Goal: Information Seeking & Learning: Learn about a topic

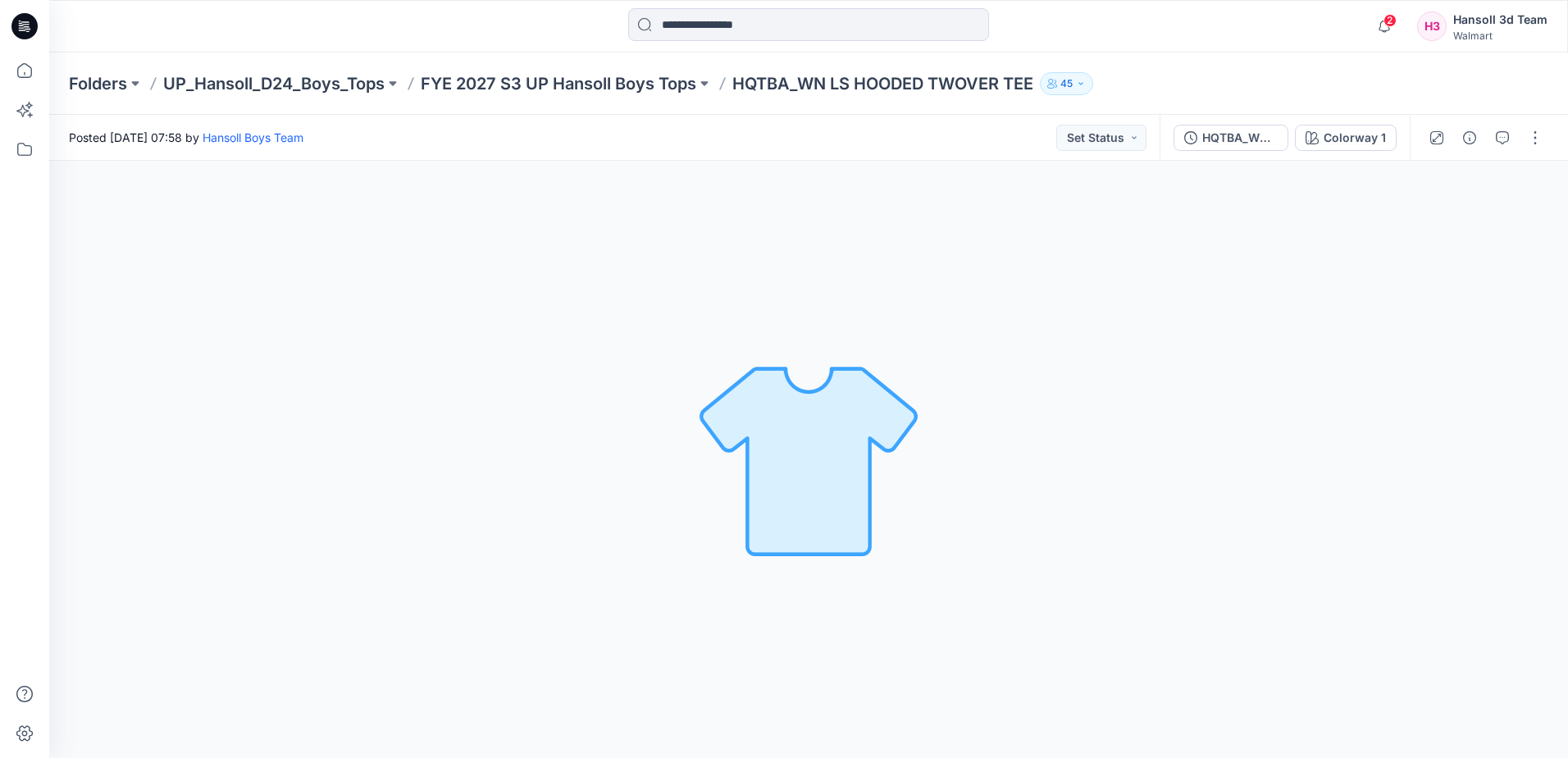
click at [125, 563] on div "Colorway 1 Loading... Material Properties Loading..." at bounding box center [809, 459] width 1519 height 597
drag, startPoint x: 55, startPoint y: 407, endPoint x: 68, endPoint y: 404, distance: 13.3
click at [55, 407] on div "Colorway 1 Loading... Material Properties Loading..." at bounding box center [809, 459] width 1519 height 597
click at [1365, 129] on div "Colorway 1" at bounding box center [1355, 138] width 63 height 18
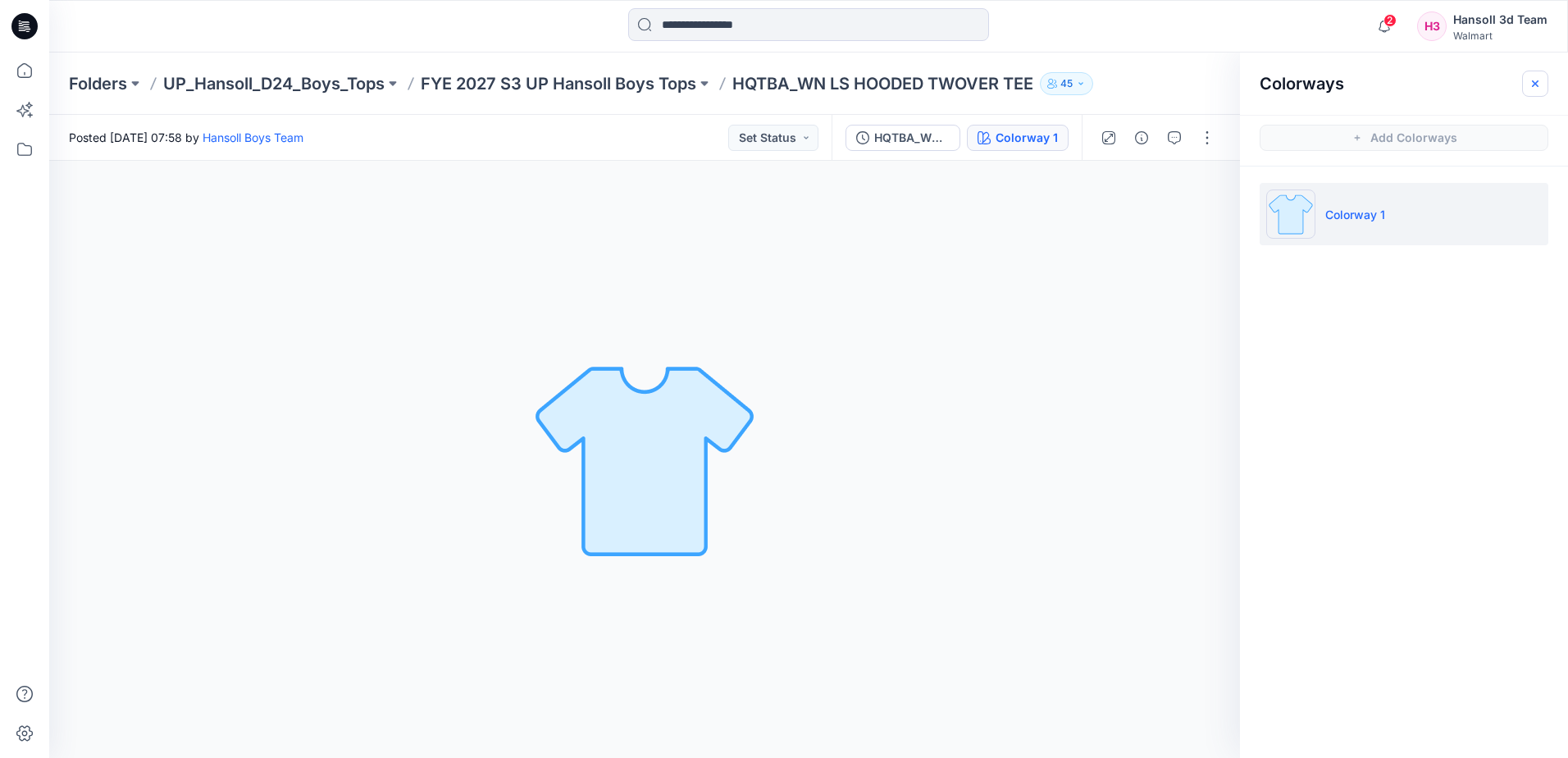
click at [1540, 84] on icon "button" at bounding box center [1536, 84] width 13 height 13
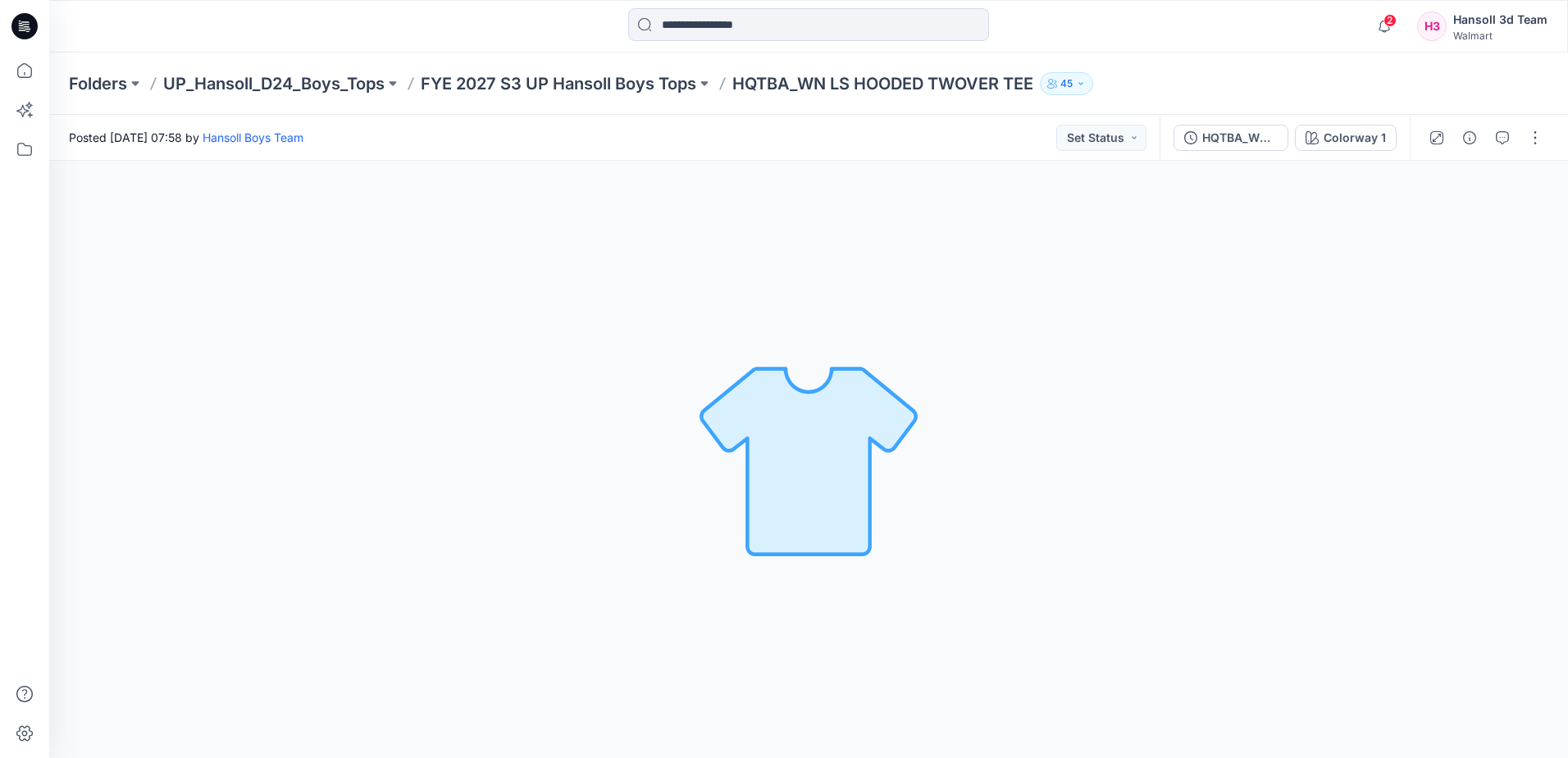
click at [1304, 80] on div "Folders UP_Hansoll_D24_Boys_Tops FYE 2027 S3 UP Hansoll Boys Tops HQTBA_WN LS H…" at bounding box center [745, 84] width 1351 height 23
drag, startPoint x: 855, startPoint y: 520, endPoint x: 854, endPoint y: 511, distance: 9.1
click at [855, 520] on img at bounding box center [808, 459] width 230 height 230
drag, startPoint x: 991, startPoint y: 306, endPoint x: 975, endPoint y: 291, distance: 21.9
click at [985, 300] on div "Colorway 1 Loading... Material Properties Loading..." at bounding box center [809, 459] width 1519 height 597
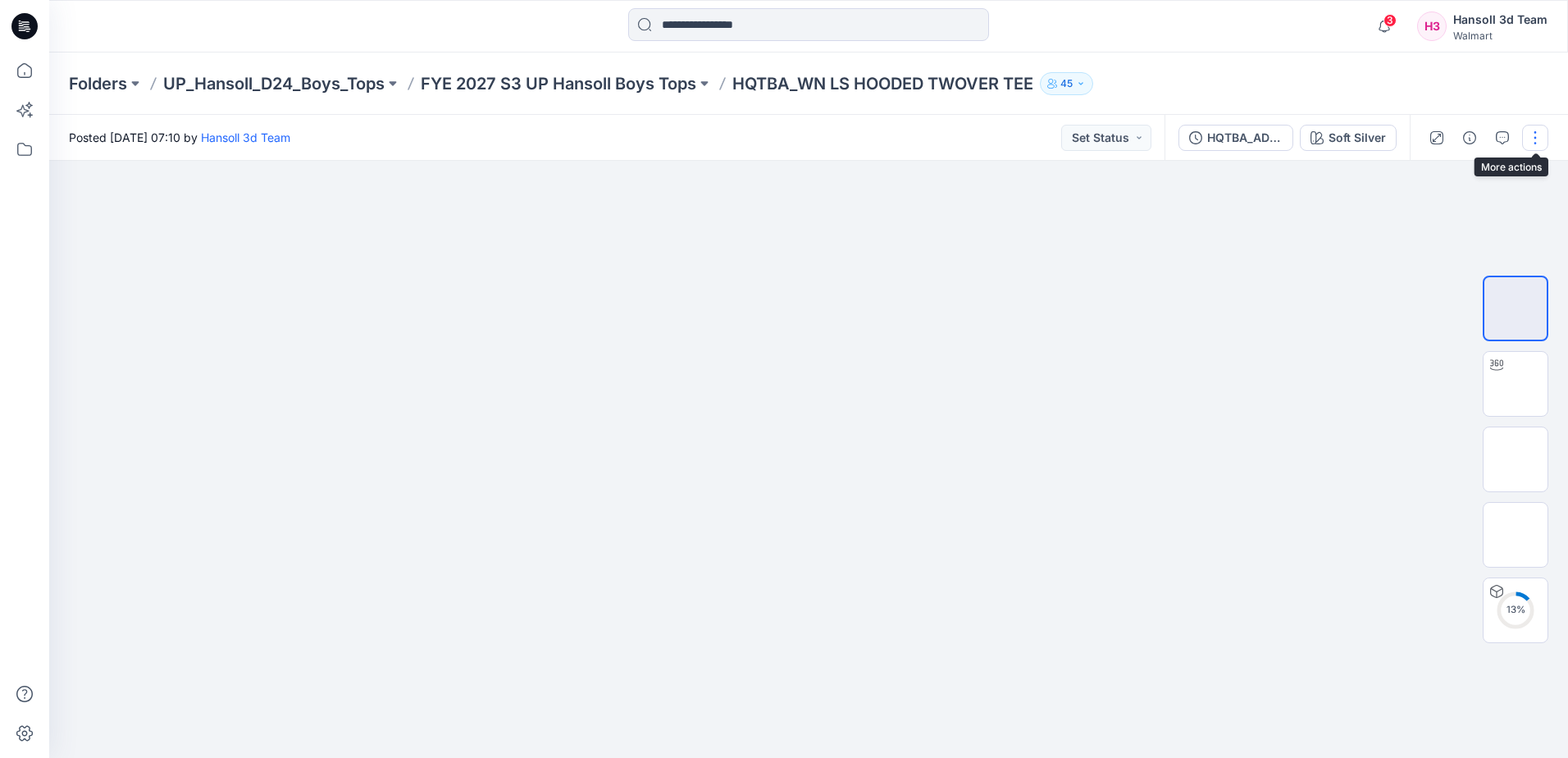
click at [1532, 141] on button "button" at bounding box center [1536, 138] width 26 height 26
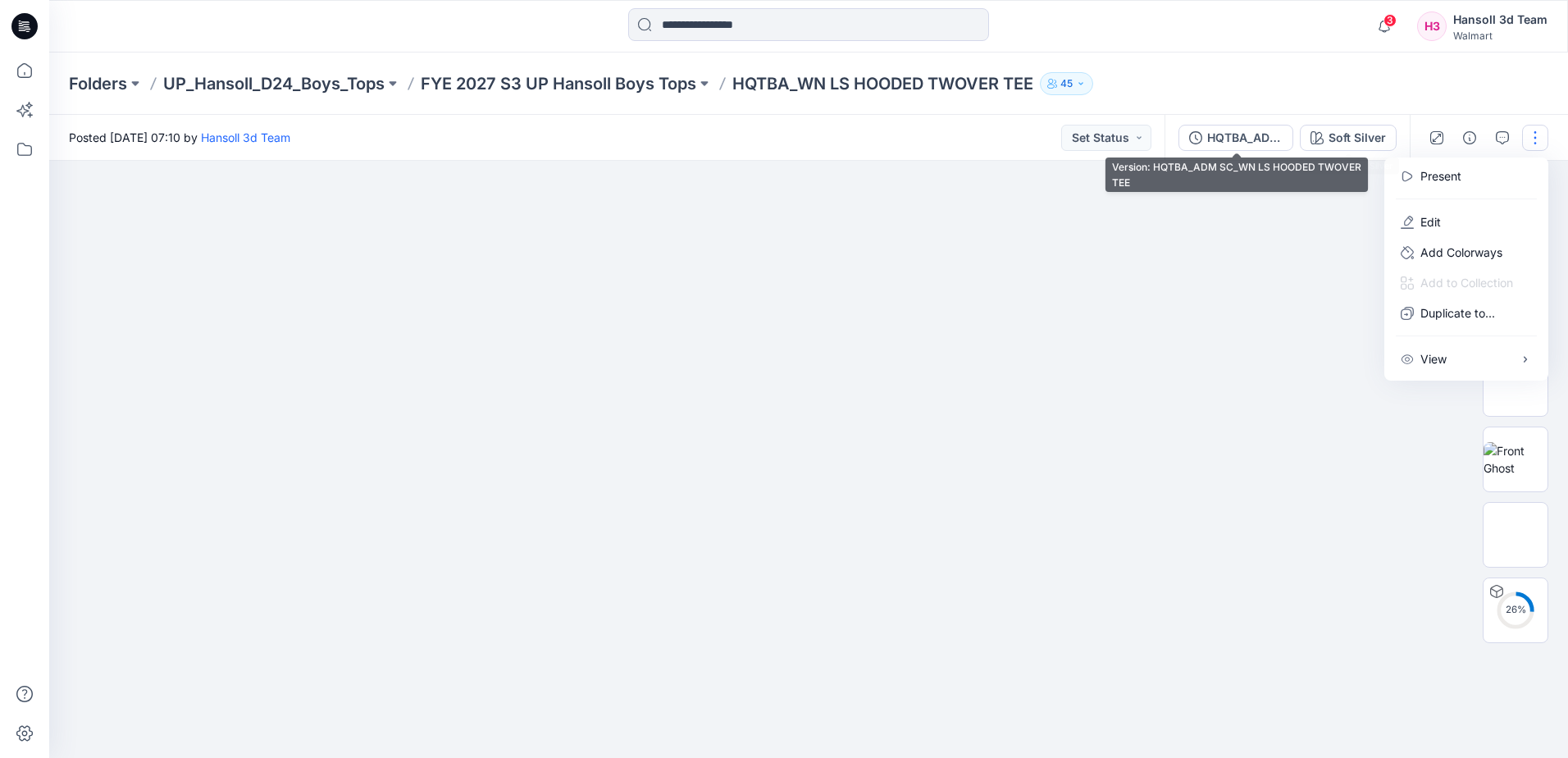
drag, startPoint x: 1215, startPoint y: 133, endPoint x: 1299, endPoint y: 197, distance: 105.6
click at [1215, 133] on div "HQTBA_ADM SC_WN LS HOODED TWOVER TEE" at bounding box center [1245, 138] width 76 height 18
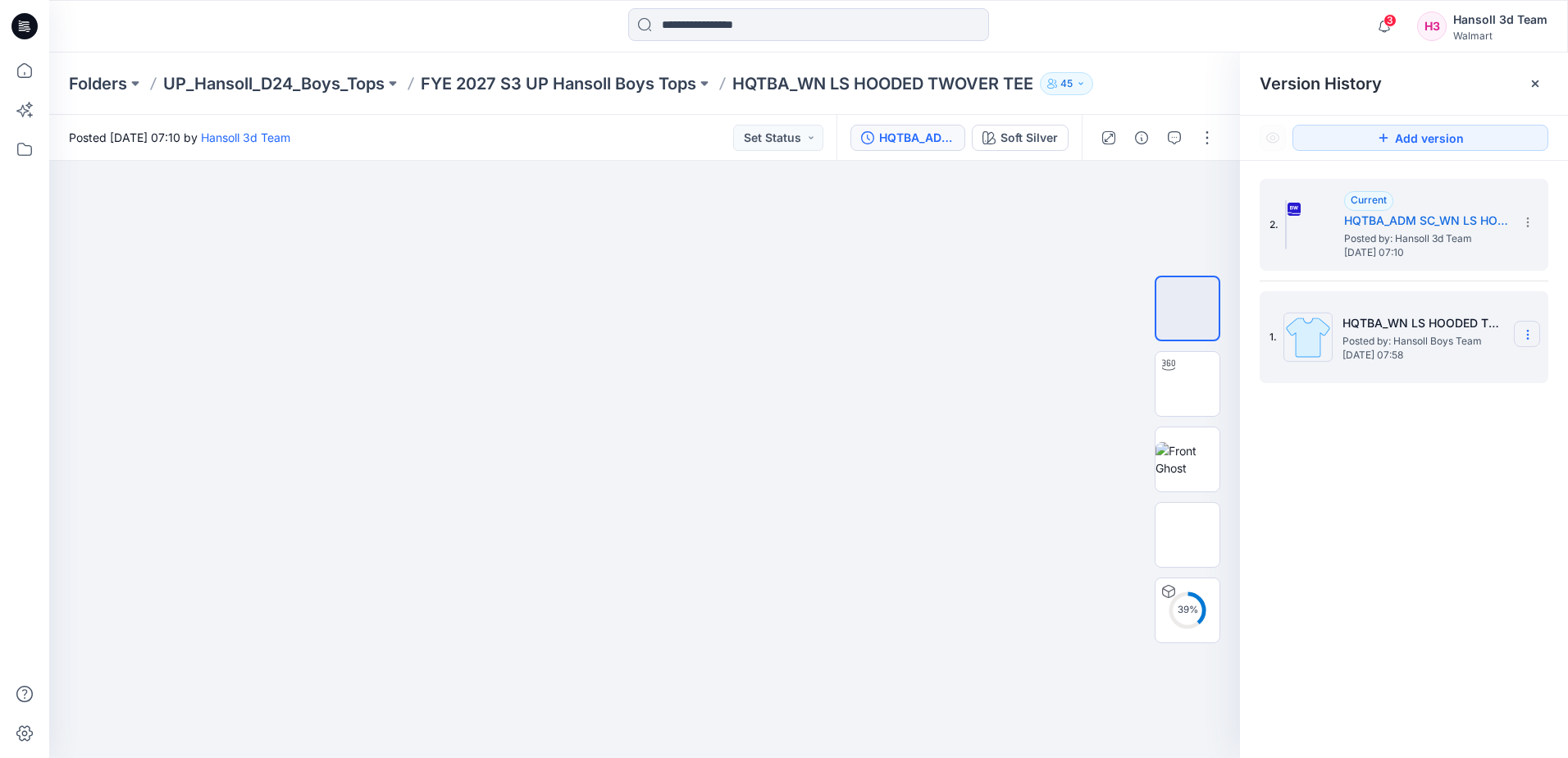
click at [1535, 335] on section at bounding box center [1528, 334] width 26 height 26
click at [1416, 434] on span "Hide Version" at bounding box center [1410, 433] width 68 height 20
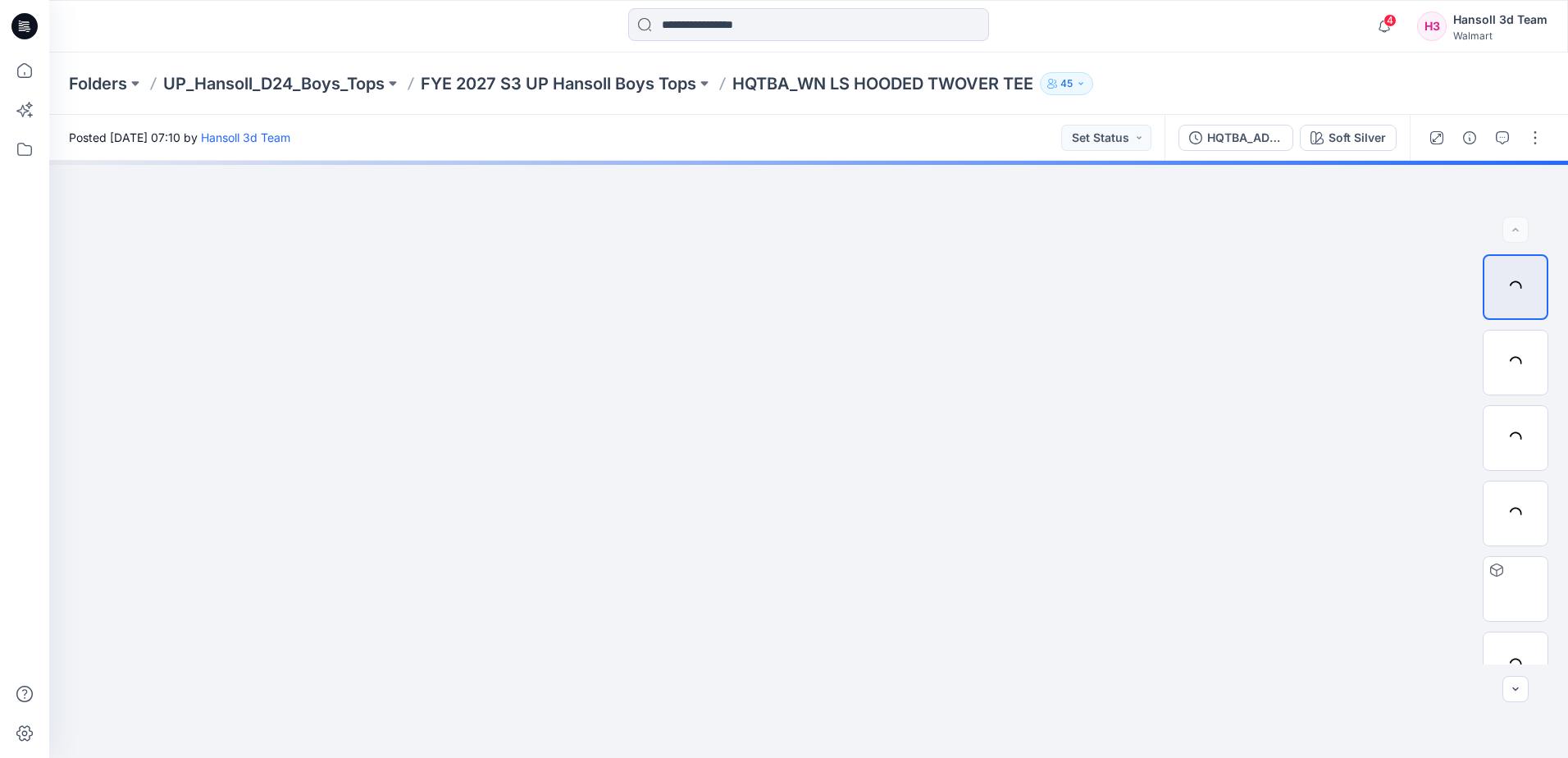
click at [544, 127] on div "Posted Wednesday, September 17, 2025 07:10 by Hansoll 3d Team Set Status" at bounding box center [607, 137] width 1116 height 45
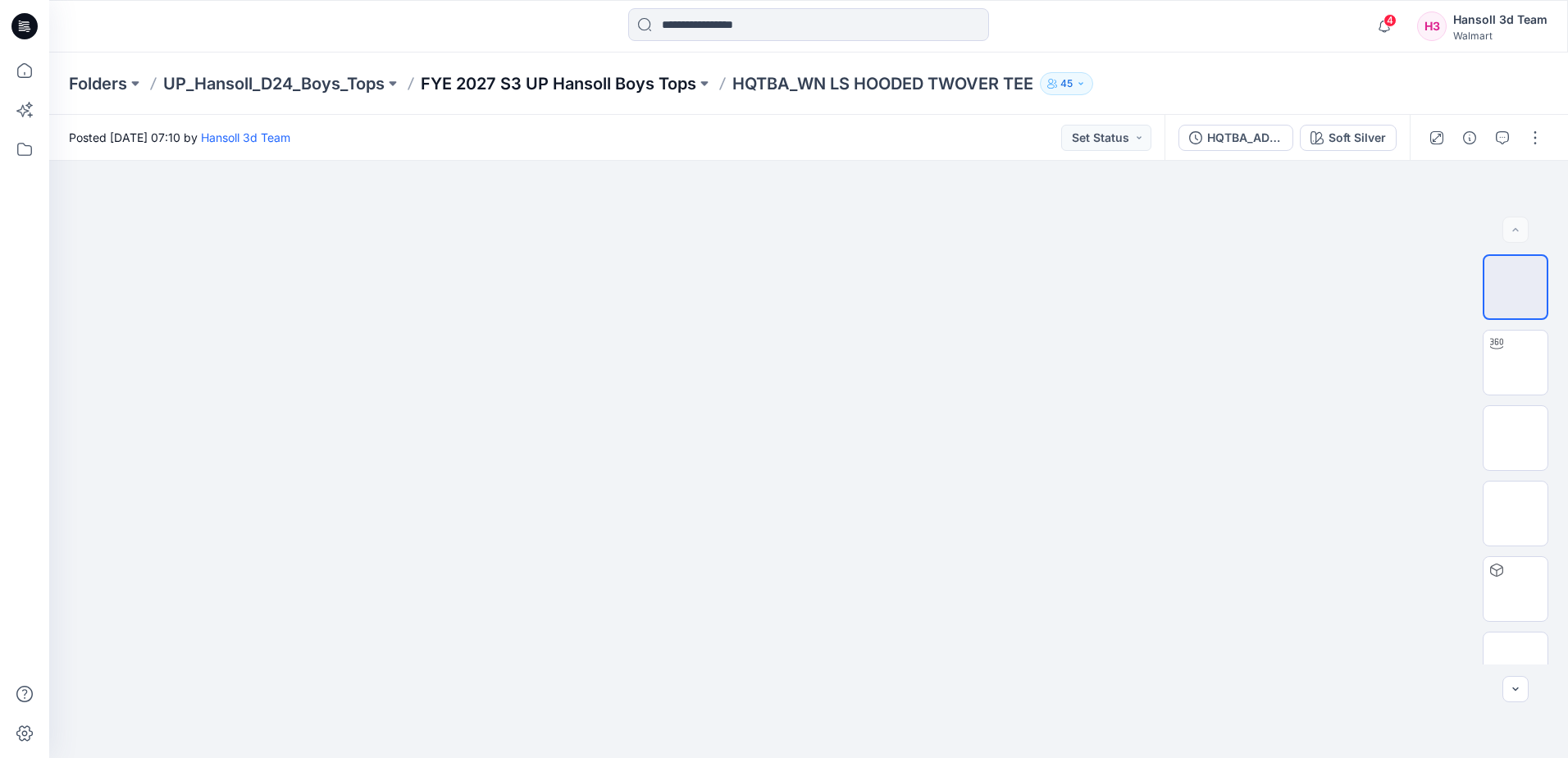
click at [597, 87] on p "FYE 2027 S3 UP Hansoll Boys Tops" at bounding box center [559, 84] width 275 height 23
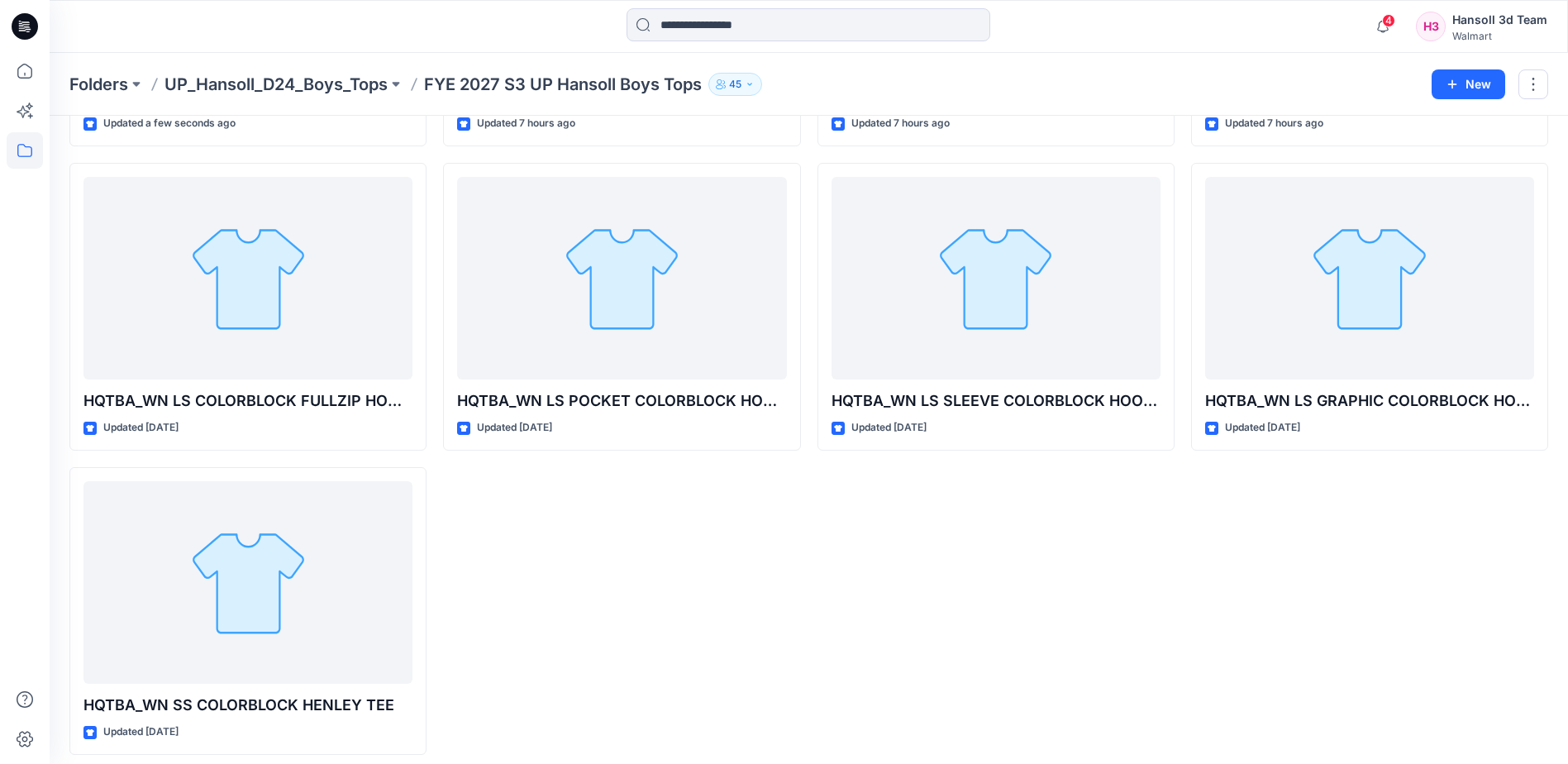
scroll to position [337, 0]
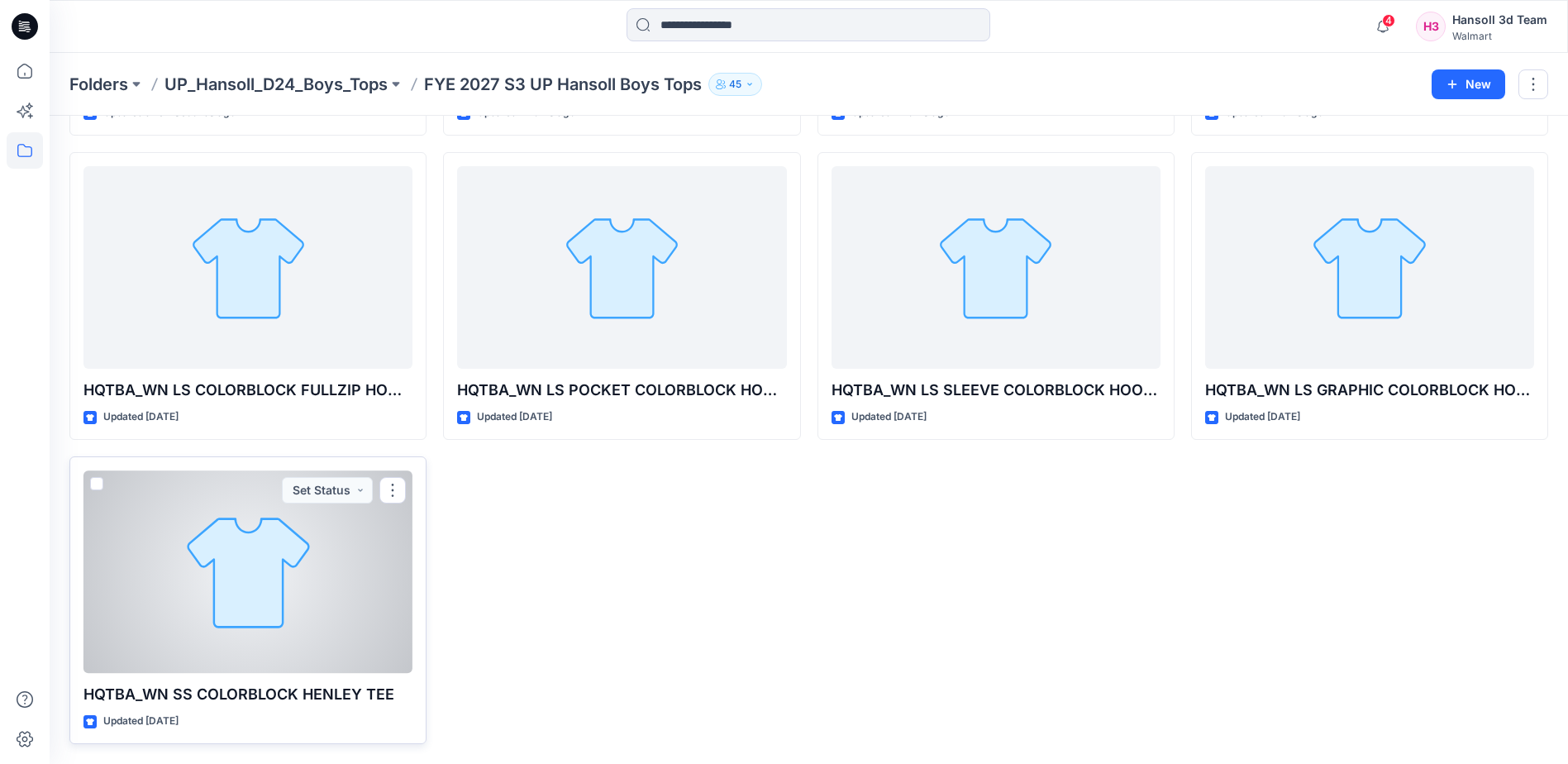
click at [214, 624] on div at bounding box center [248, 571] width 329 height 203
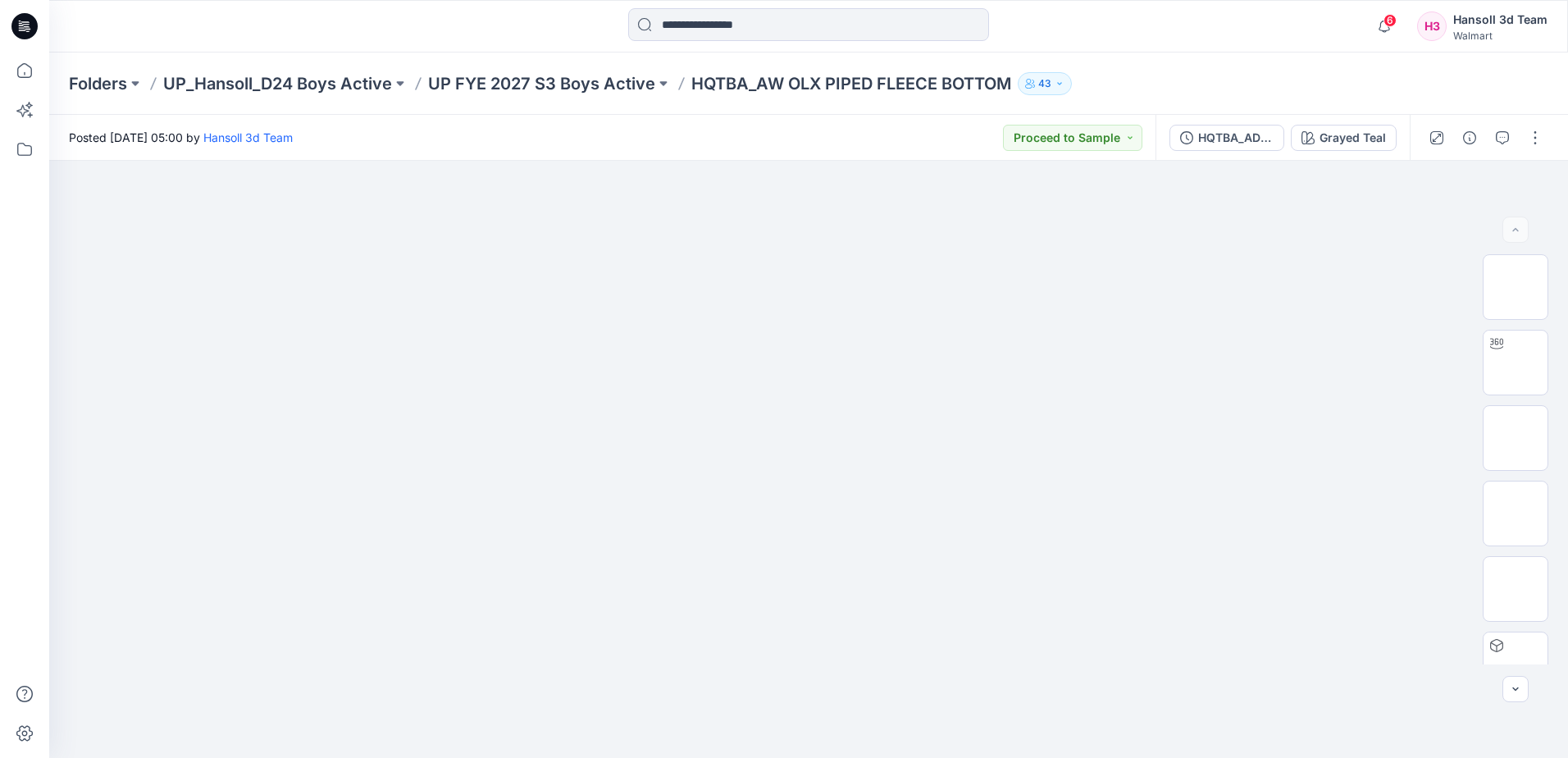
click at [25, 28] on icon at bounding box center [25, 26] width 26 height 26
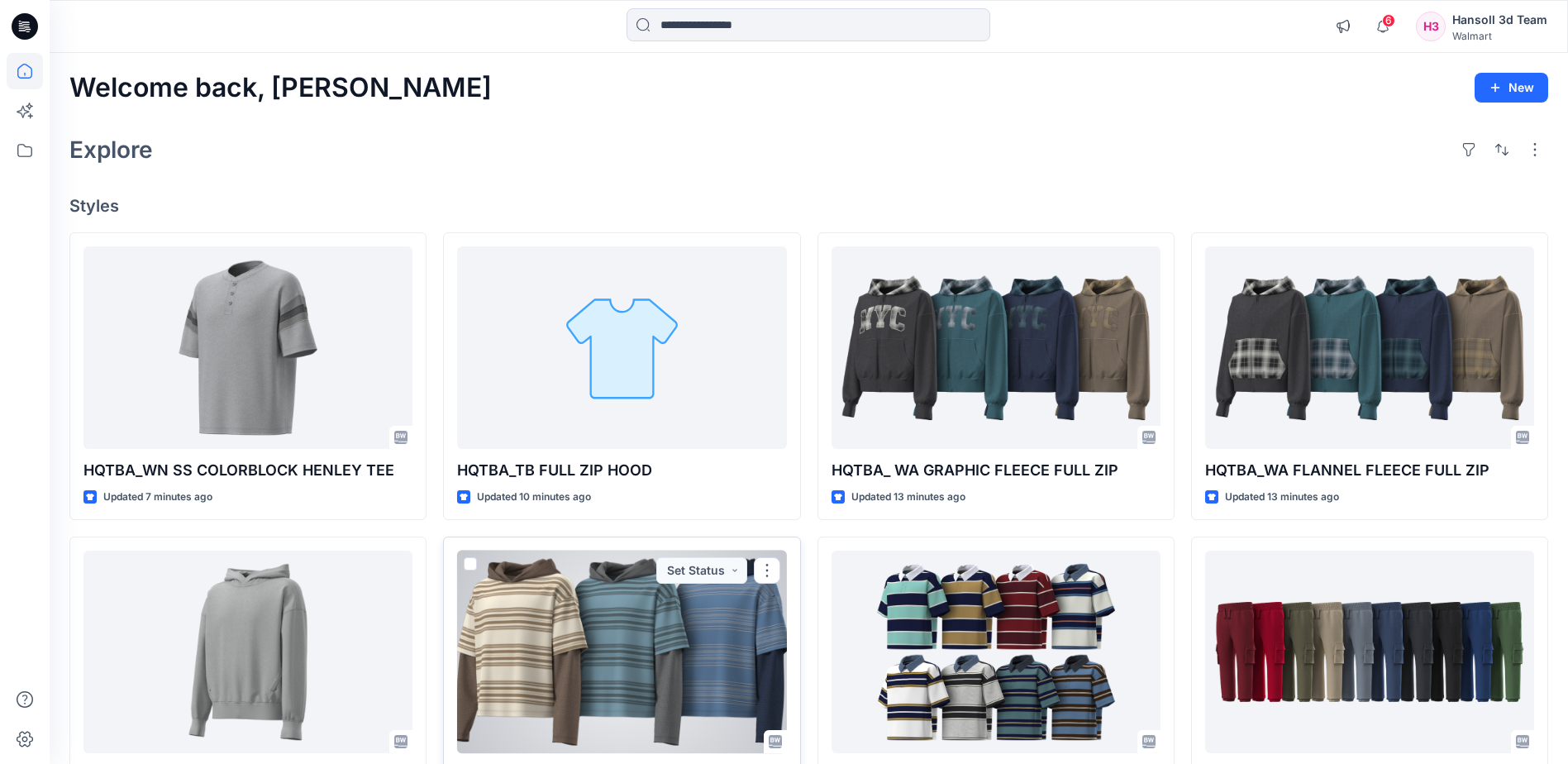
click at [545, 599] on div at bounding box center [621, 652] width 329 height 203
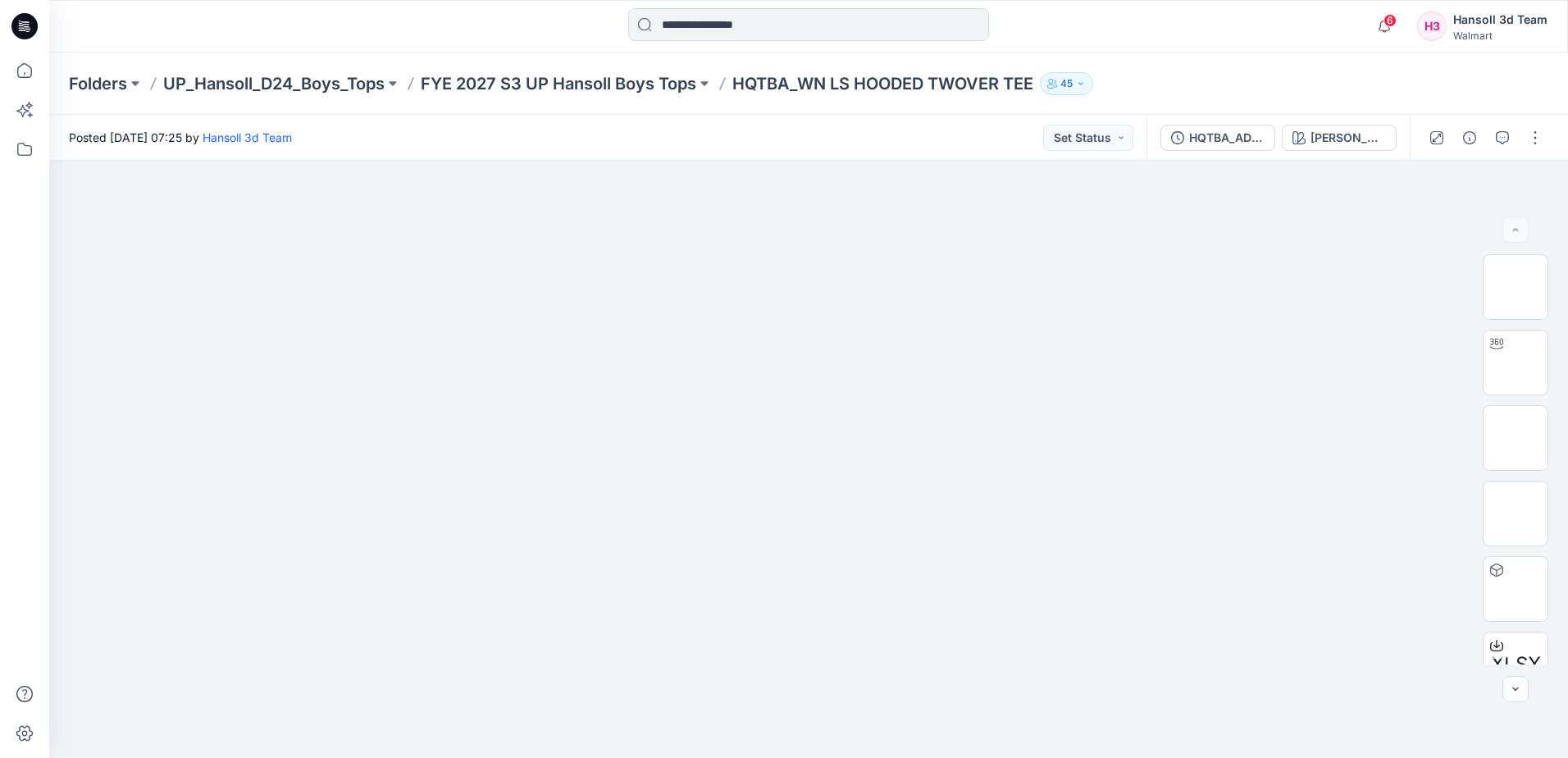
drag, startPoint x: 31, startPoint y: 34, endPoint x: 110, endPoint y: 12, distance: 82.0
click at [40, 34] on div at bounding box center [25, 26] width 53 height 53
click at [19, 34] on icon at bounding box center [25, 26] width 26 height 26
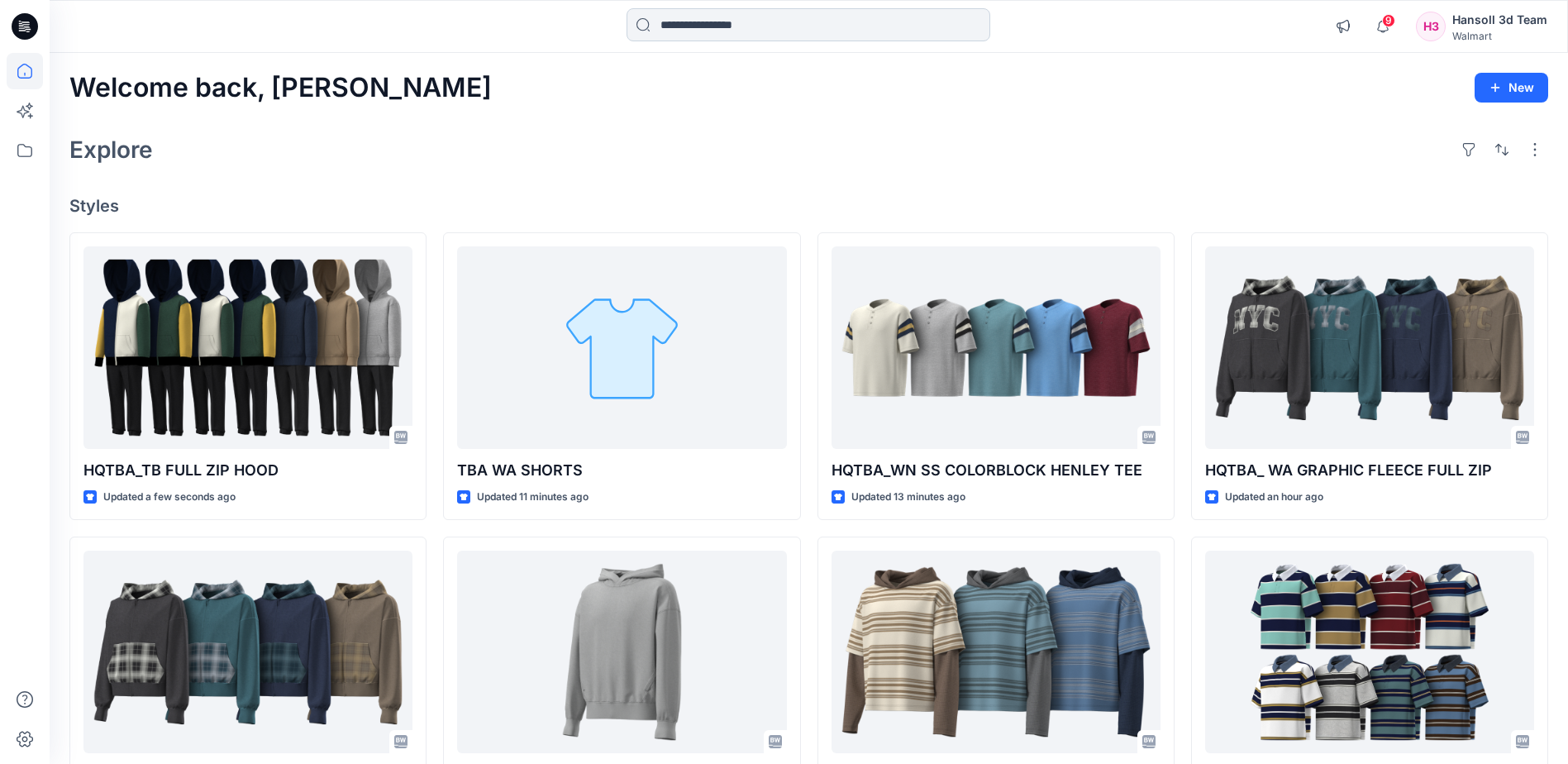
click at [702, 31] on input at bounding box center [809, 25] width 364 height 33
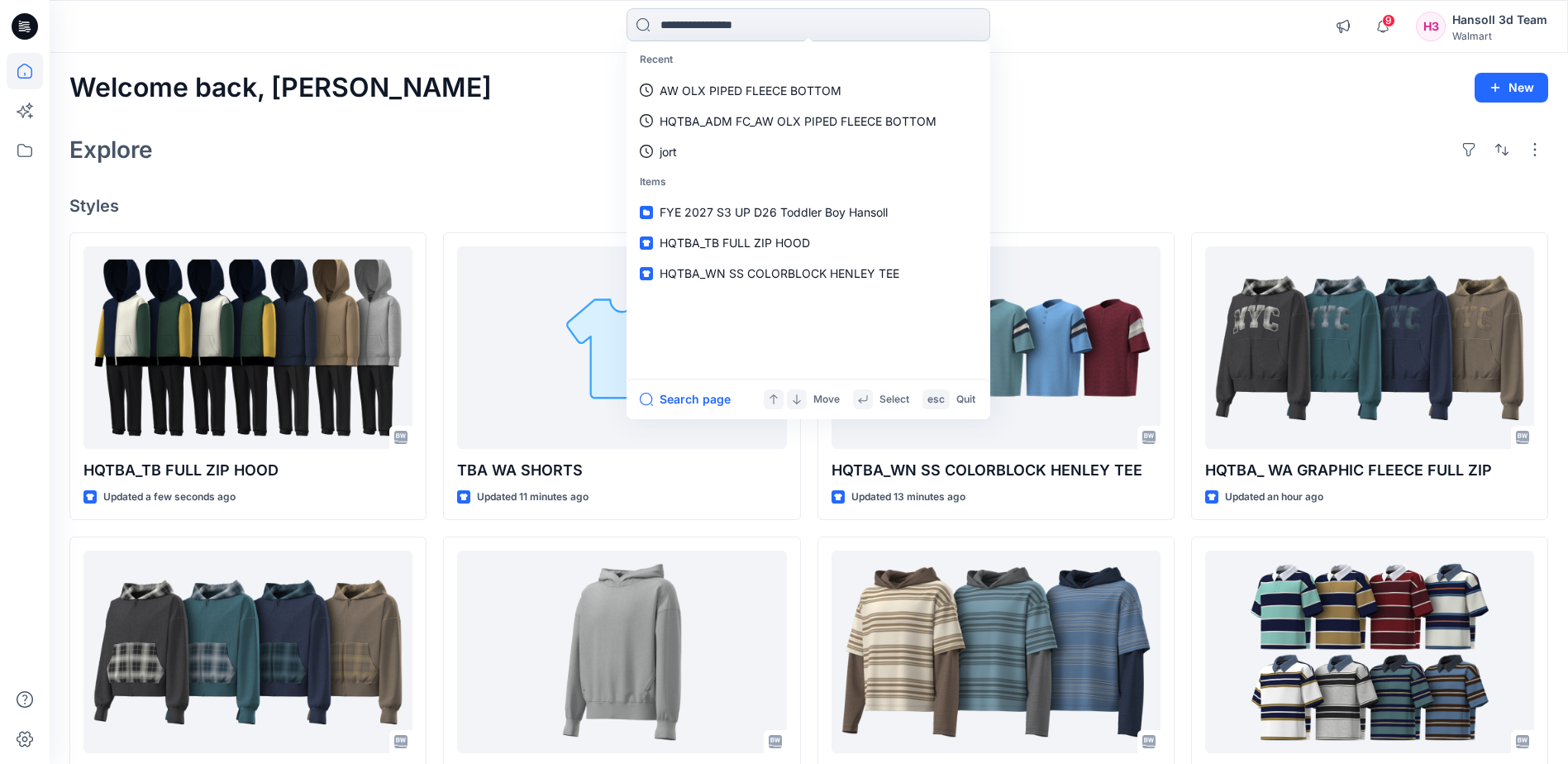
paste input "**********"
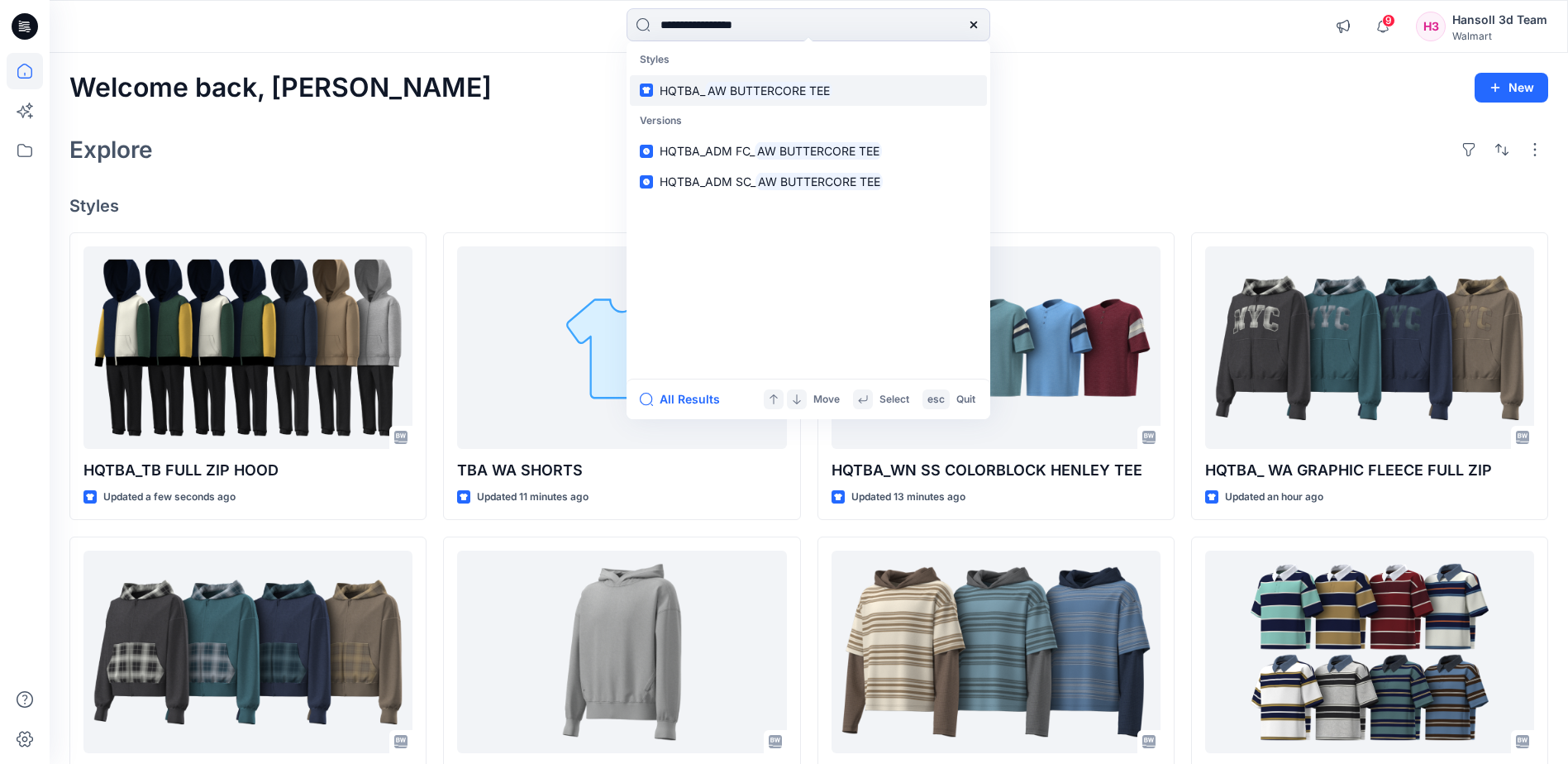
type input "**********"
click at [767, 97] on mark "AW BUTTERCORE TEE" at bounding box center [768, 91] width 127 height 19
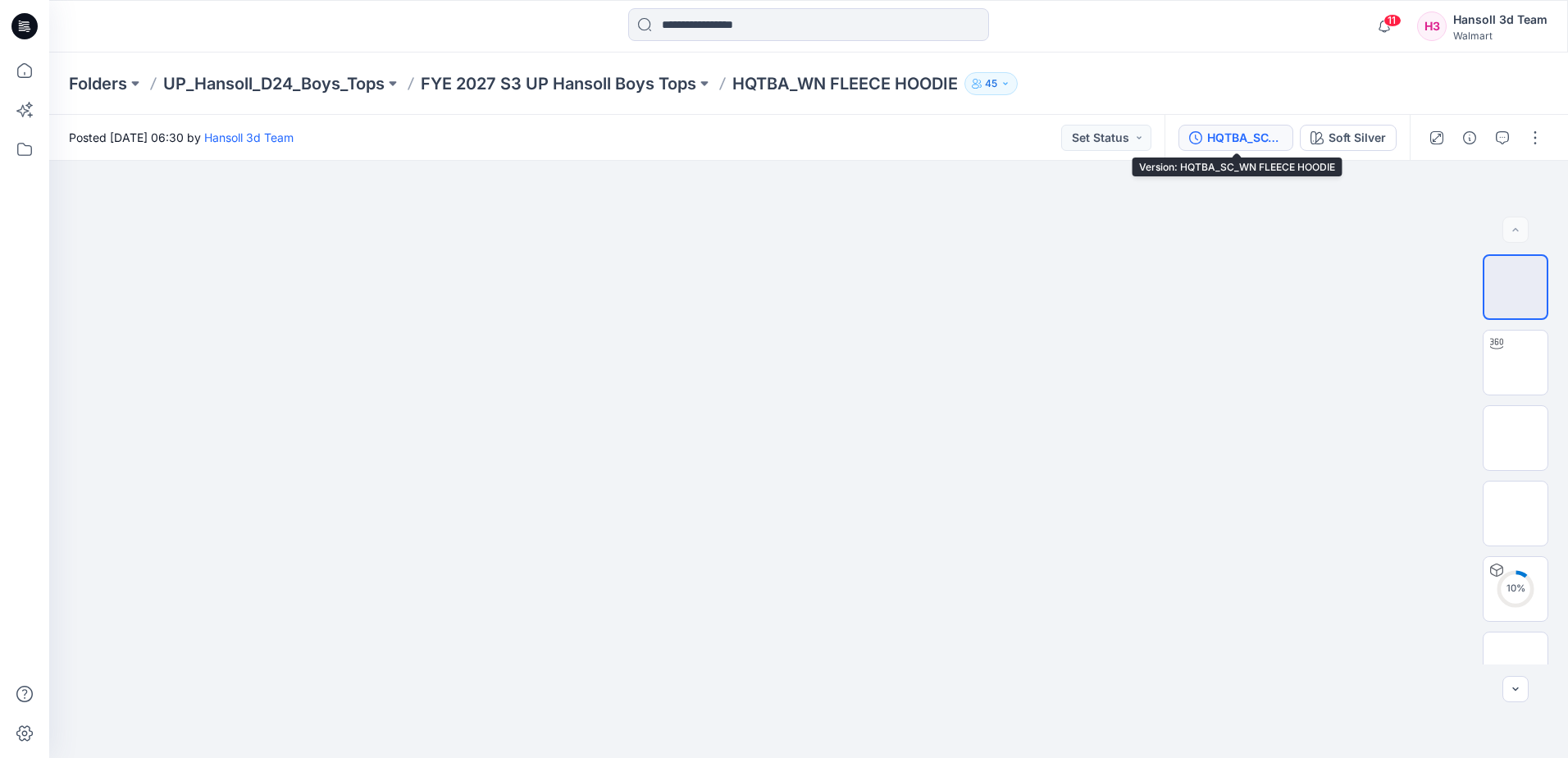
click at [1231, 139] on div "HQTBA_SC_WN FLEECE HOODIE" at bounding box center [1245, 138] width 76 height 18
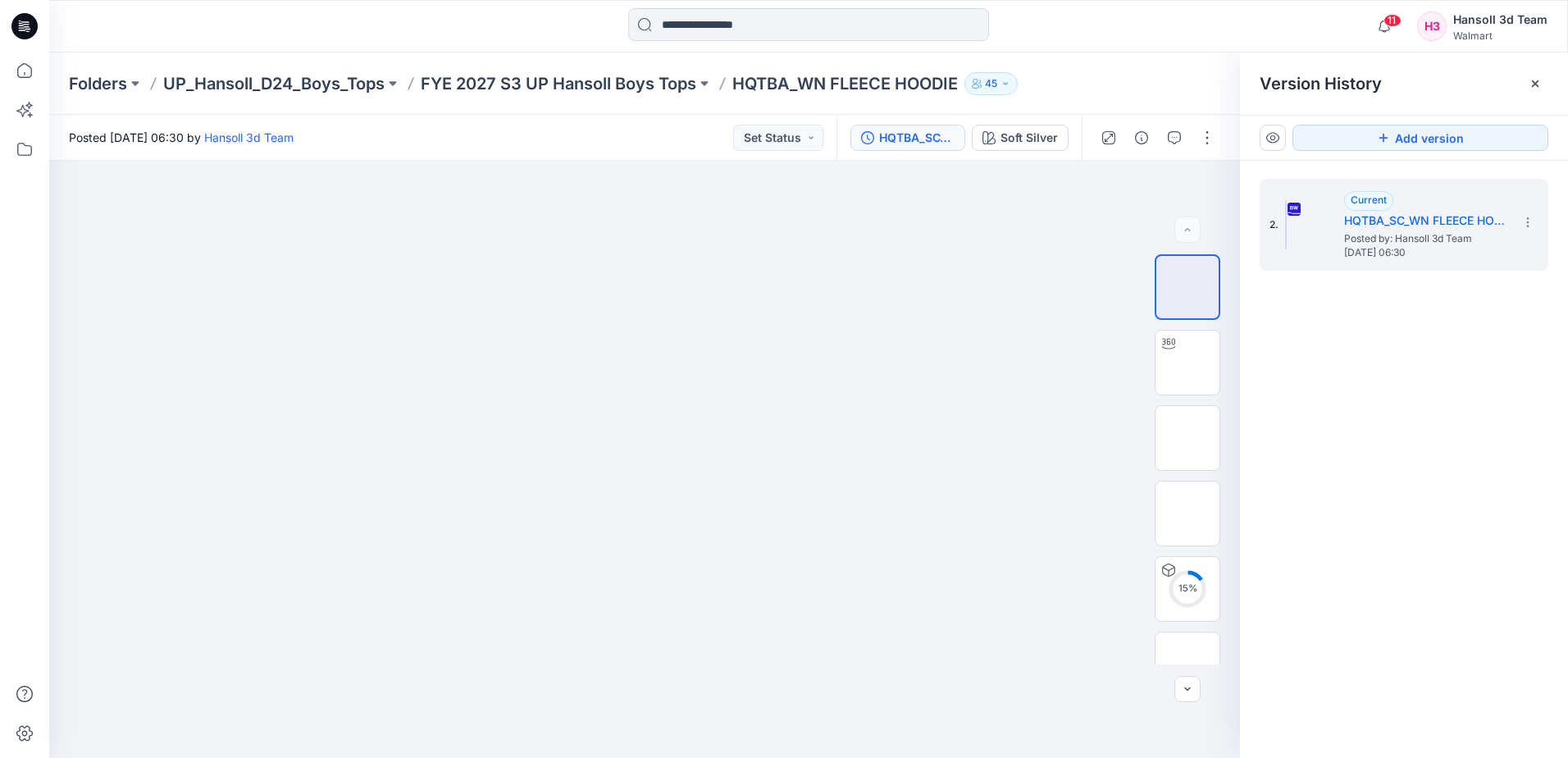
click at [1378, 298] on div "2. Current HQTBA_SC_WN FLEECE HOODIE Posted by: Hansoll 3d Team Wednesday, Sept…" at bounding box center [1404, 471] width 328 height 621
drag, startPoint x: 1533, startPoint y: 217, endPoint x: 1508, endPoint y: 232, distance: 29.2
click at [1533, 218] on icon at bounding box center [1528, 222] width 13 height 13
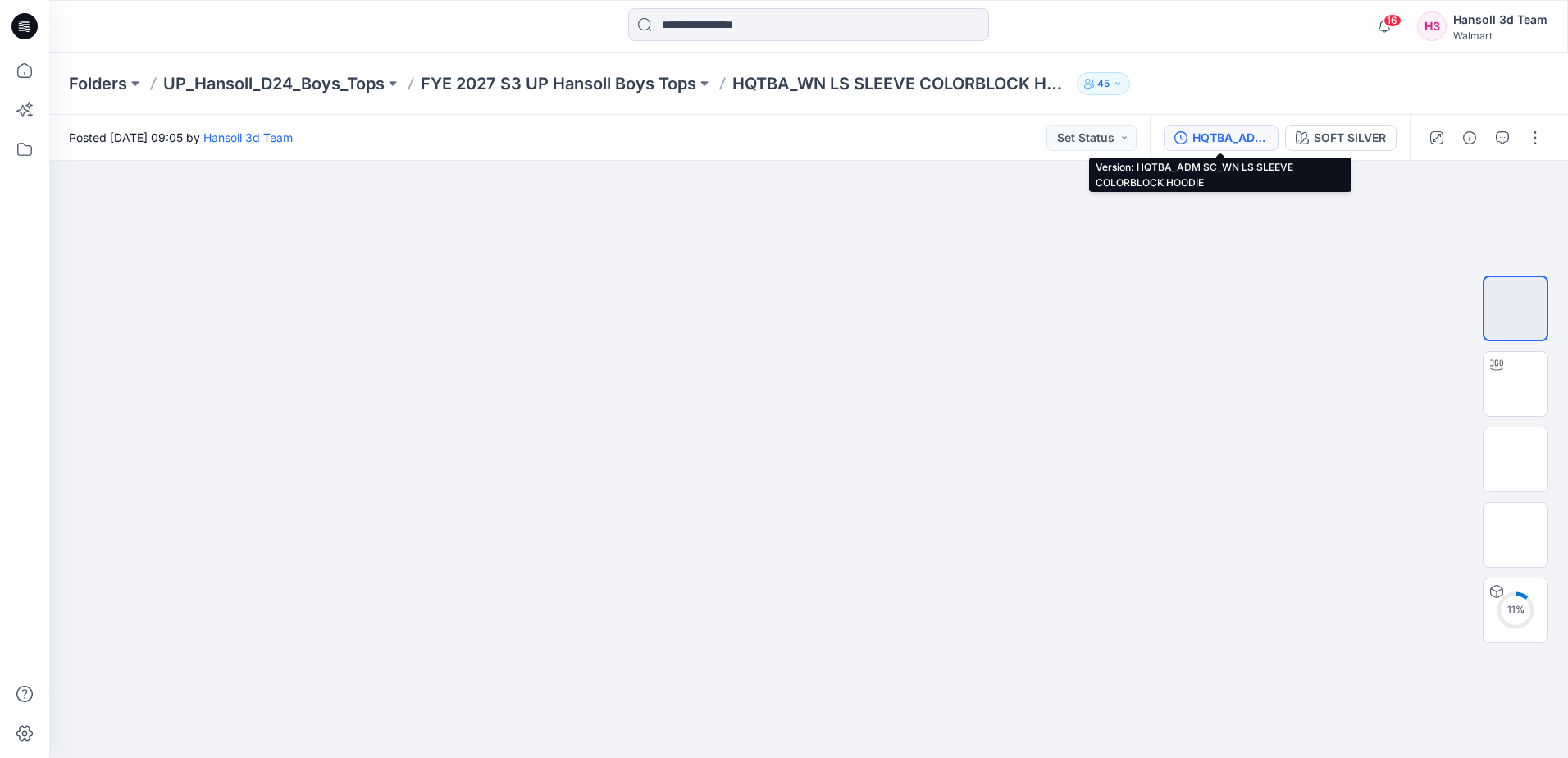
click at [1238, 143] on div "HQTBA_ADM SC_WN LS SLEEVE COLORBLOCK HOODIE" at bounding box center [1230, 138] width 76 height 18
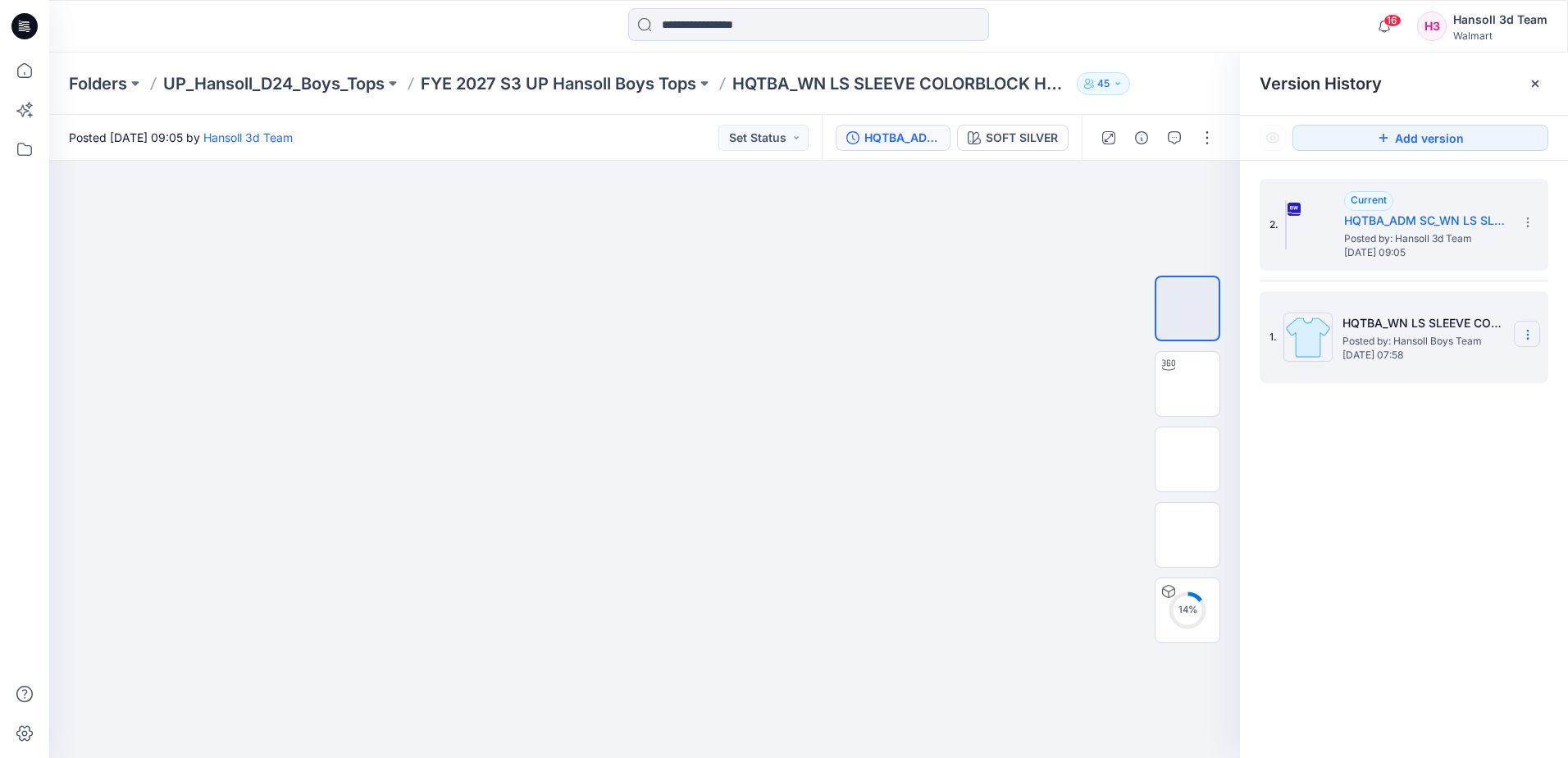
click at [1537, 336] on section at bounding box center [1528, 334] width 26 height 26
click at [1404, 435] on span "Hide Version" at bounding box center [1410, 433] width 68 height 20
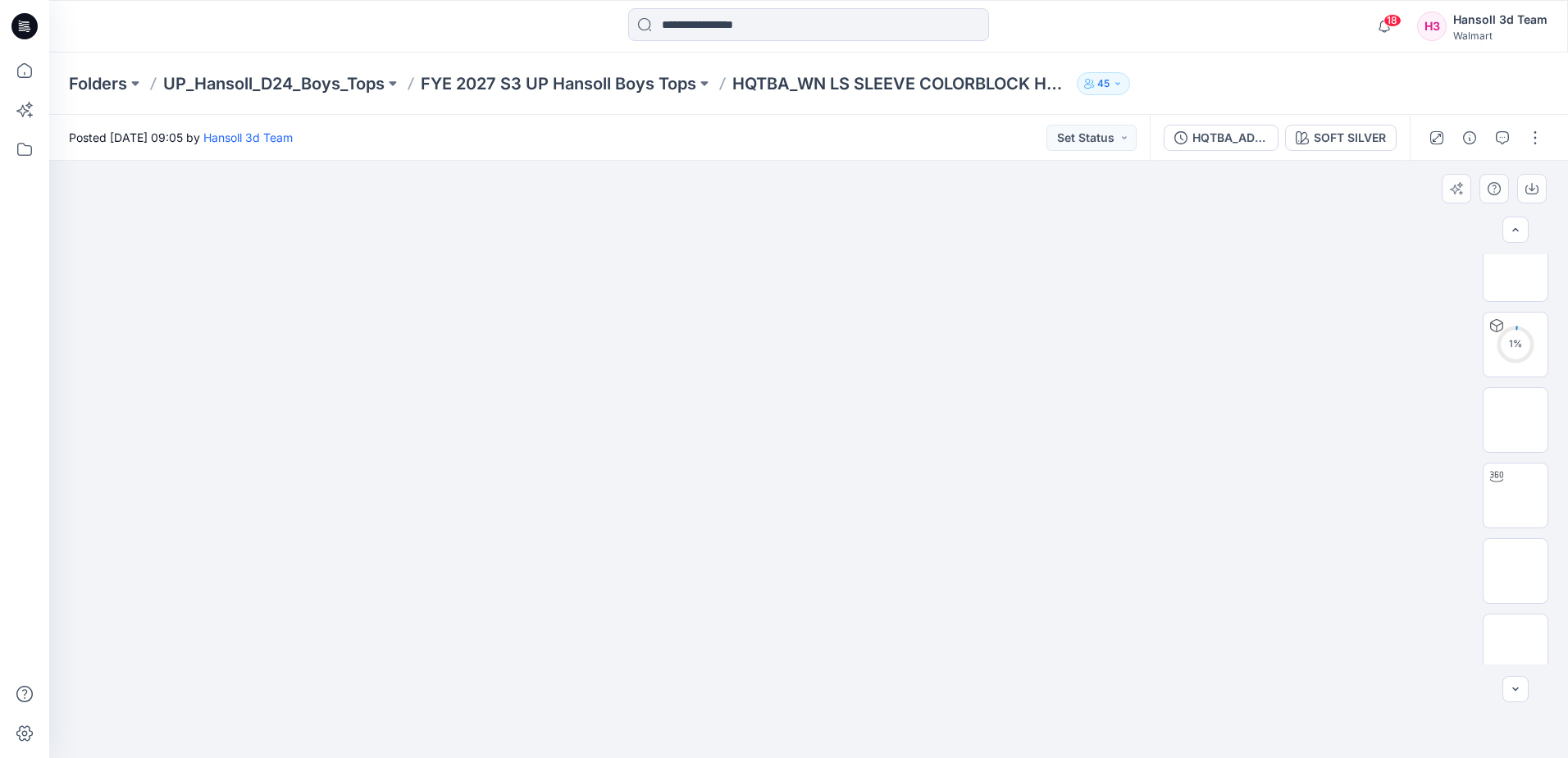
scroll to position [328, 0]
drag, startPoint x: 1491, startPoint y: 412, endPoint x: 1307, endPoint y: 422, distance: 184.3
click at [1516, 412] on img at bounding box center [1516, 412] width 0 height 0
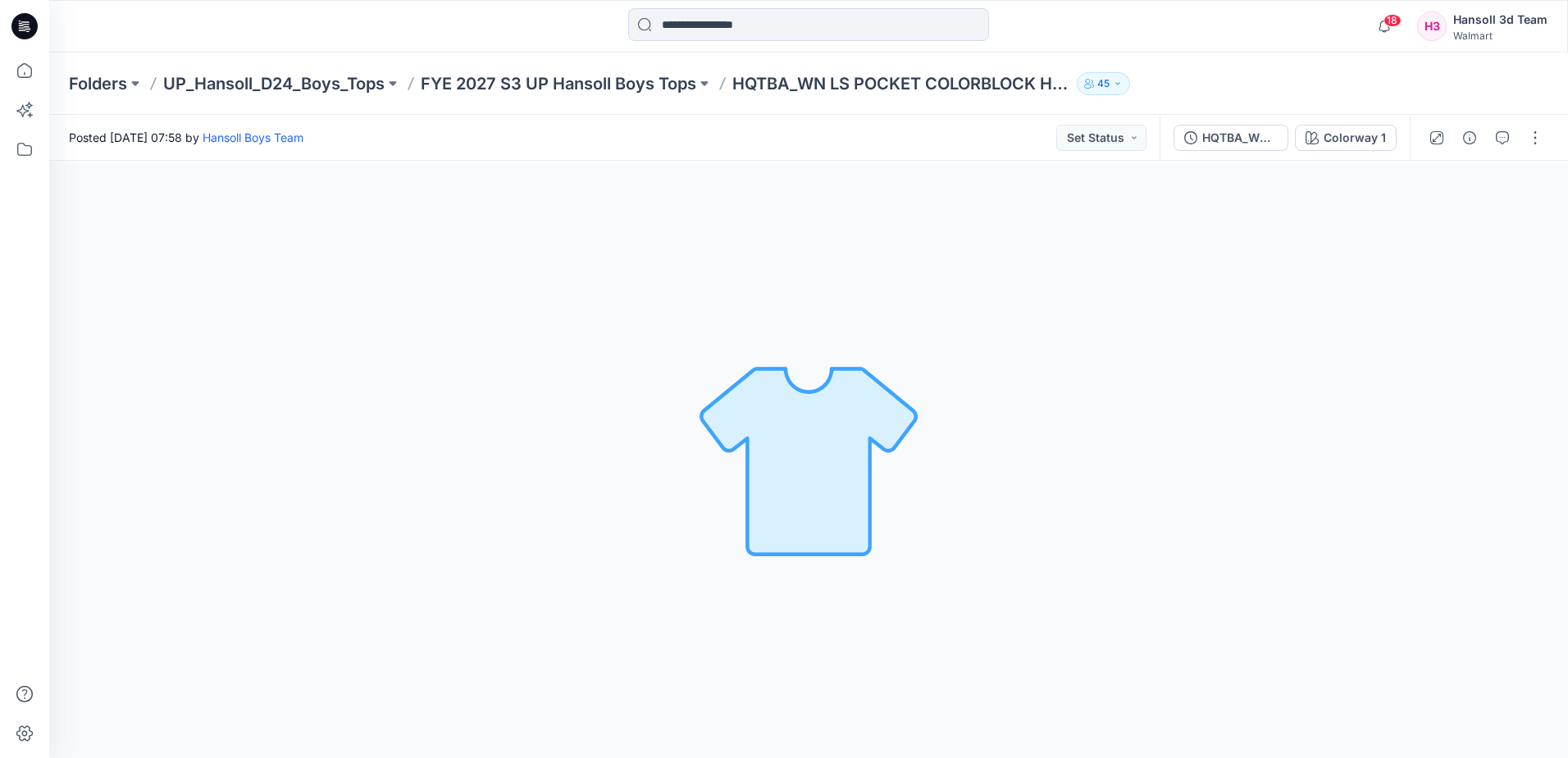
click at [486, 378] on div "Colorway 1 Loading... Material Properties Loading..." at bounding box center [809, 459] width 1519 height 597
click at [285, 240] on div "Colorway 1 Loading... Material Properties Loading..." at bounding box center [809, 459] width 1519 height 597
drag, startPoint x: 904, startPoint y: 242, endPoint x: 453, endPoint y: 236, distance: 451.0
click at [900, 241] on div "Colorway 1 Loading... Material Properties Loading..." at bounding box center [809, 459] width 1519 height 597
click at [777, 344] on div "Colorway 1 Loading... Material Properties Loading..." at bounding box center [809, 459] width 1519 height 597
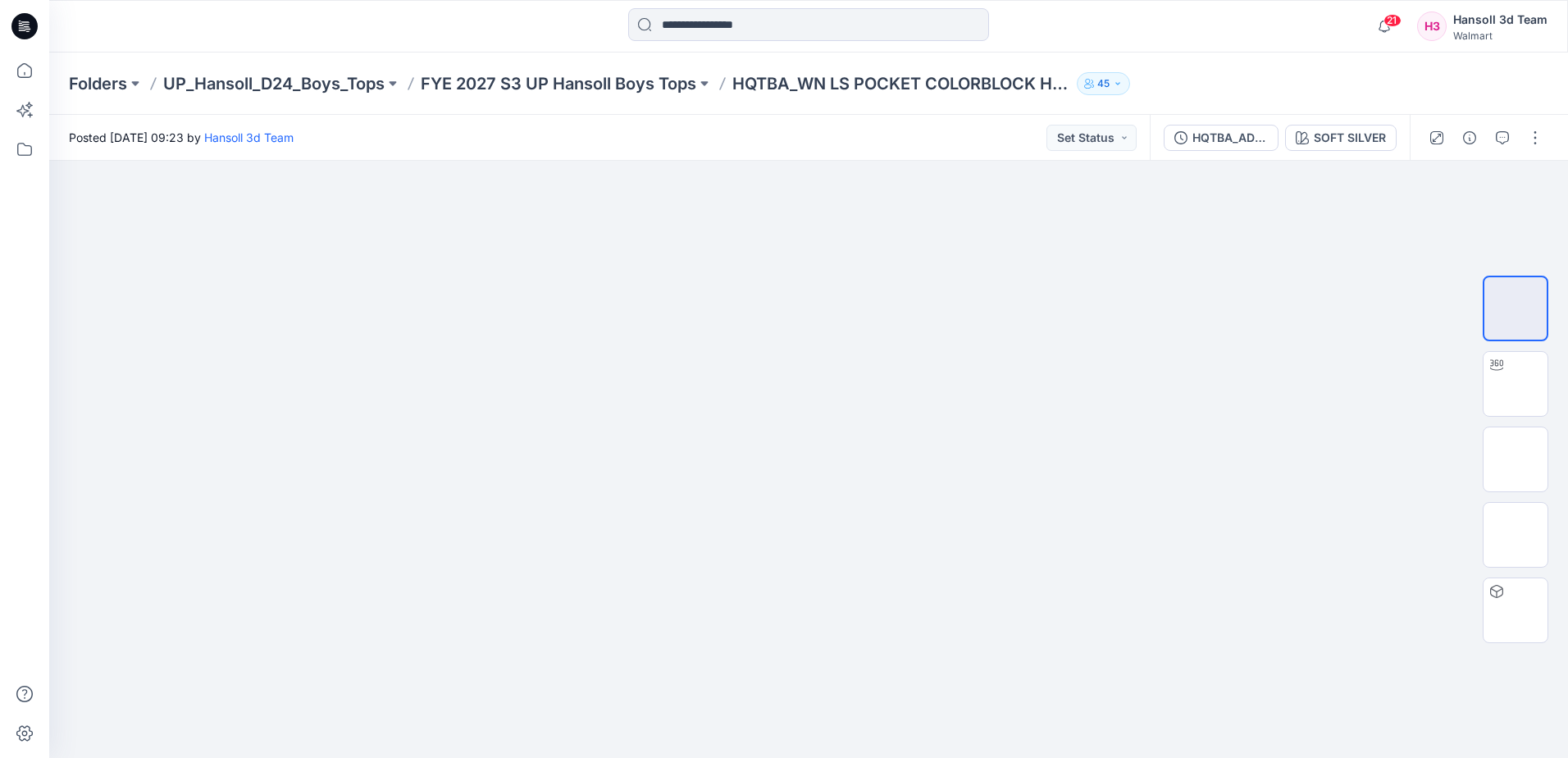
click at [1247, 31] on div "21 Notifications Your style HQTBA_WN LS POCKET COLORBLOCK HOODIE has been updat…" at bounding box center [808, 26] width 1519 height 36
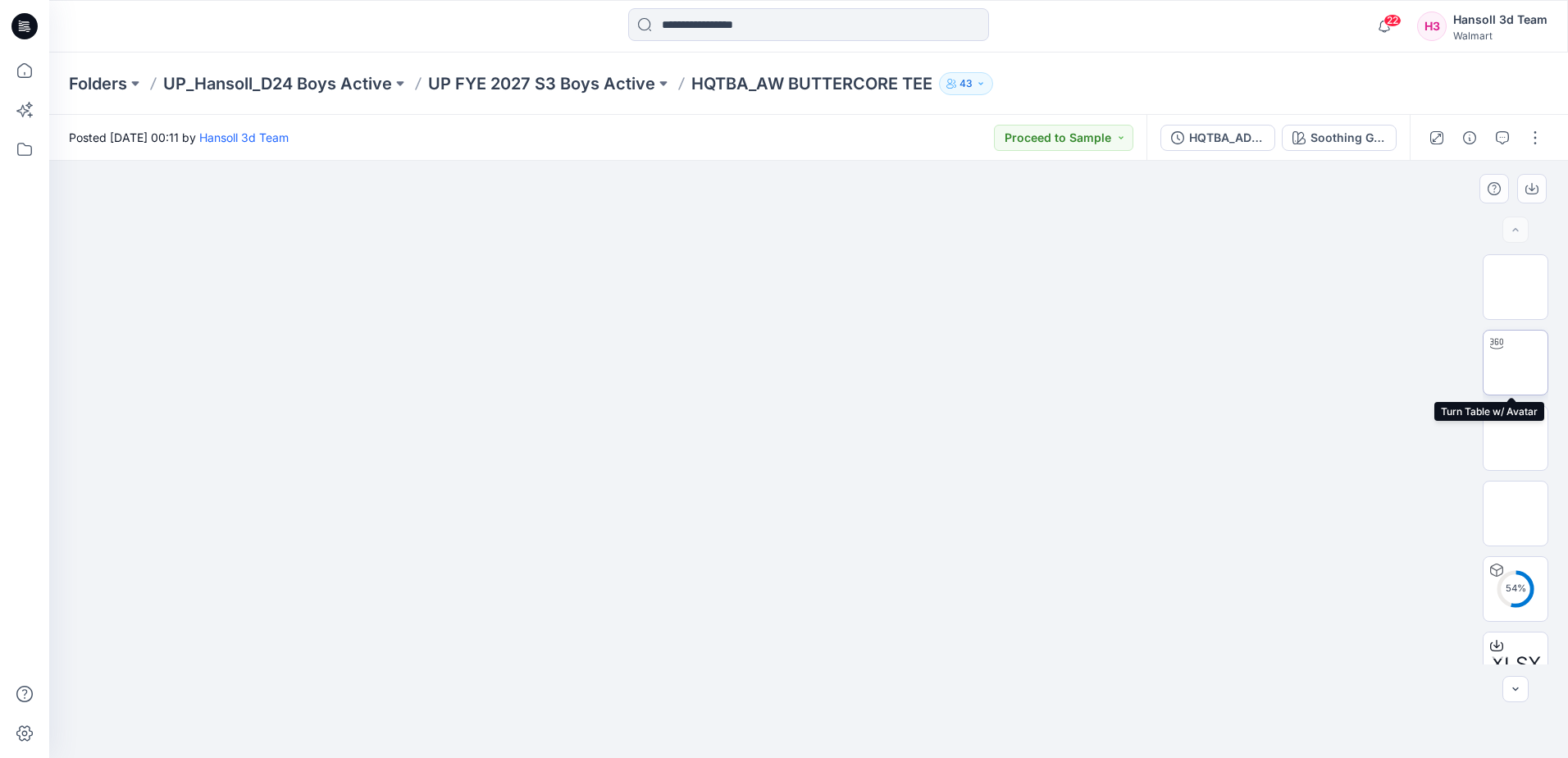
drag, startPoint x: 1524, startPoint y: 372, endPoint x: 1506, endPoint y: 368, distance: 18.4
click at [1516, 363] on img at bounding box center [1516, 363] width 0 height 0
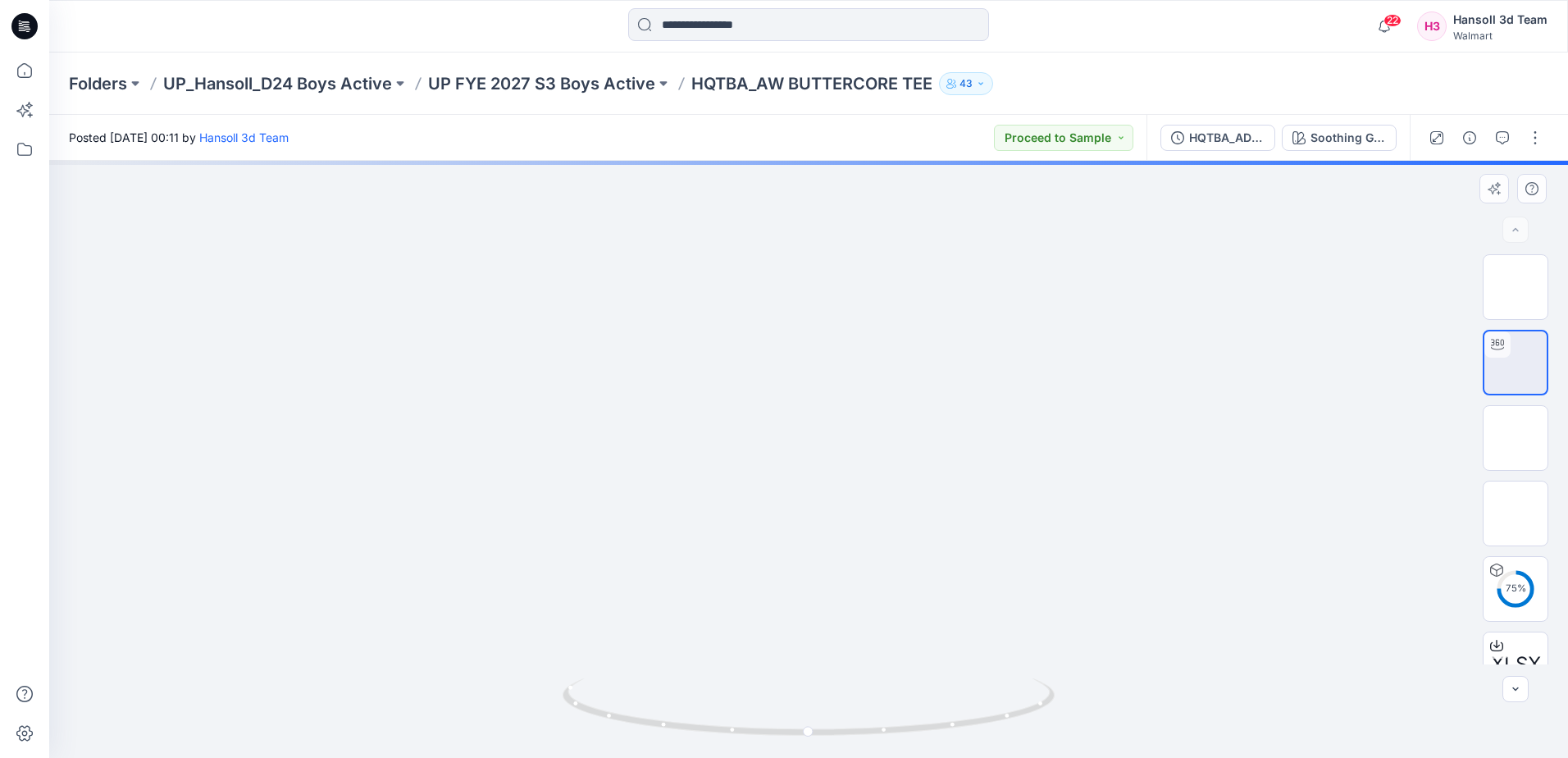
drag, startPoint x: 981, startPoint y: 362, endPoint x: 957, endPoint y: 415, distance: 58.2
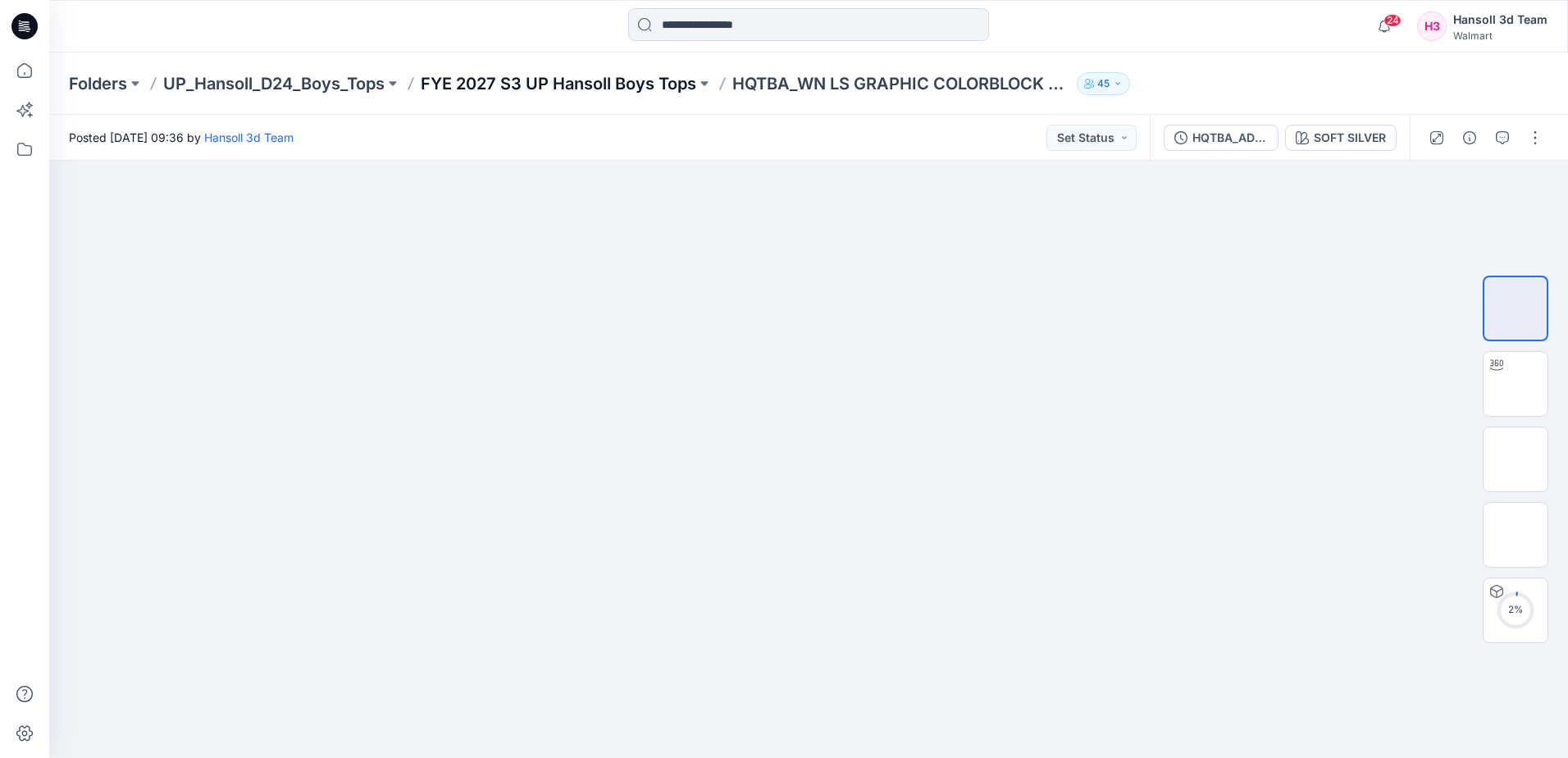
click at [637, 88] on p "FYE 2027 S3 UP Hansoll Boys Tops" at bounding box center [559, 84] width 275 height 23
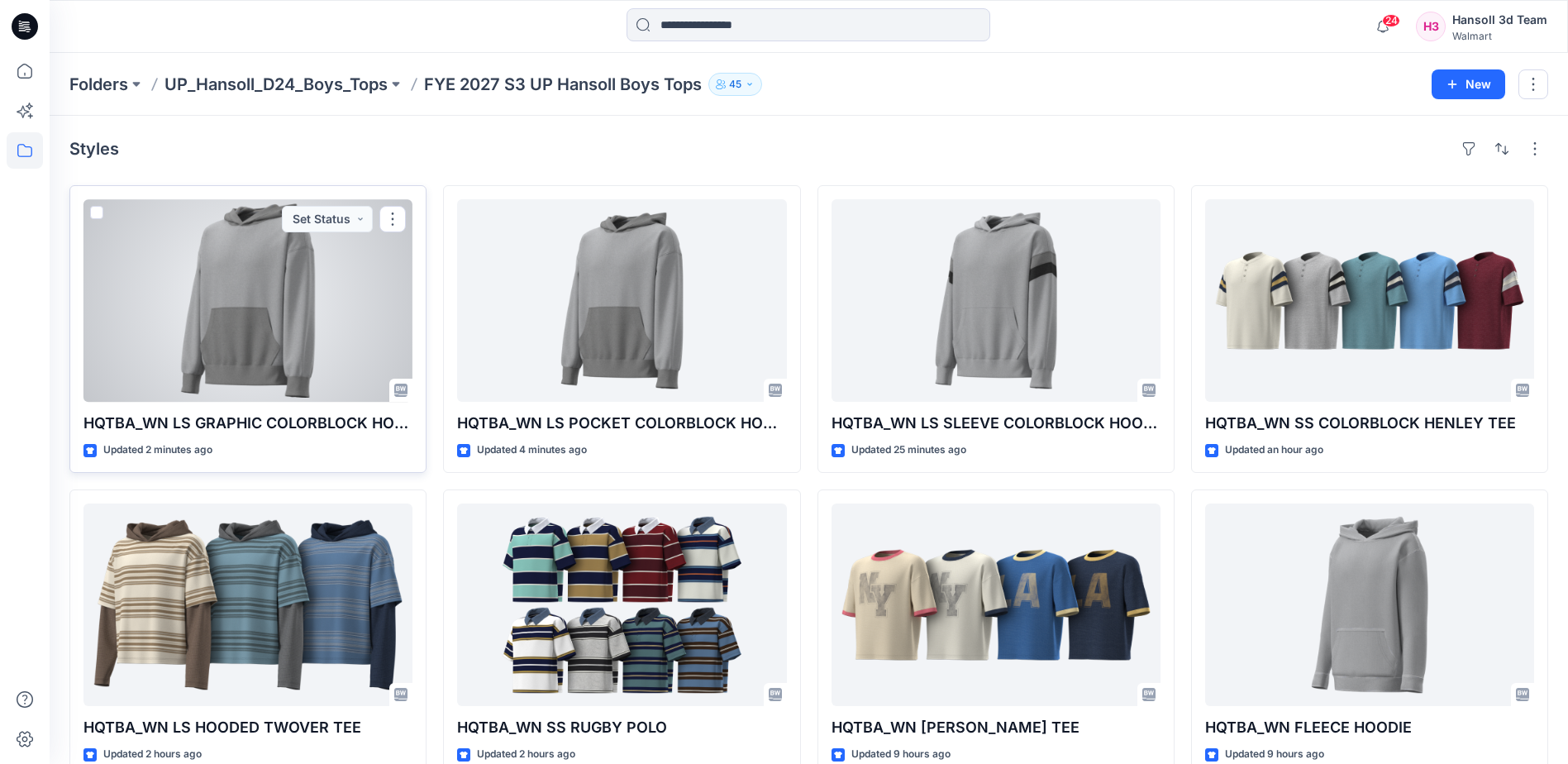
click at [265, 331] on div at bounding box center [248, 301] width 329 height 203
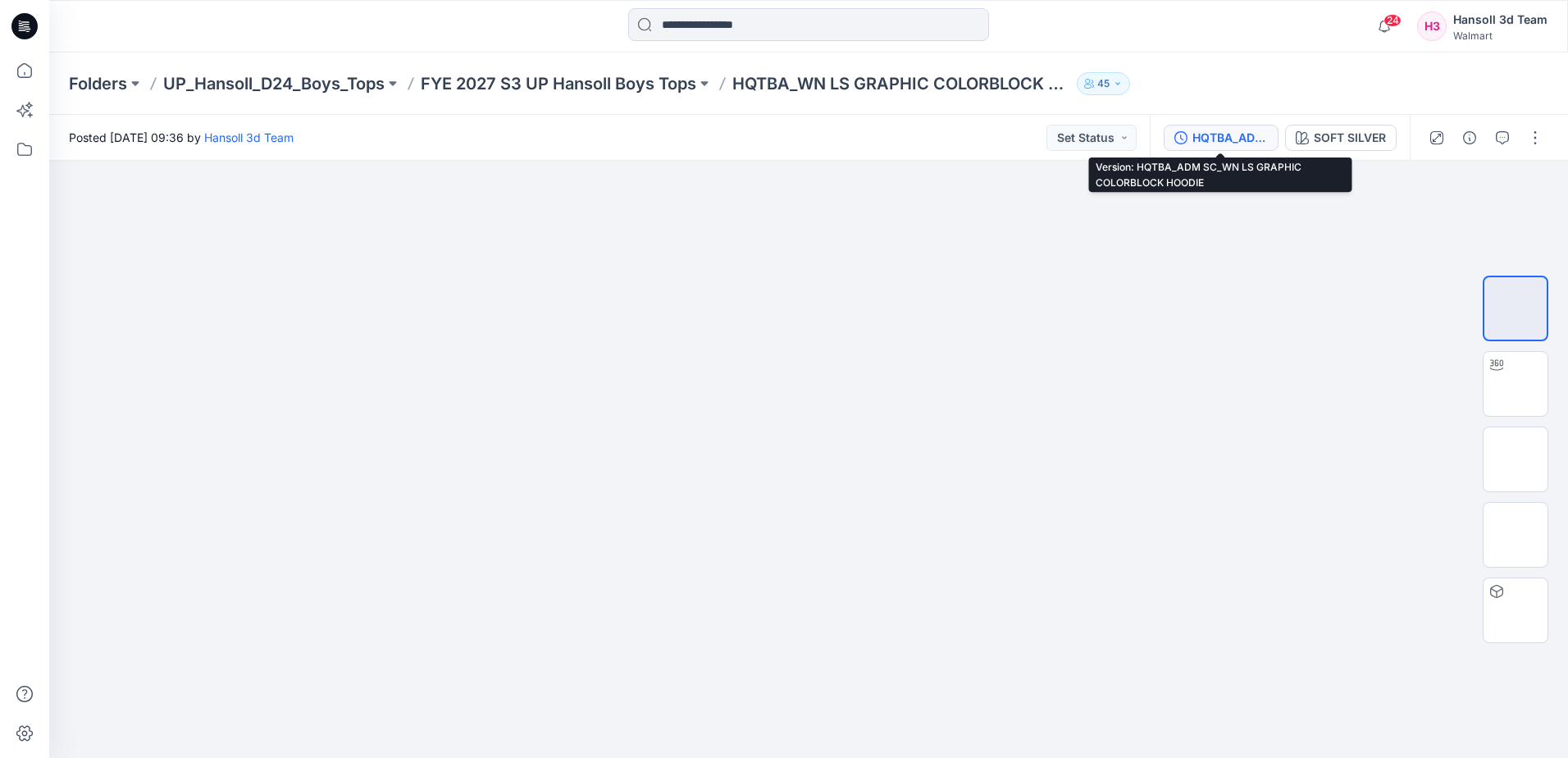
click at [1224, 146] on div "HQTBA_ADM SC_WN LS GRAPHIC COLORBLOCK HOODIE" at bounding box center [1230, 138] width 76 height 18
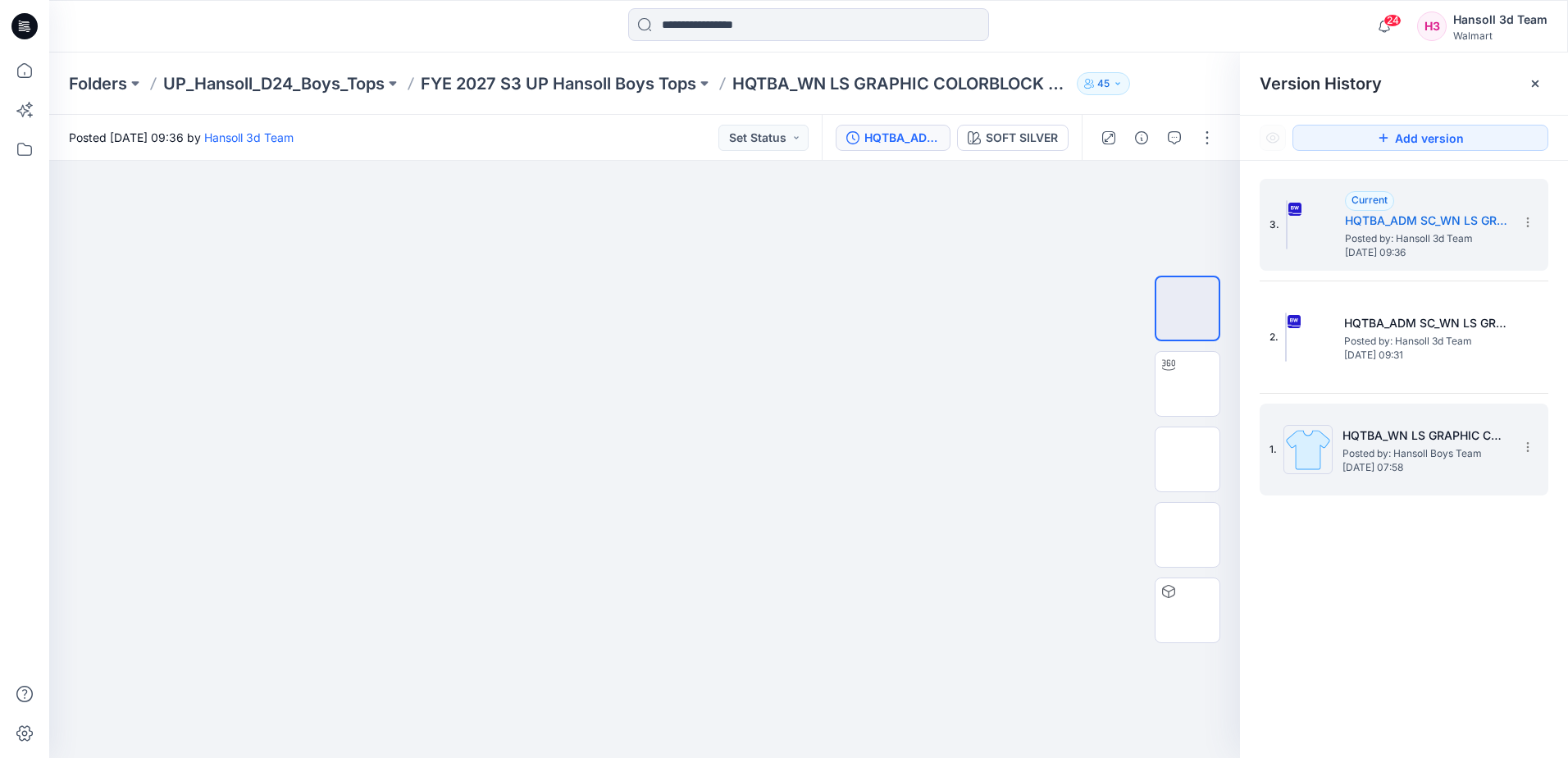
drag, startPoint x: 1529, startPoint y: 446, endPoint x: 1506, endPoint y: 453, distance: 24.0
click at [1528, 447] on icon at bounding box center [1528, 447] width 13 height 13
click at [1394, 583] on span "Delete Version" at bounding box center [1415, 585] width 77 height 20
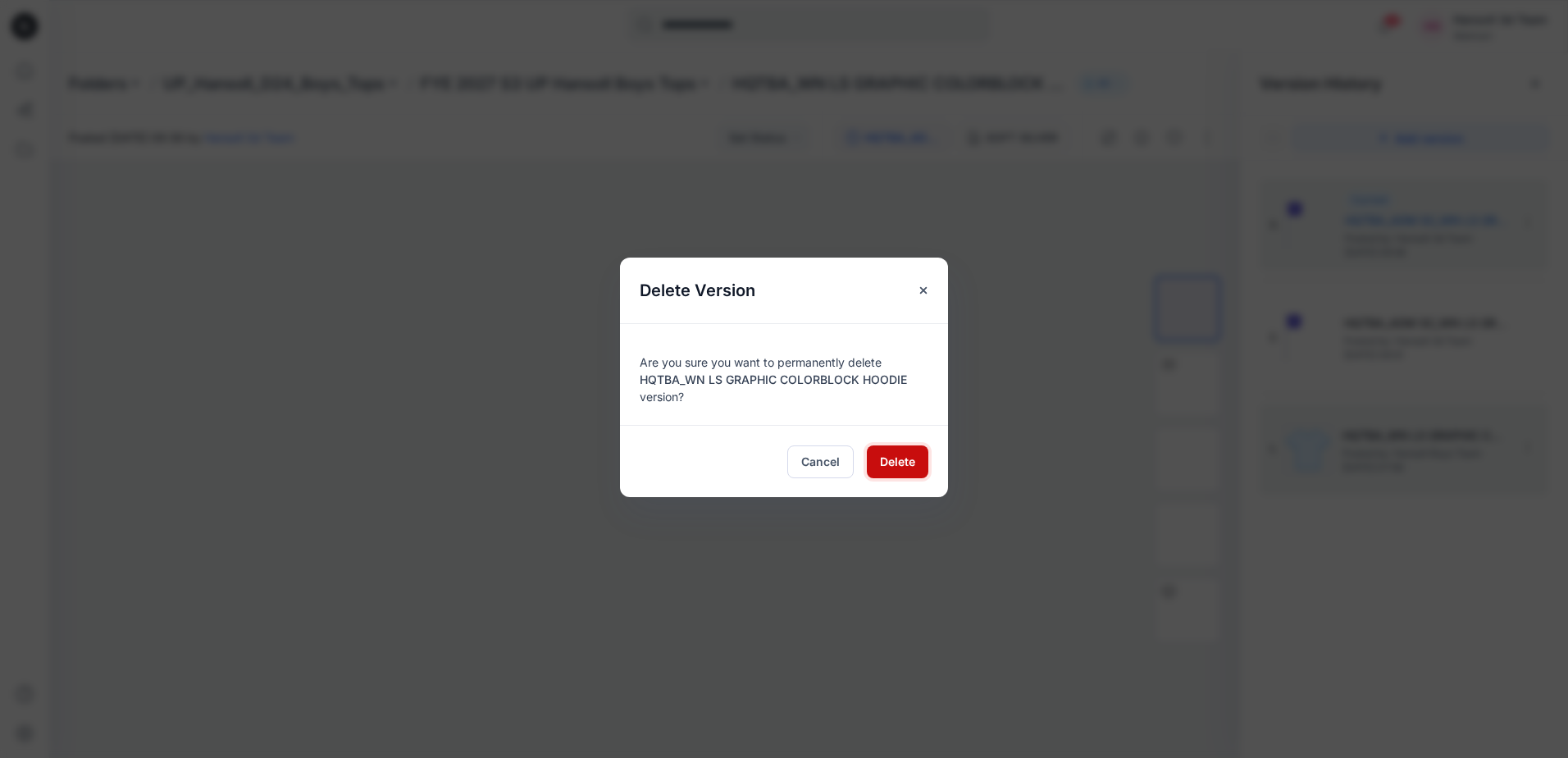
click at [902, 461] on span "Delete" at bounding box center [897, 461] width 35 height 17
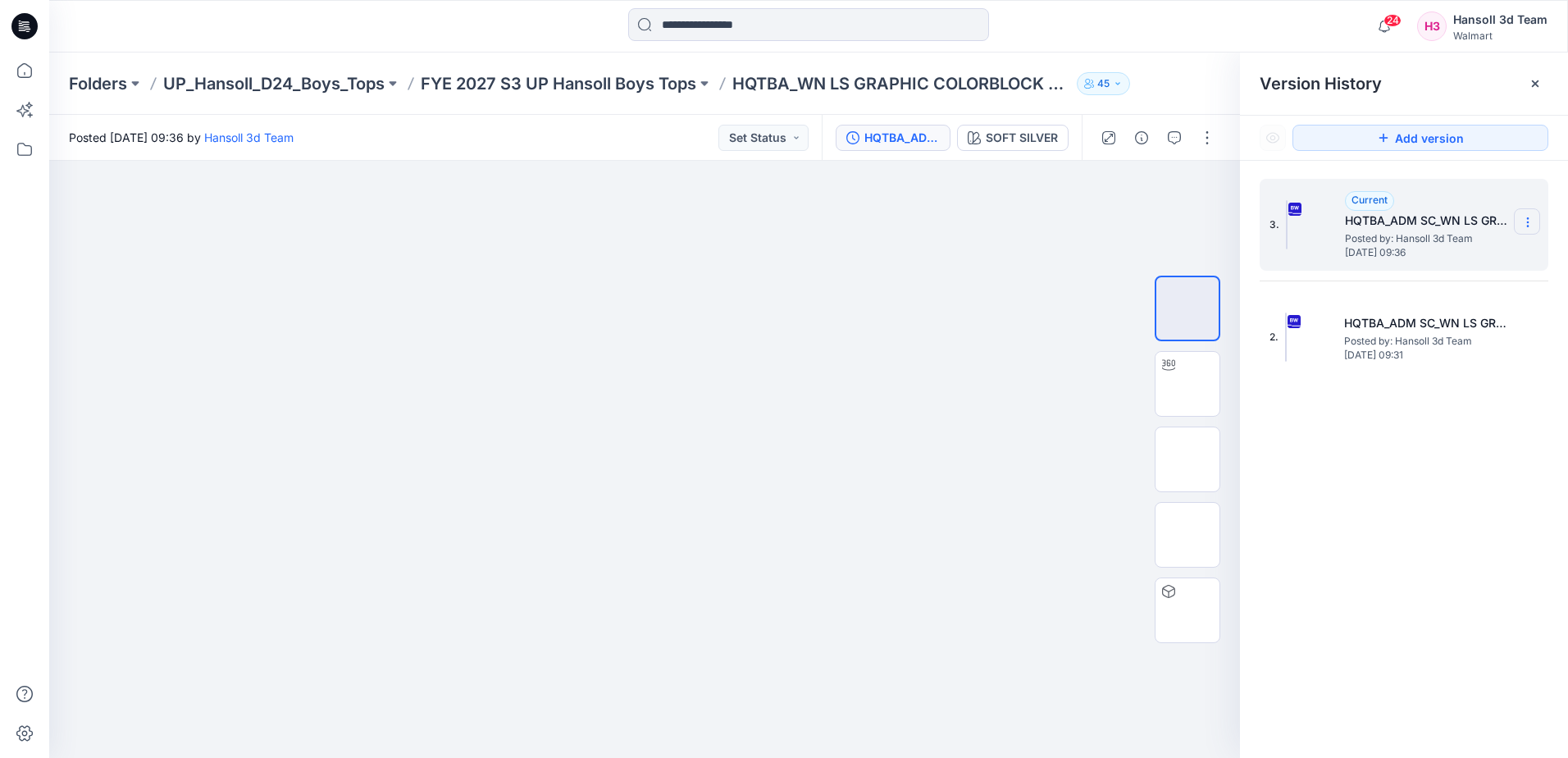
click at [1530, 222] on icon at bounding box center [1528, 222] width 13 height 13
click at [1441, 360] on span "Delete Version" at bounding box center [1415, 360] width 77 height 20
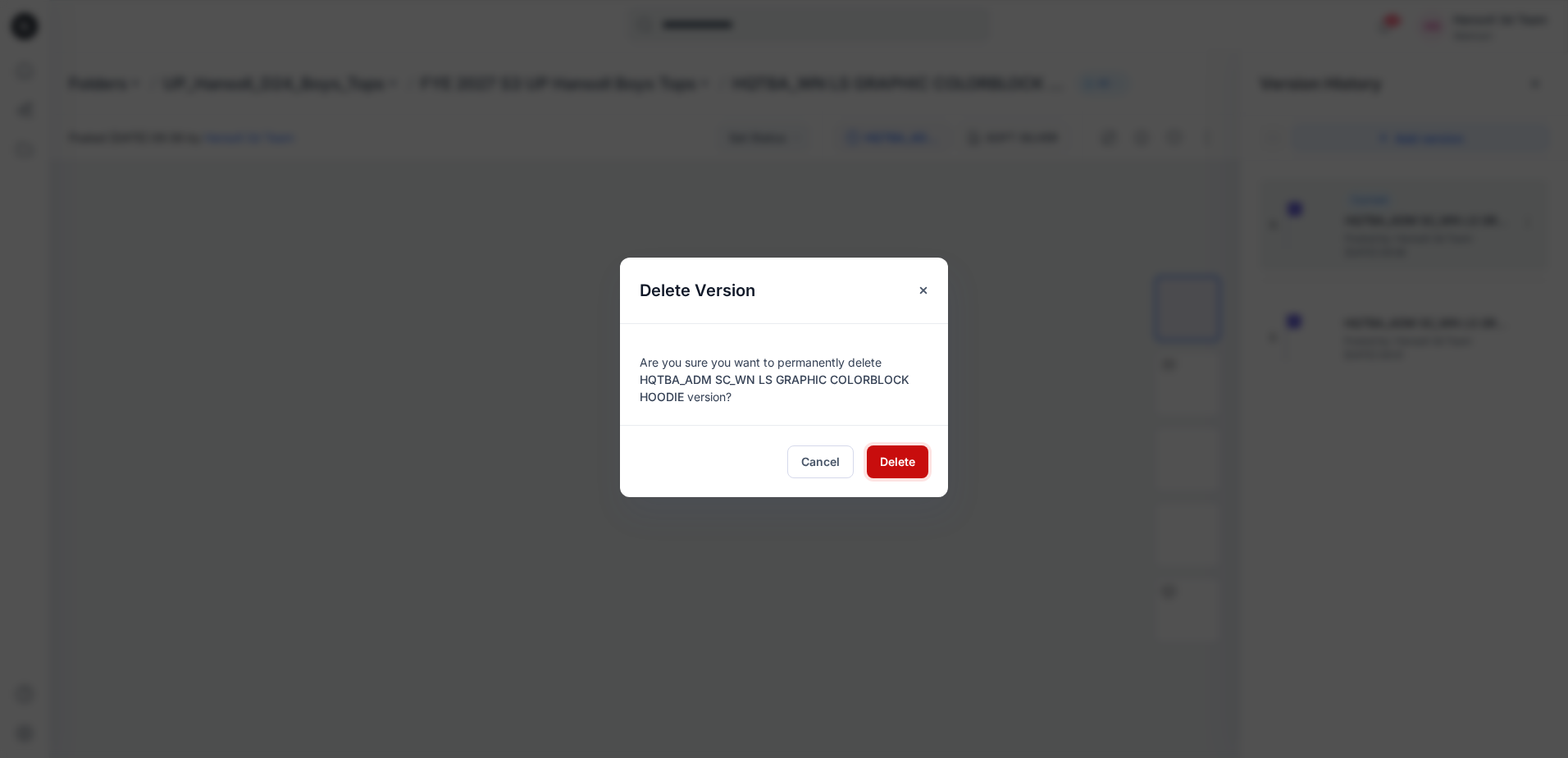
drag, startPoint x: 899, startPoint y: 461, endPoint x: 915, endPoint y: 466, distance: 16.8
click at [900, 463] on span "Delete" at bounding box center [897, 461] width 35 height 17
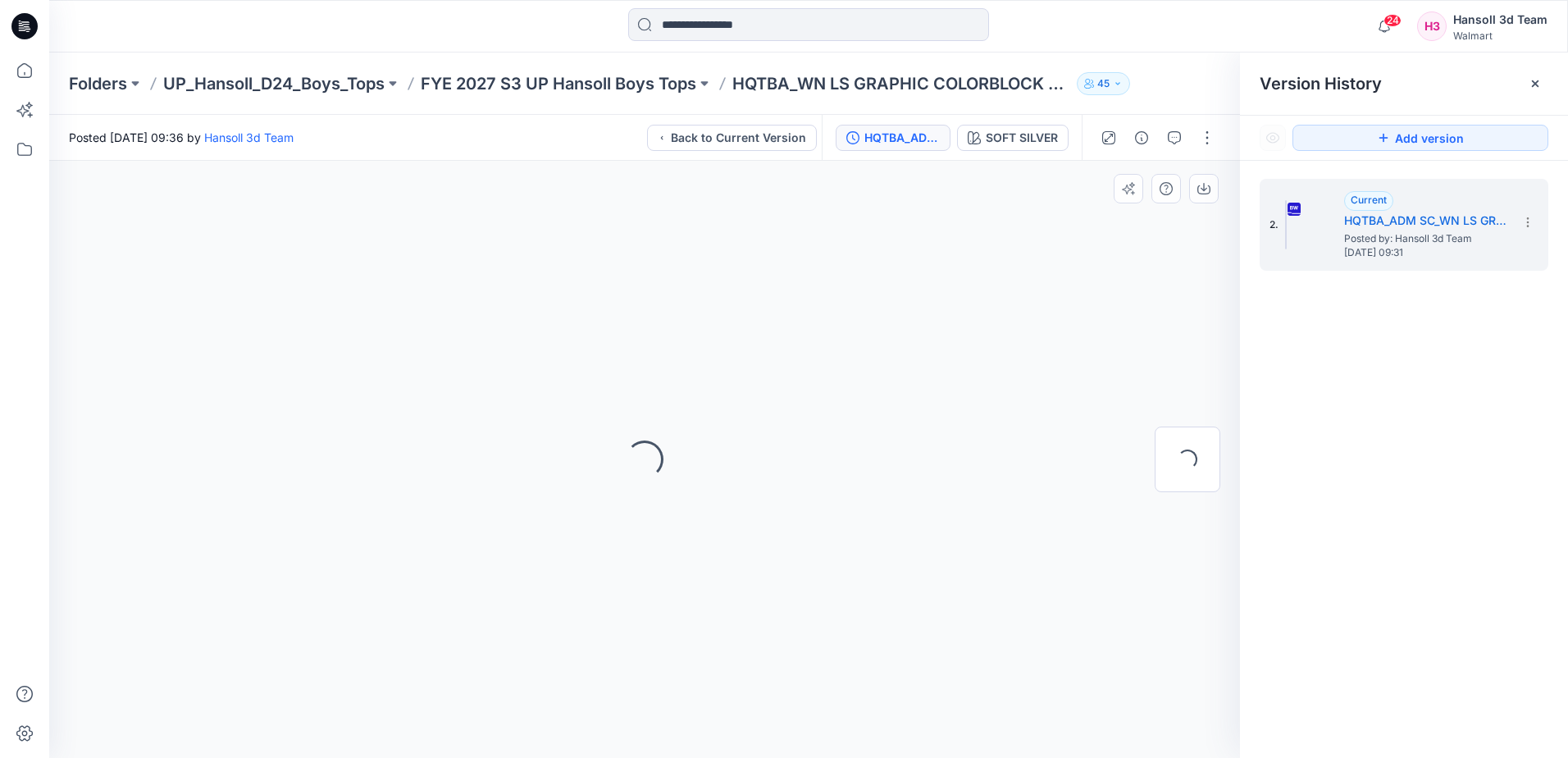
drag, startPoint x: 929, startPoint y: 396, endPoint x: 920, endPoint y: 395, distance: 9.1
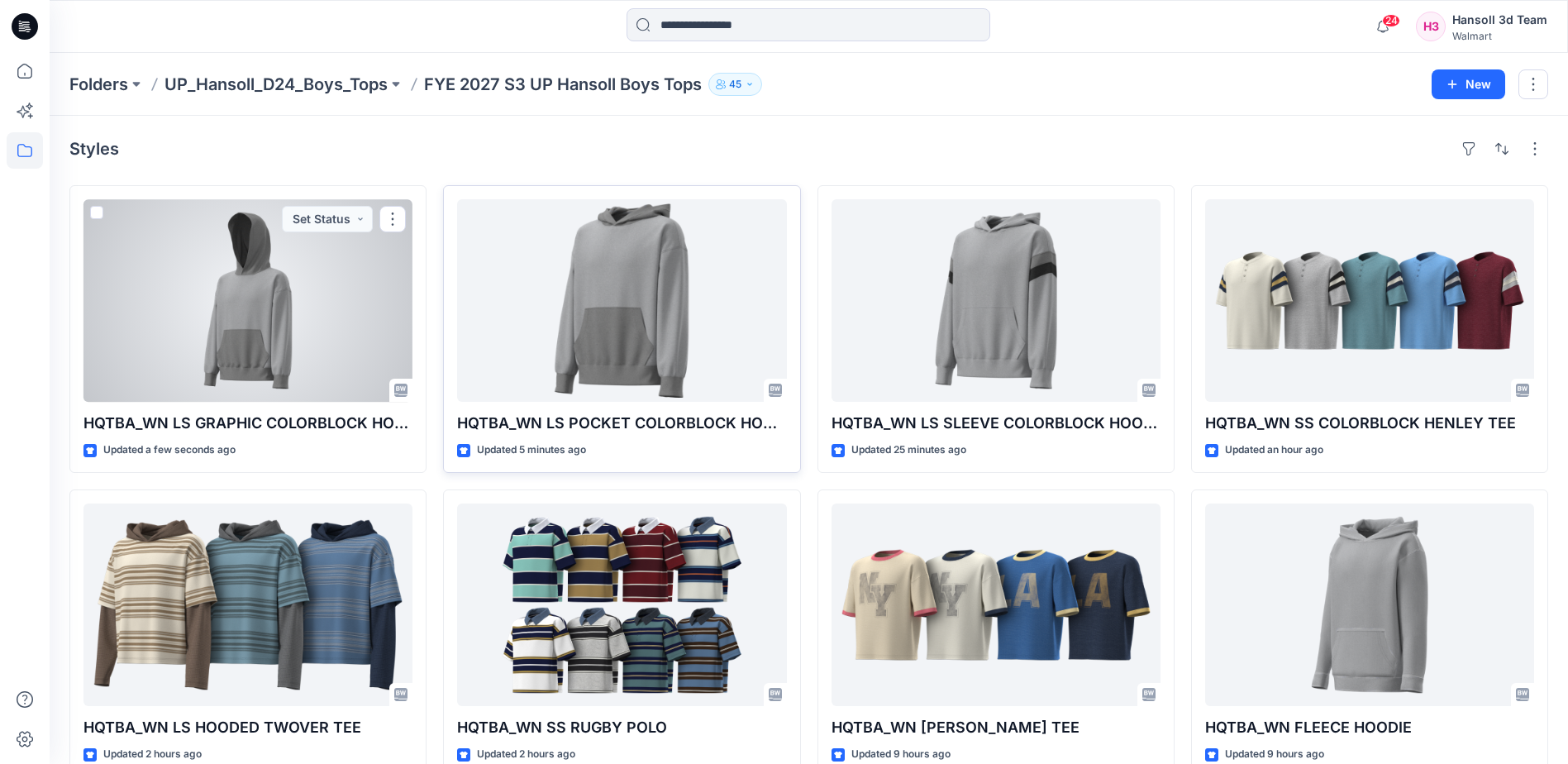
click at [608, 335] on div at bounding box center [621, 301] width 329 height 203
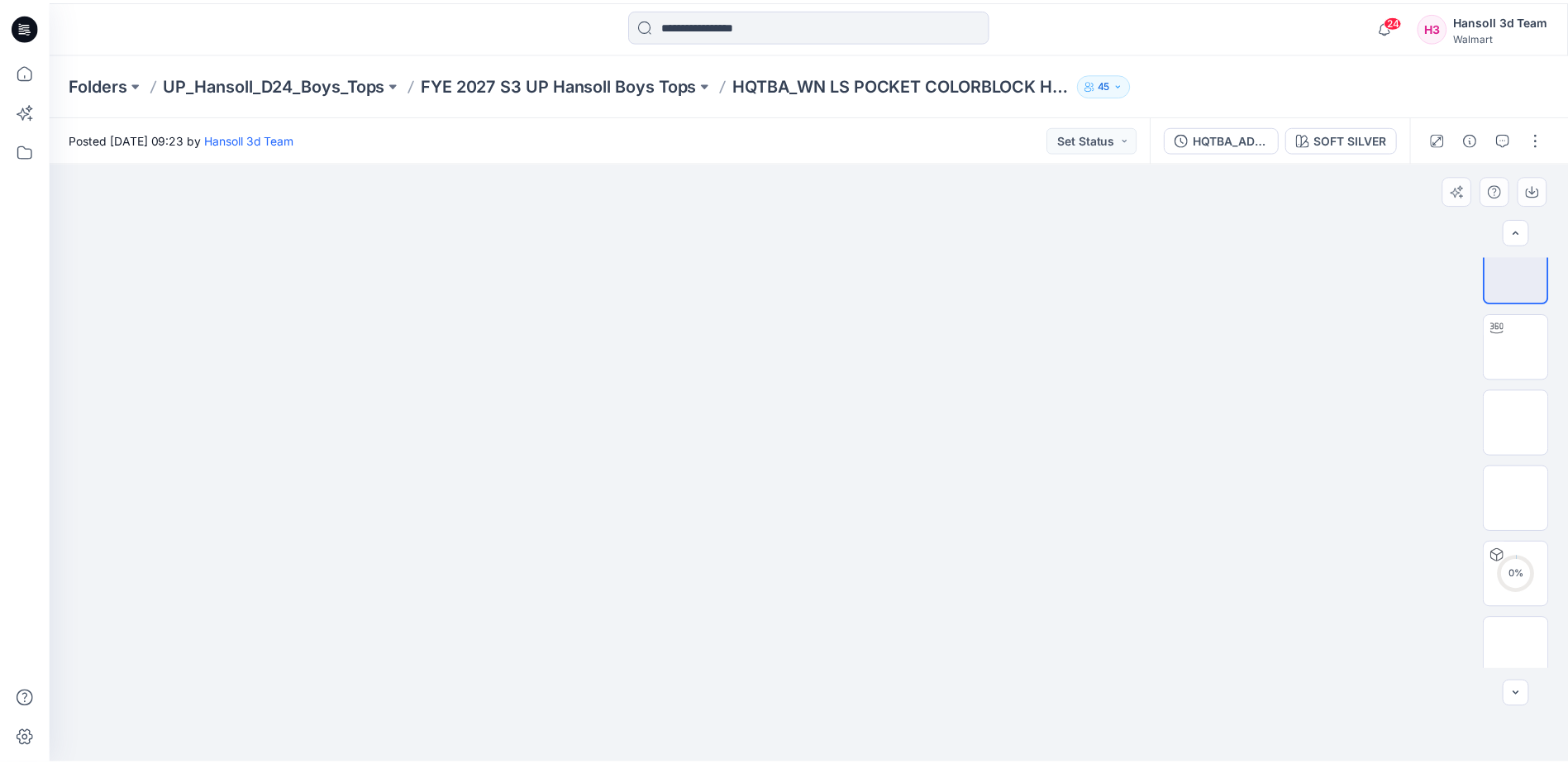
scroll to position [7, 0]
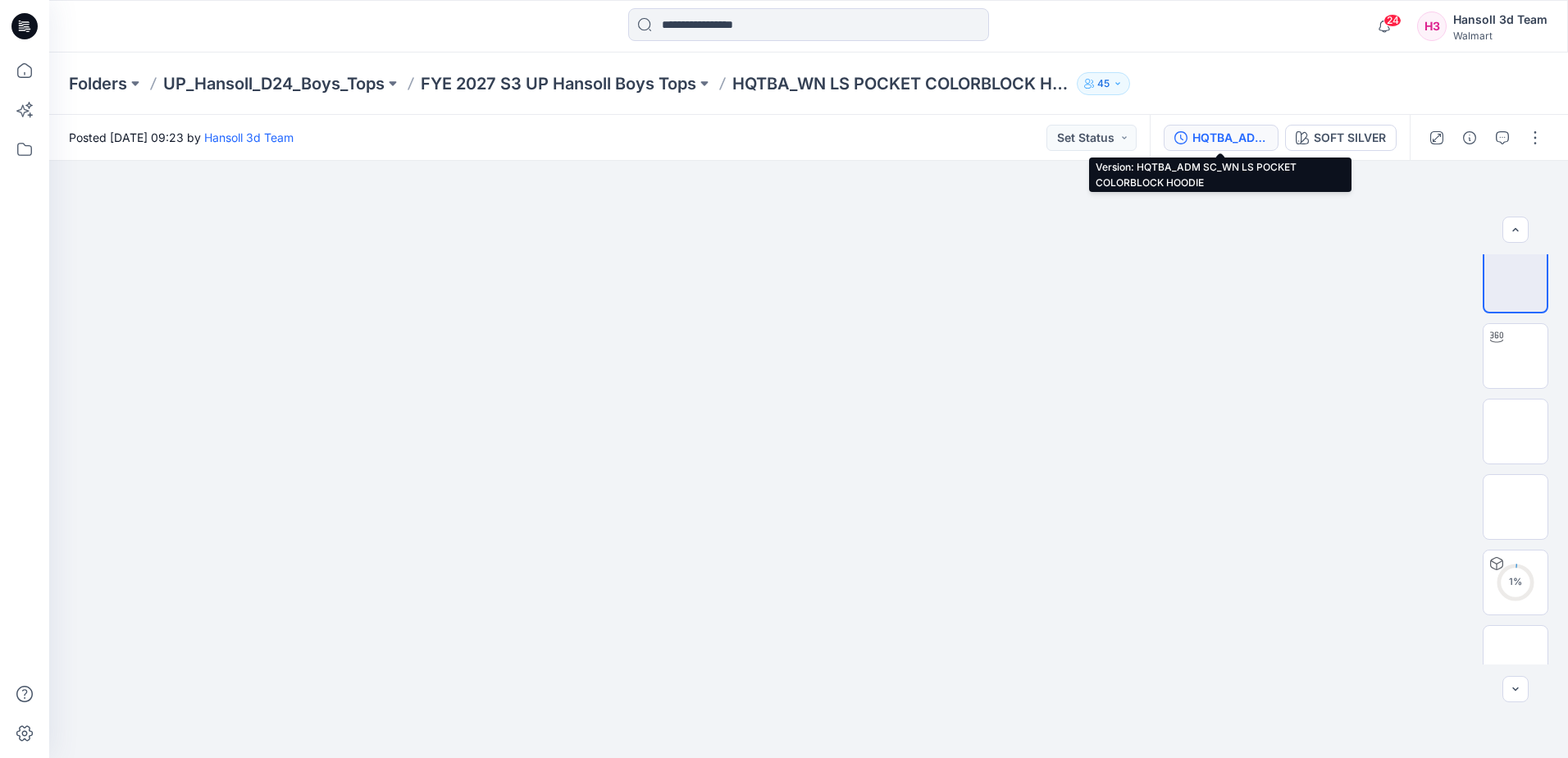
click at [1245, 136] on div "HQTBA_ADM SC_WN LS POCKET COLORBLOCK HOODIE" at bounding box center [1230, 138] width 76 height 18
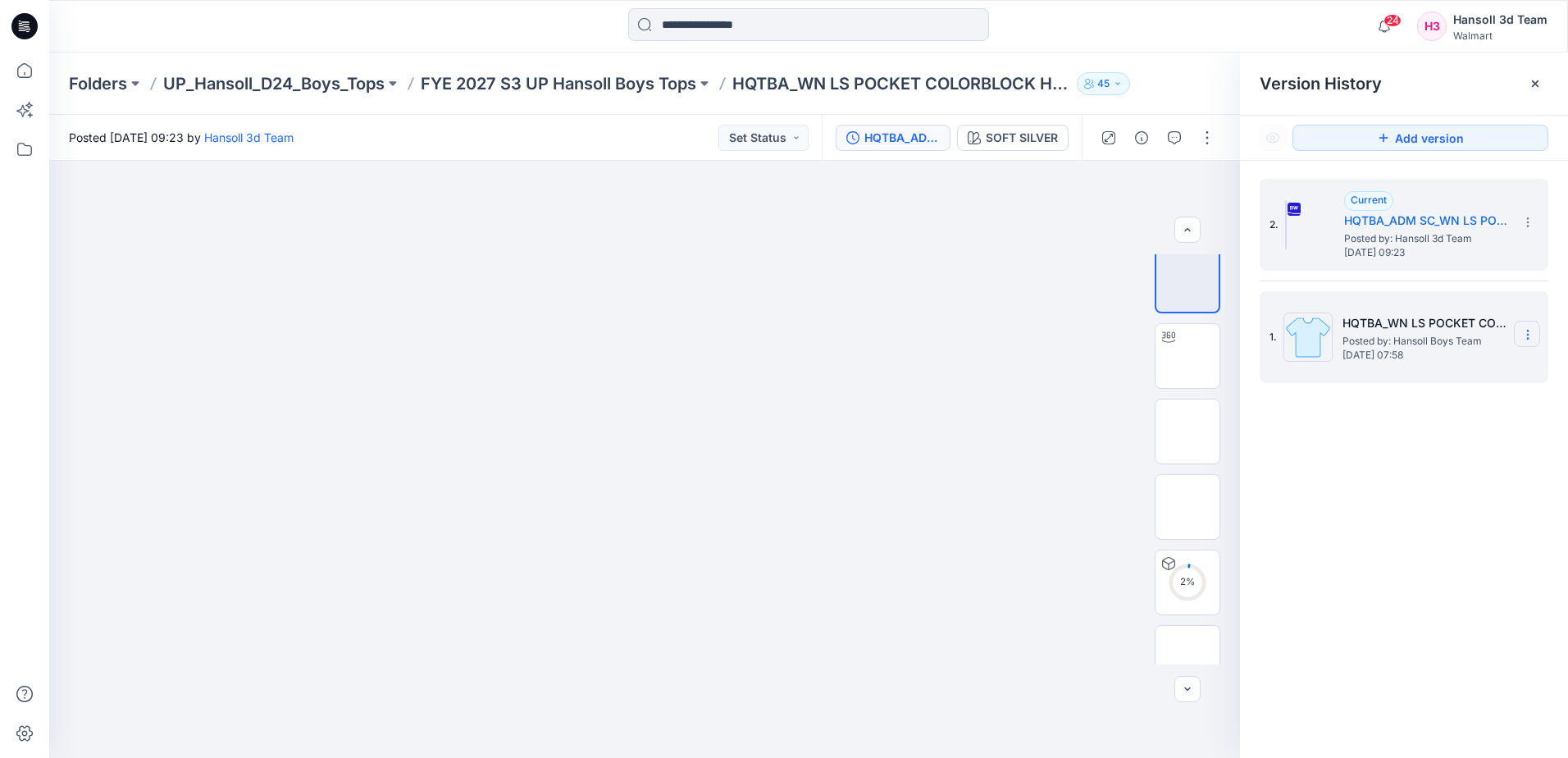
click at [1530, 335] on icon at bounding box center [1528, 335] width 13 height 13
click at [1406, 442] on span "Hide Version" at bounding box center [1410, 433] width 68 height 20
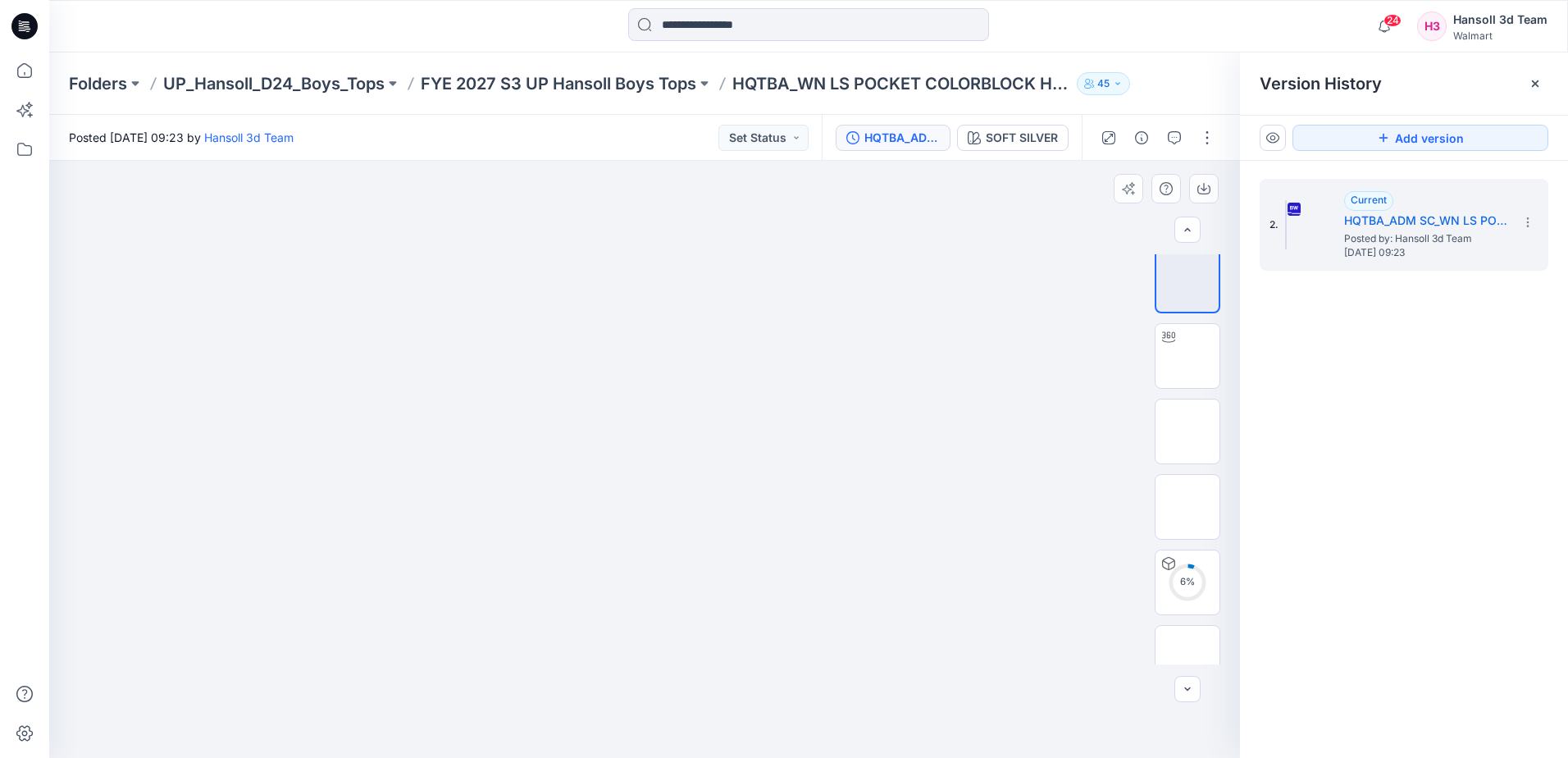
drag, startPoint x: 1015, startPoint y: 367, endPoint x: 985, endPoint y: 367, distance: 30.0
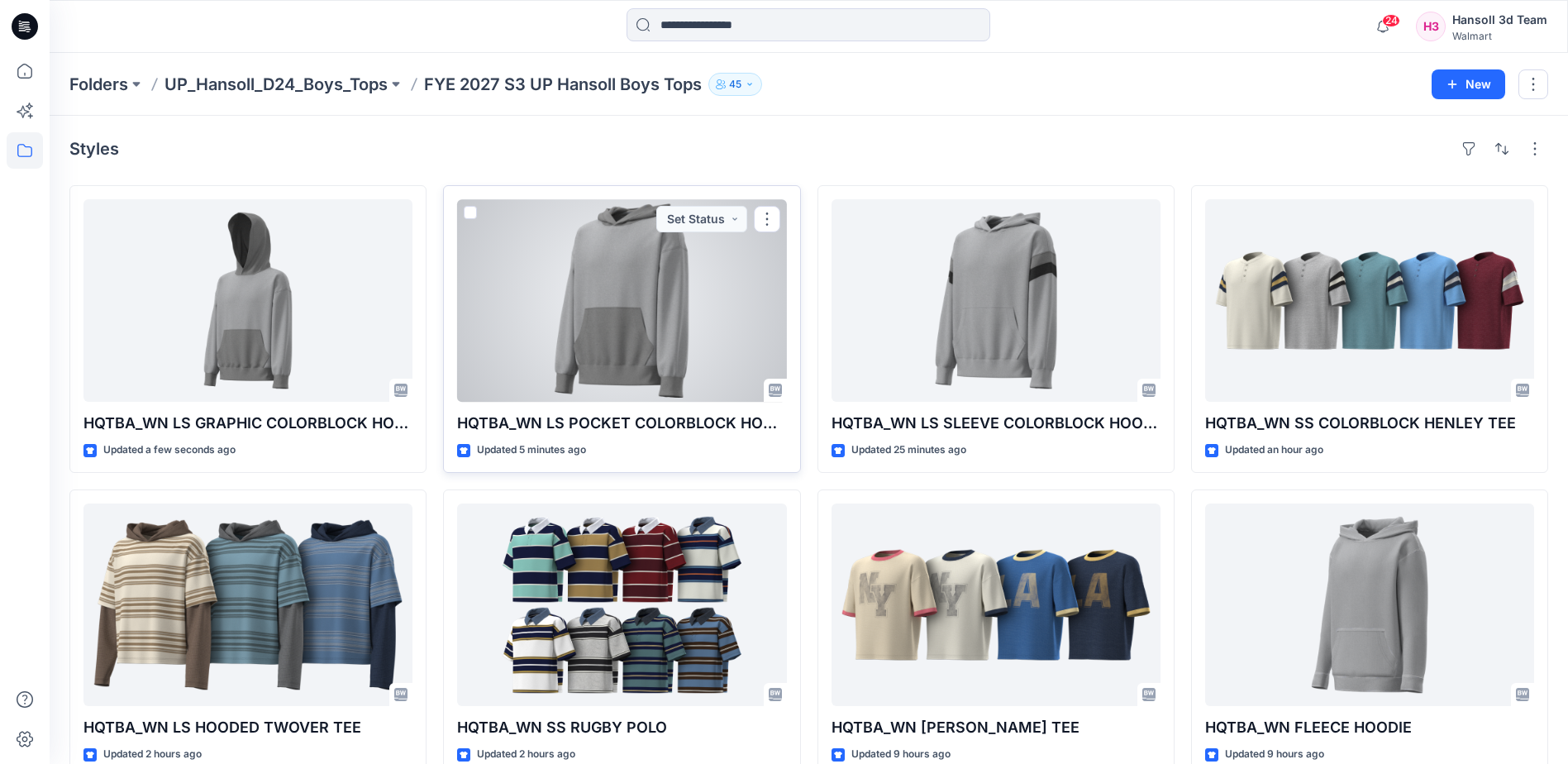
click at [658, 320] on div at bounding box center [621, 301] width 329 height 203
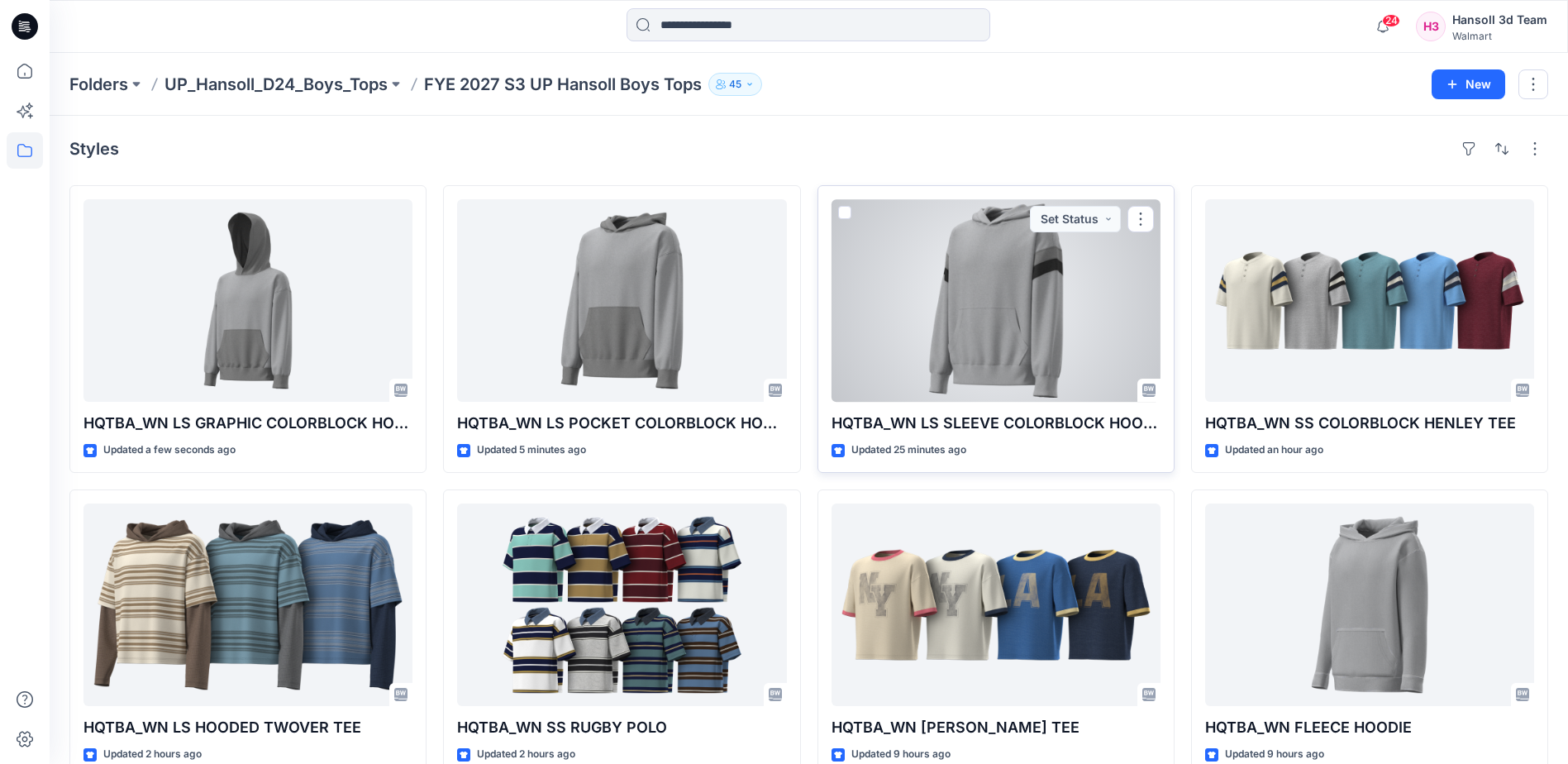
click at [938, 347] on div at bounding box center [996, 301] width 329 height 203
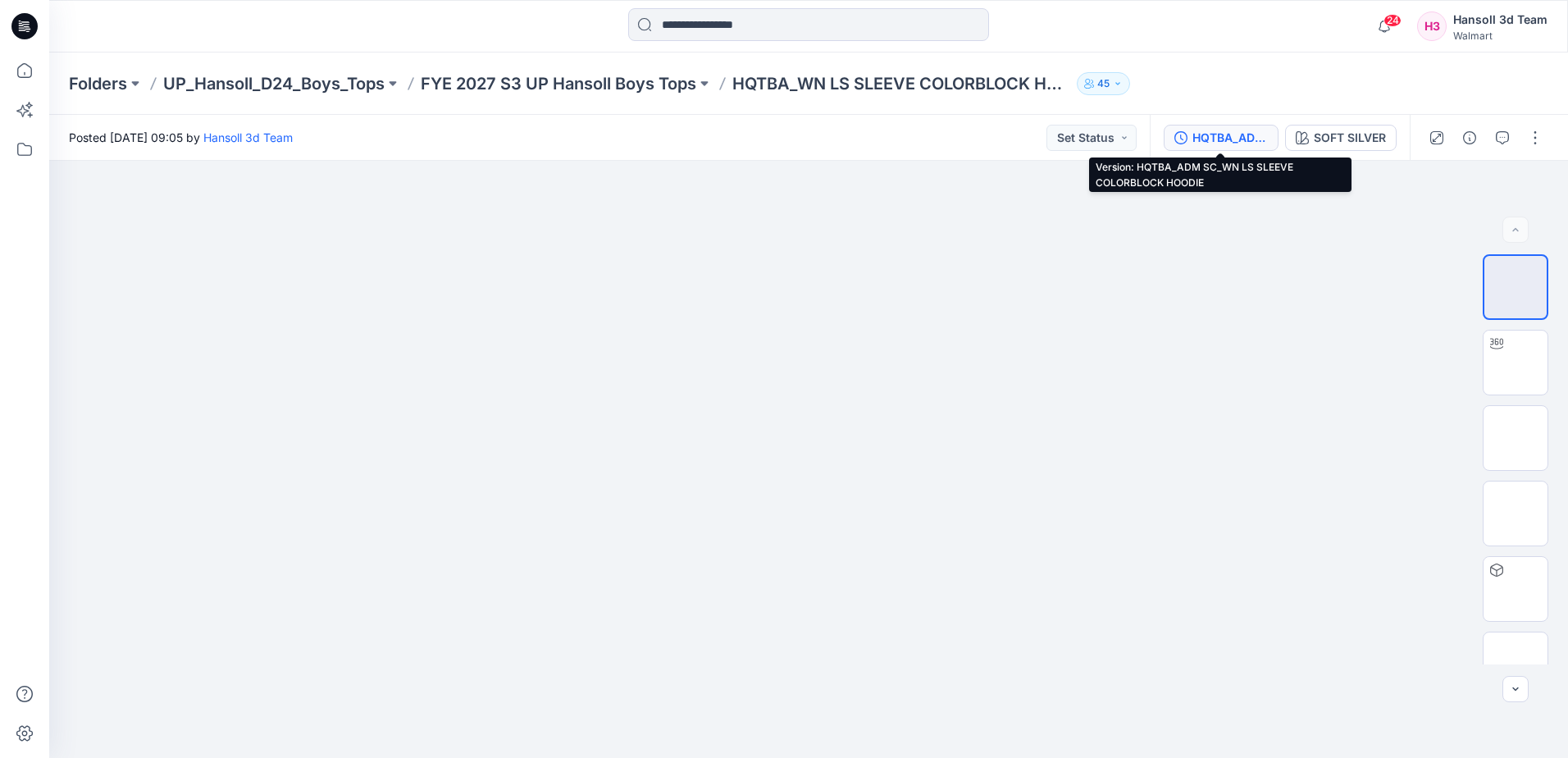
click at [1211, 130] on div "HQTBA_ADM SC_WN LS SLEEVE COLORBLOCK HOODIE" at bounding box center [1230, 138] width 76 height 18
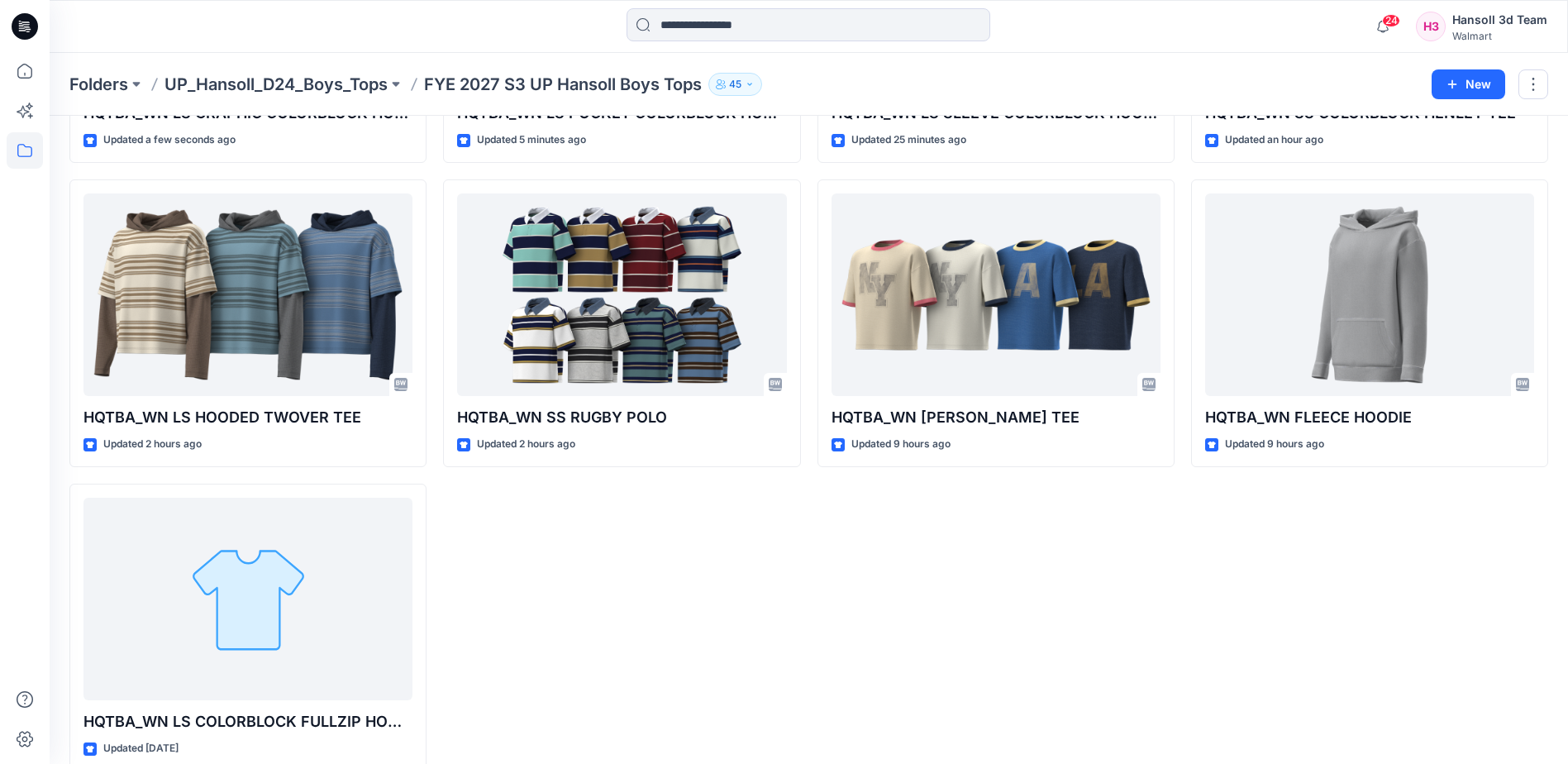
scroll to position [337, 0]
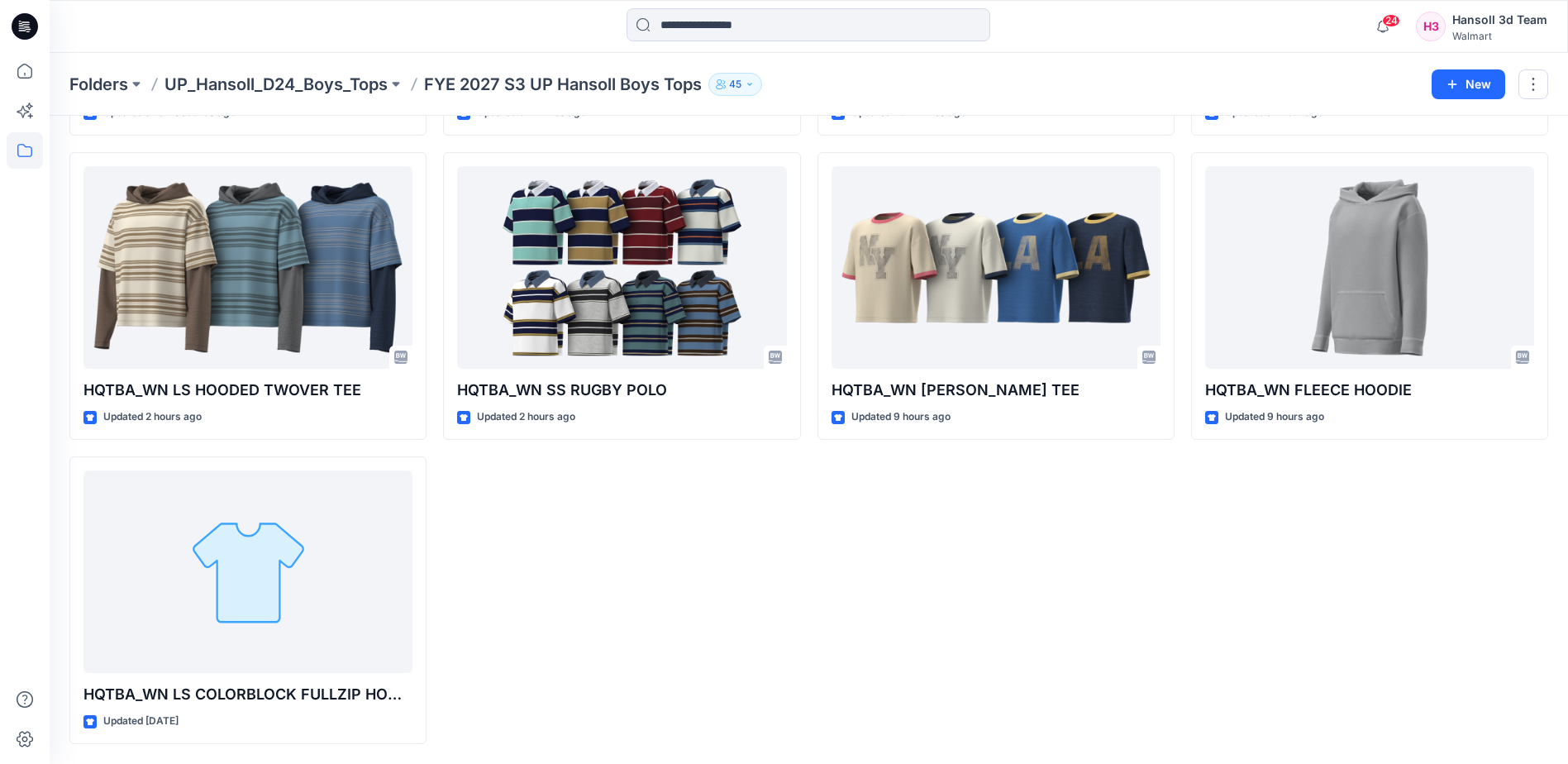
click at [640, 555] on div "HQTBA_WN LS POCKET COLORBLOCK HOODIE Updated 5 minutes ago HQTBA_WN SS RUGBY PO…" at bounding box center [622, 296] width 357 height 896
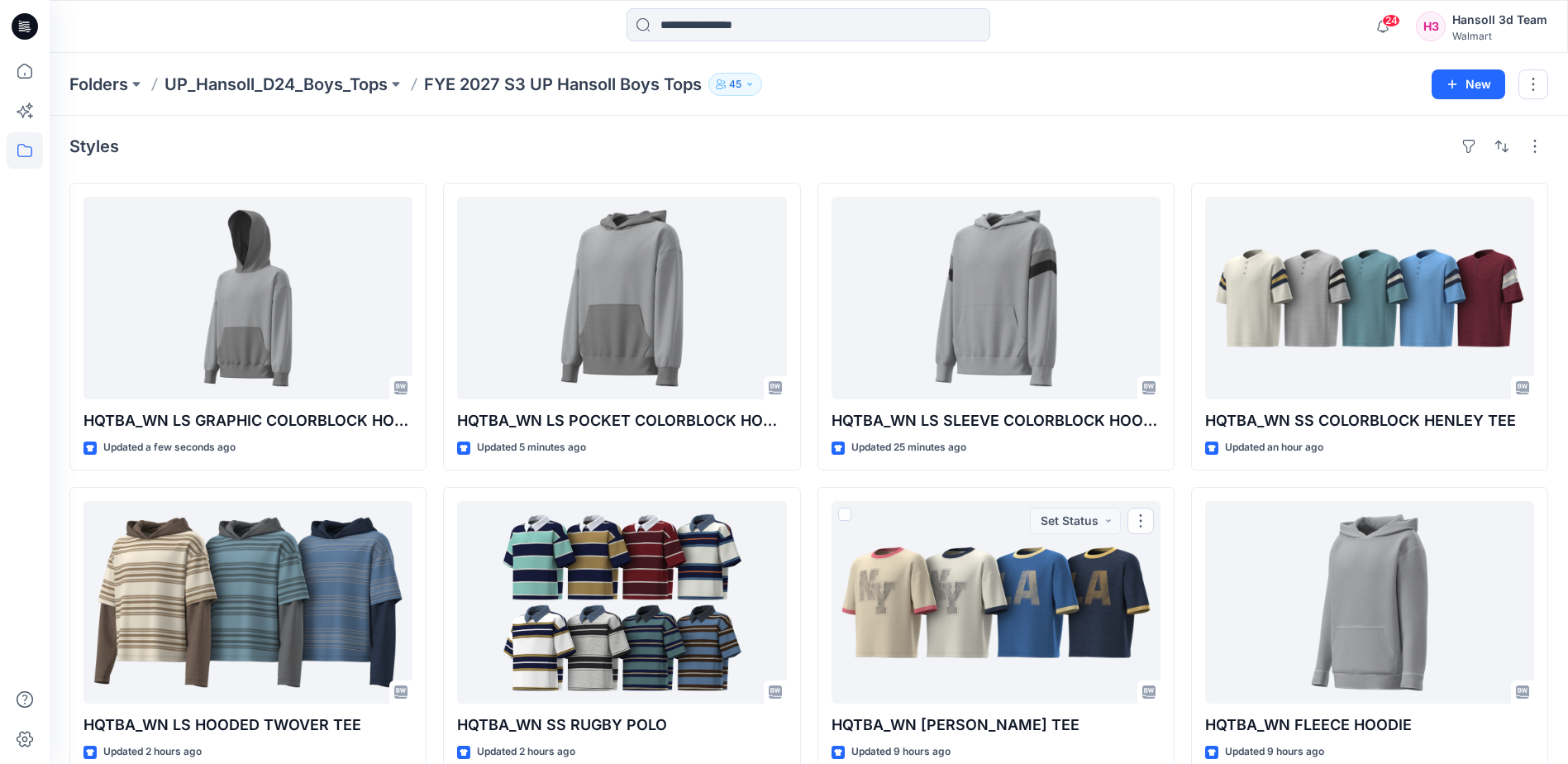
scroll to position [0, 0]
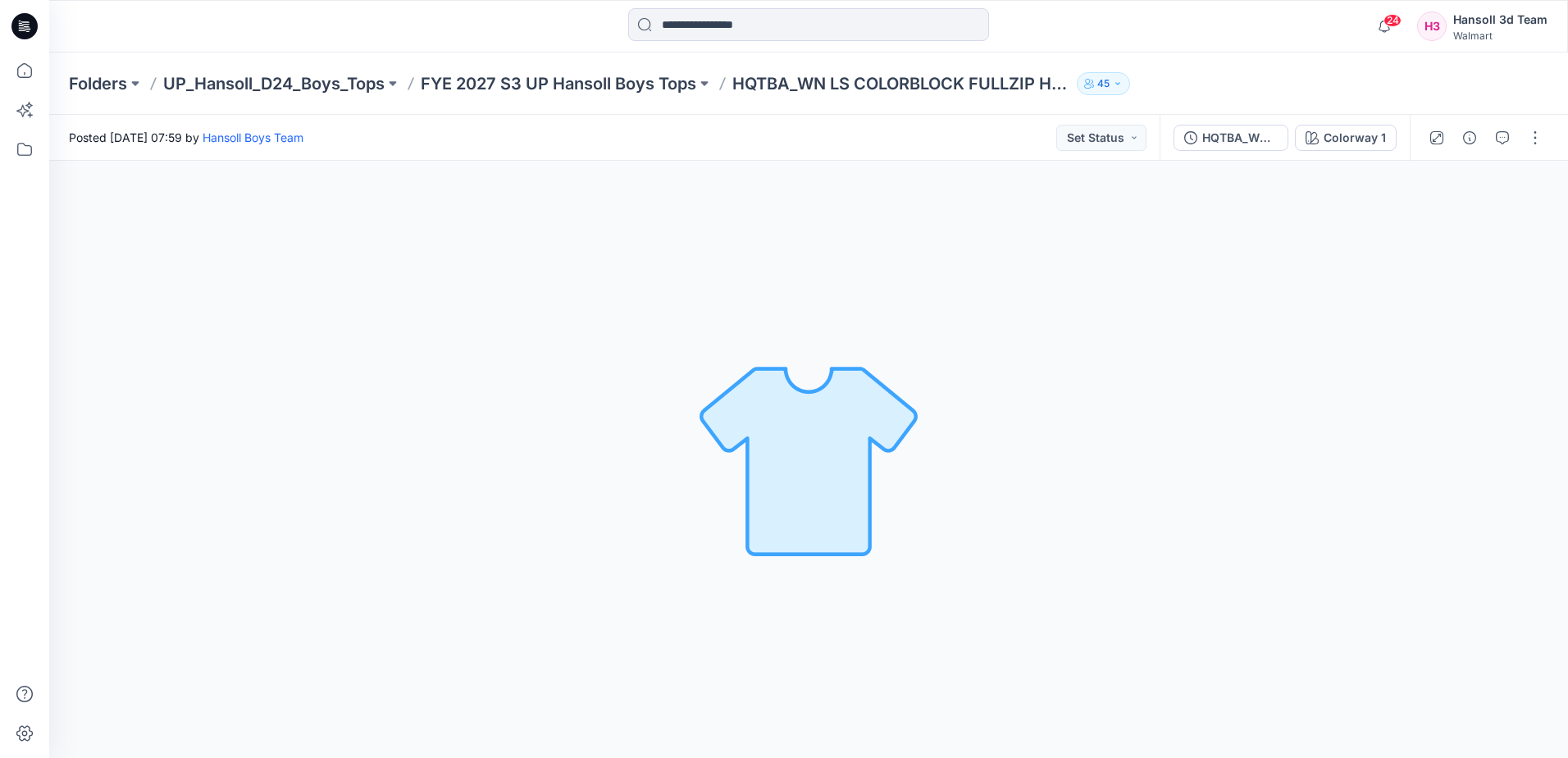
click at [903, 540] on img at bounding box center [808, 459] width 230 height 230
click at [645, 116] on div "Posted Monday, September 15, 2025 07:59 by Hansoll Boys Team Set Status" at bounding box center [605, 137] width 1111 height 45
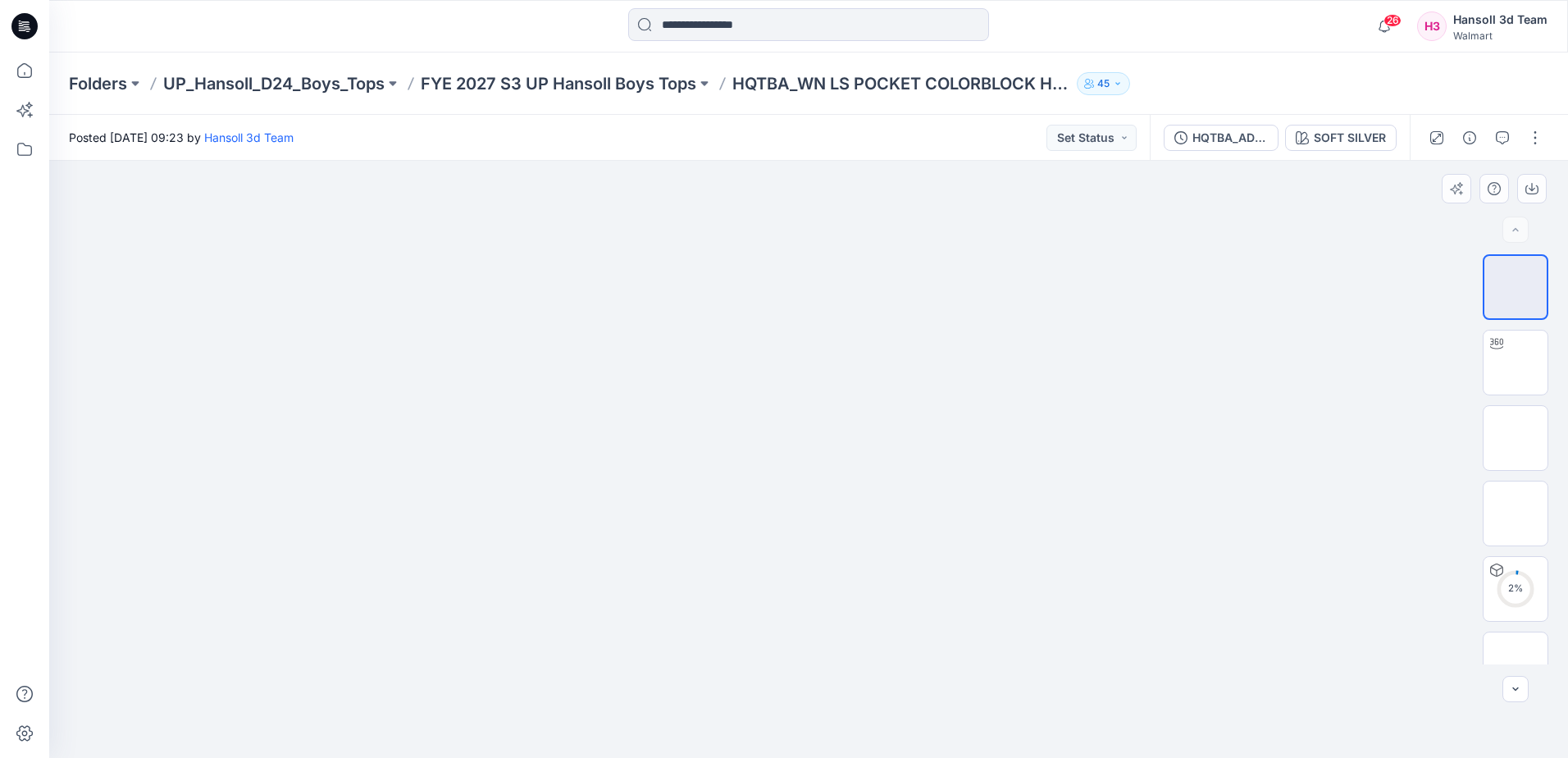
drag, startPoint x: 709, startPoint y: 405, endPoint x: 710, endPoint y: 396, distance: 9.1
click at [710, 161] on img at bounding box center [808, 161] width 302 height 0
click at [614, 77] on p "FYE 2027 S3 UP Hansoll Boys Tops" at bounding box center [559, 84] width 275 height 23
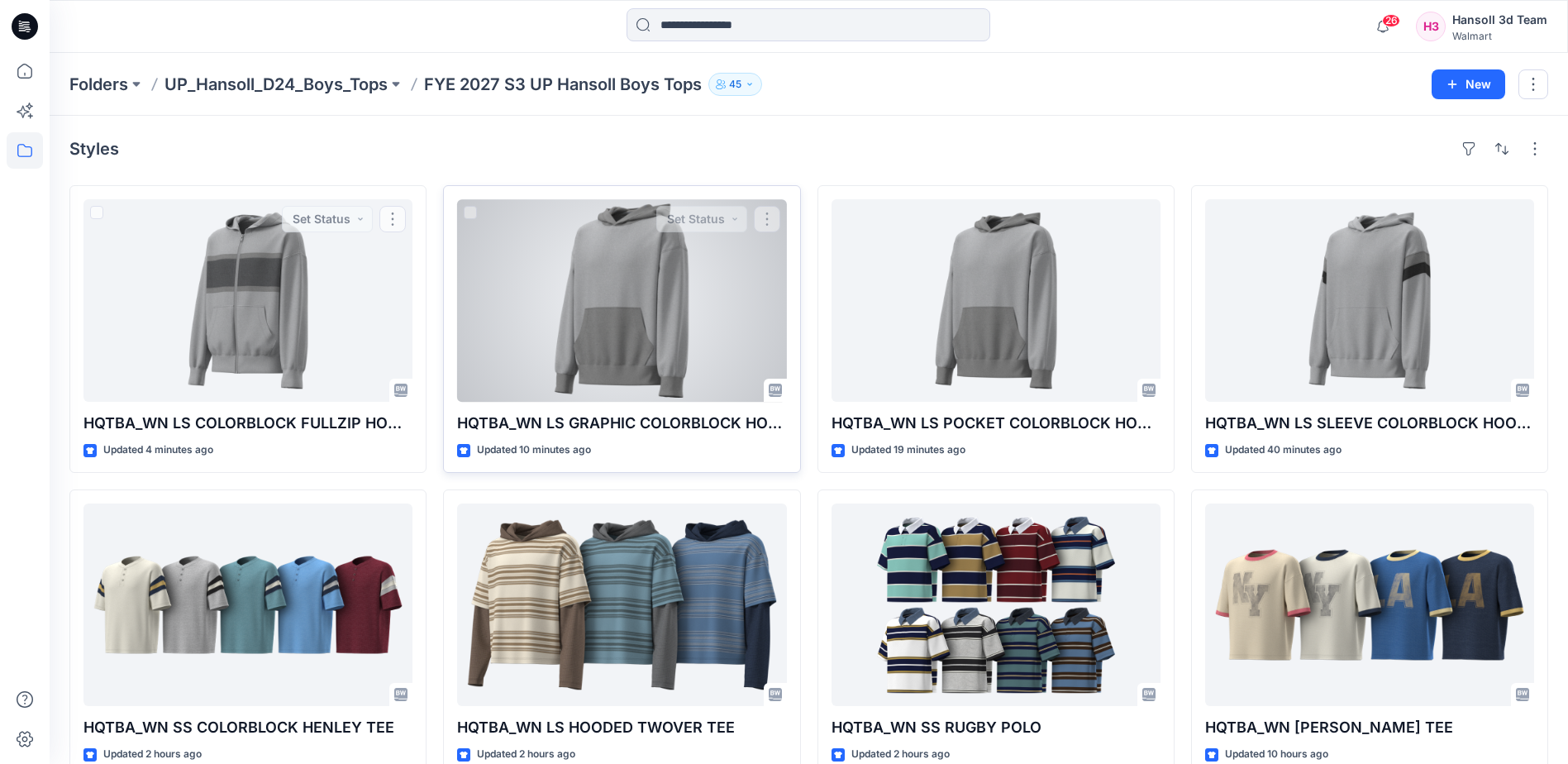
click at [638, 336] on div at bounding box center [621, 301] width 329 height 203
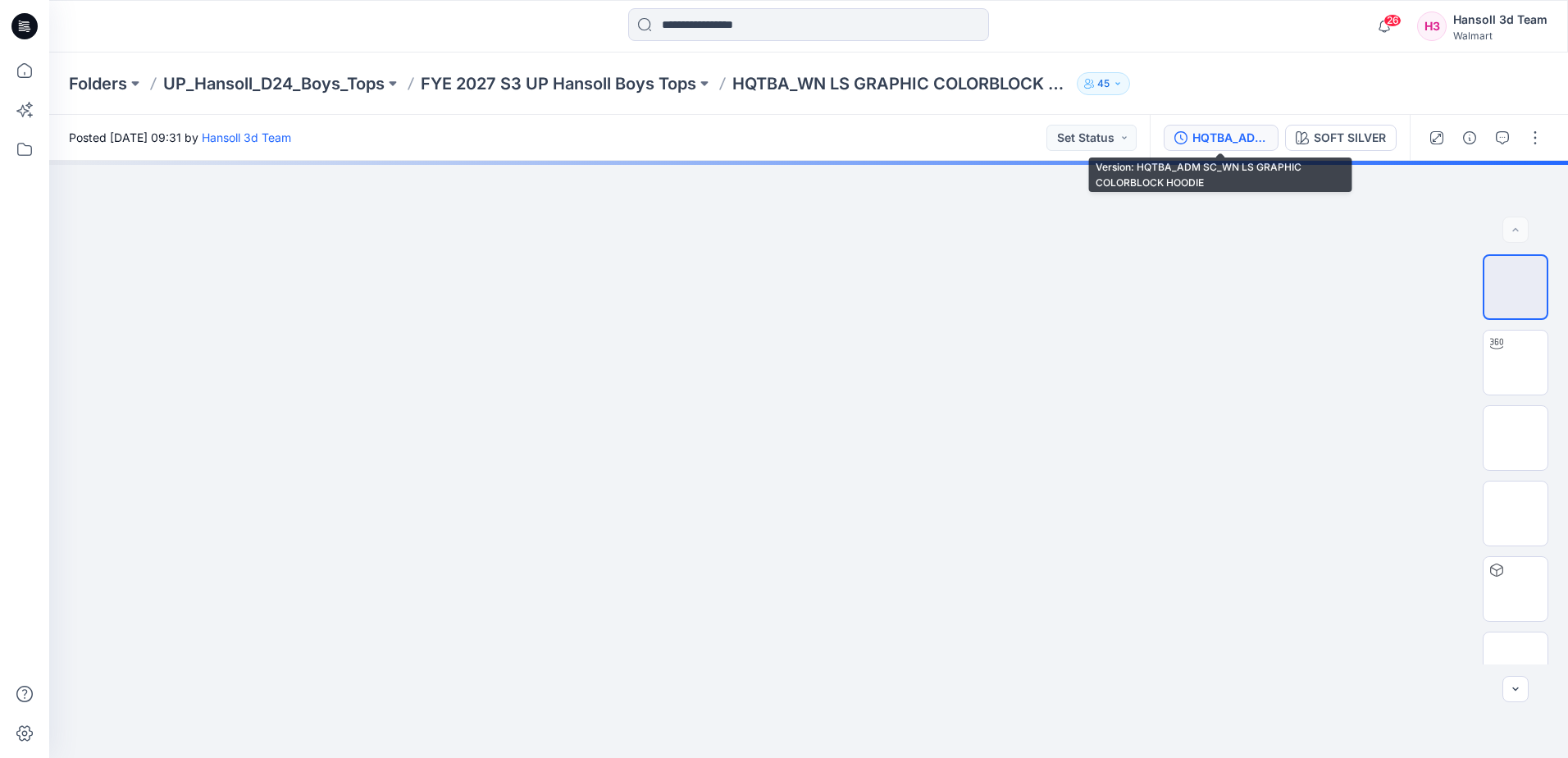
click at [1238, 139] on div "HQTBA_ADM SC_WN LS GRAPHIC COLORBLOCK HOODIE" at bounding box center [1230, 138] width 76 height 18
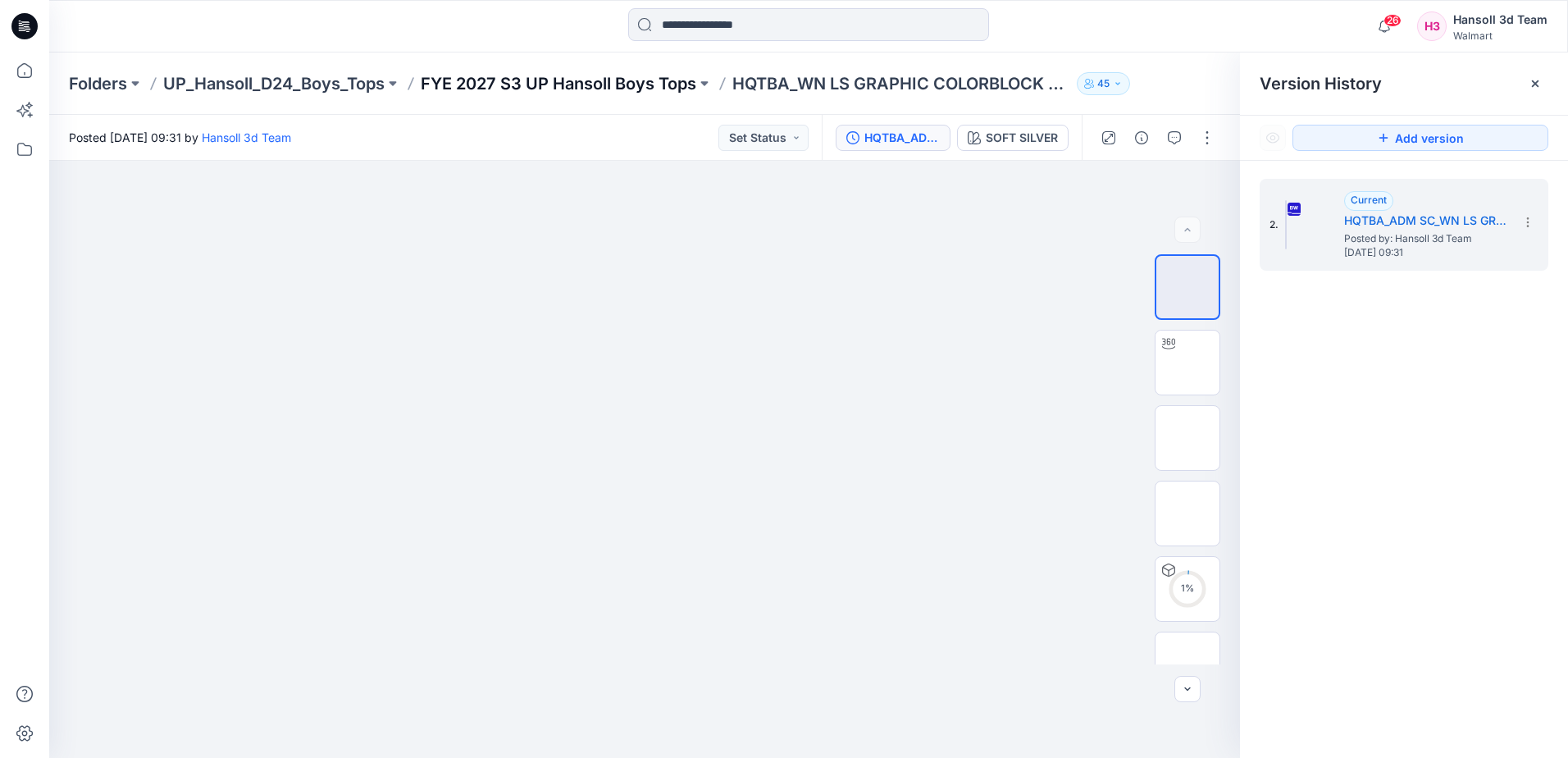
drag, startPoint x: 648, startPoint y: 77, endPoint x: 582, endPoint y: 47, distance: 72.5
click at [648, 77] on p "FYE 2027 S3 UP Hansoll Boys Tops" at bounding box center [559, 84] width 275 height 23
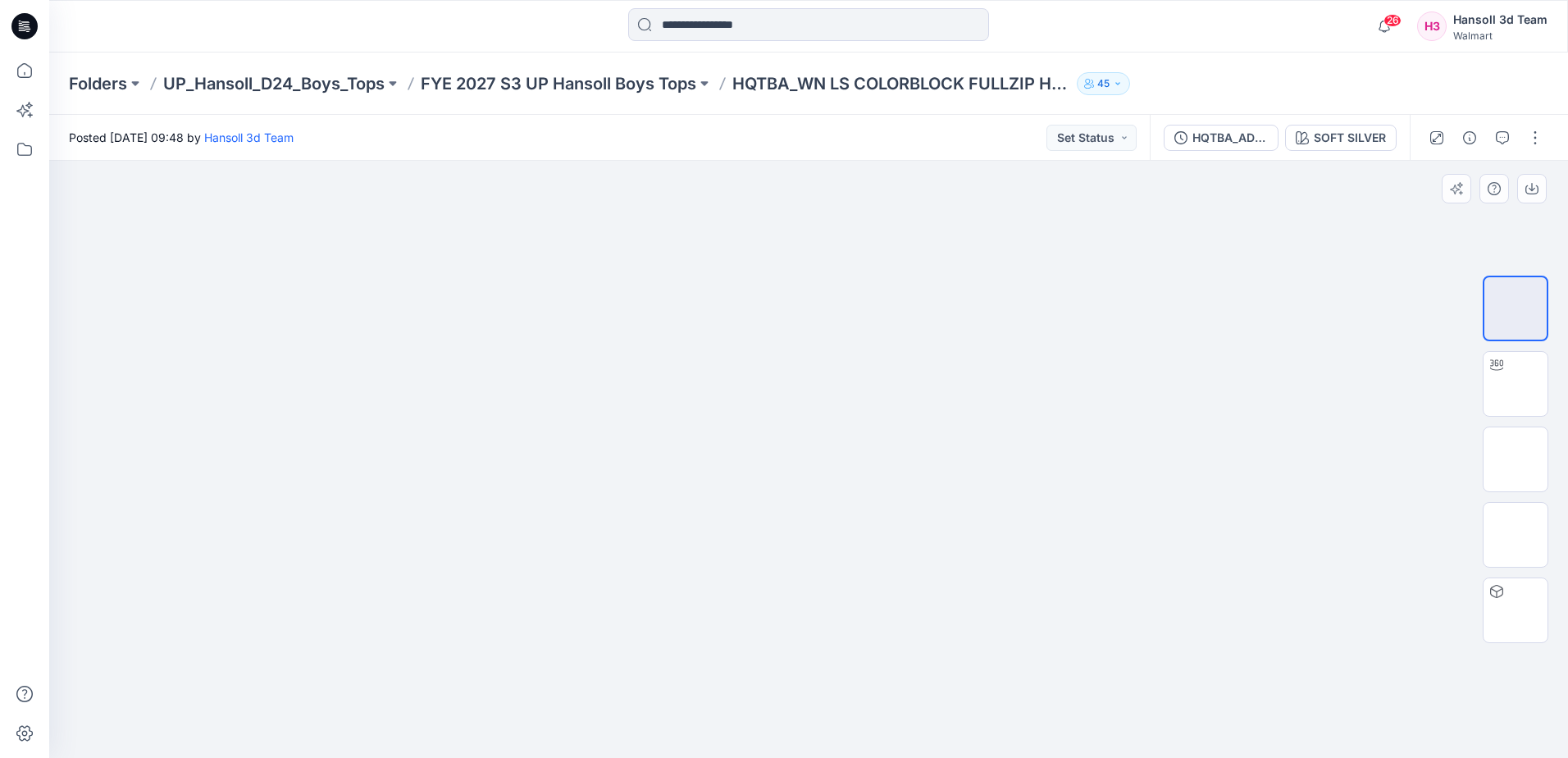
drag, startPoint x: 1521, startPoint y: 301, endPoint x: 1410, endPoint y: 317, distance: 112.1
click at [1516, 308] on img at bounding box center [1516, 308] width 0 height 0
click at [569, 77] on p "FYE 2027 S3 UP Hansoll Boys Tops" at bounding box center [559, 84] width 275 height 23
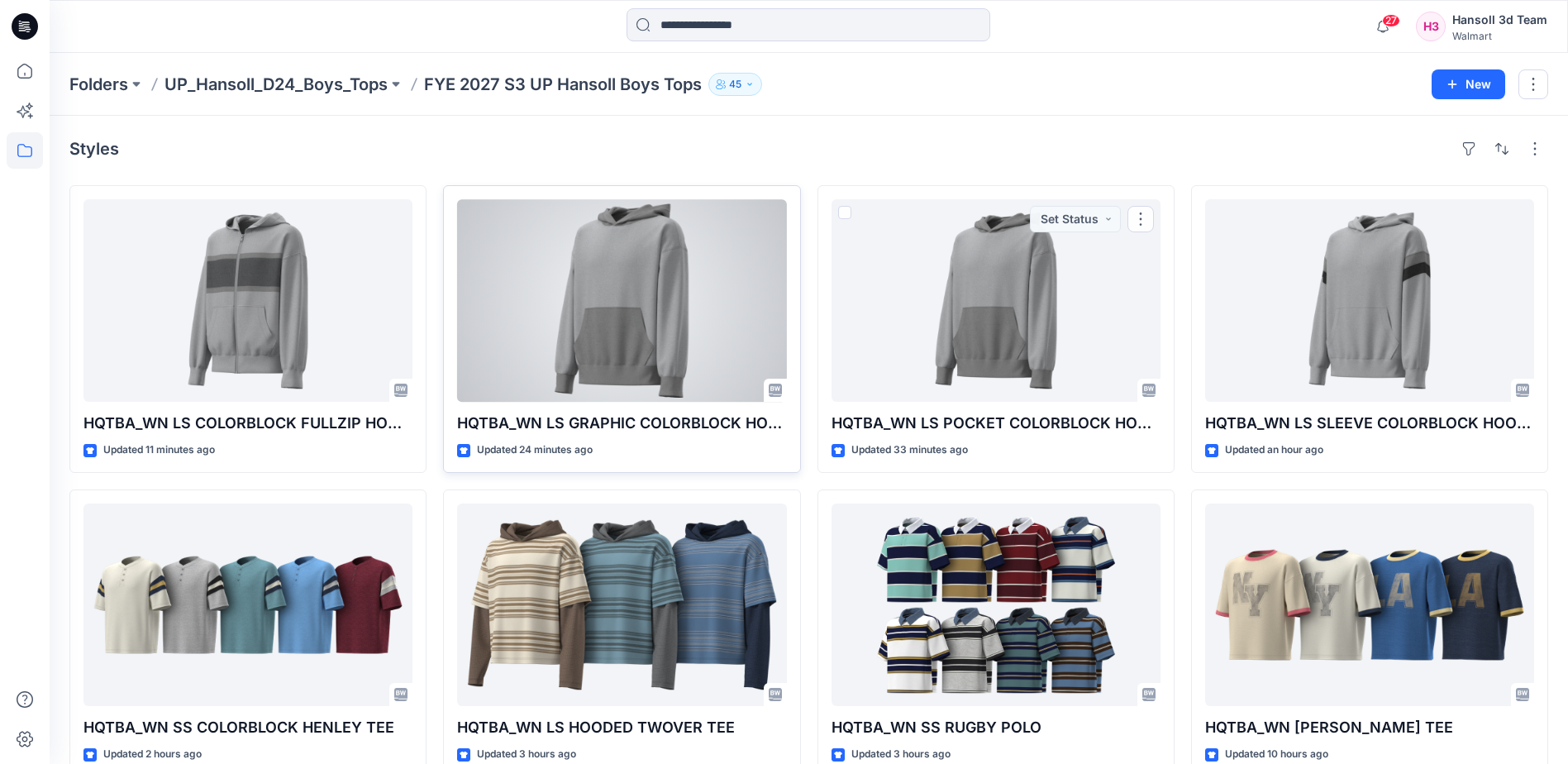
click at [699, 316] on div at bounding box center [621, 301] width 329 height 203
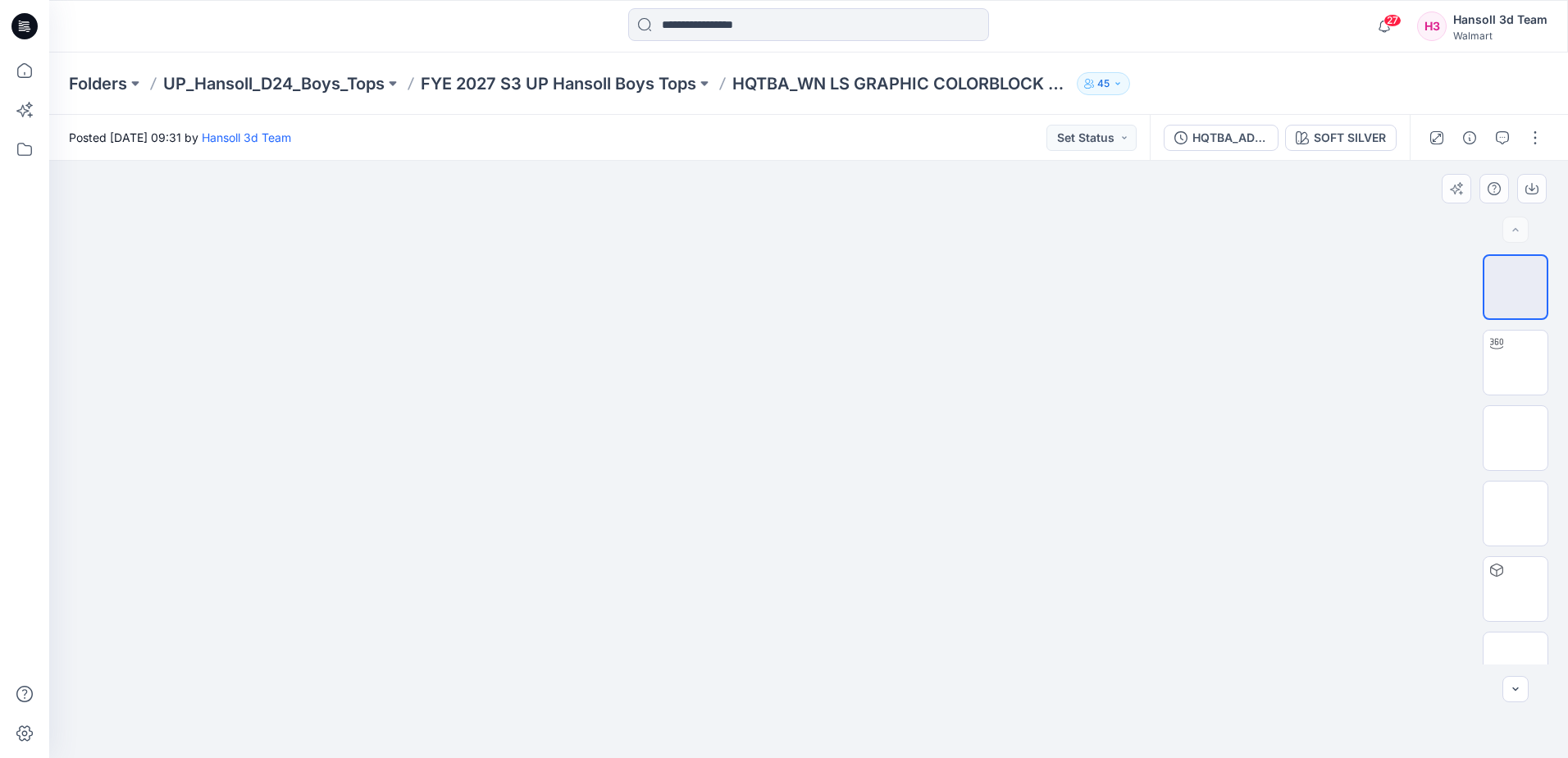
drag, startPoint x: 985, startPoint y: 227, endPoint x: 972, endPoint y: 228, distance: 13.0
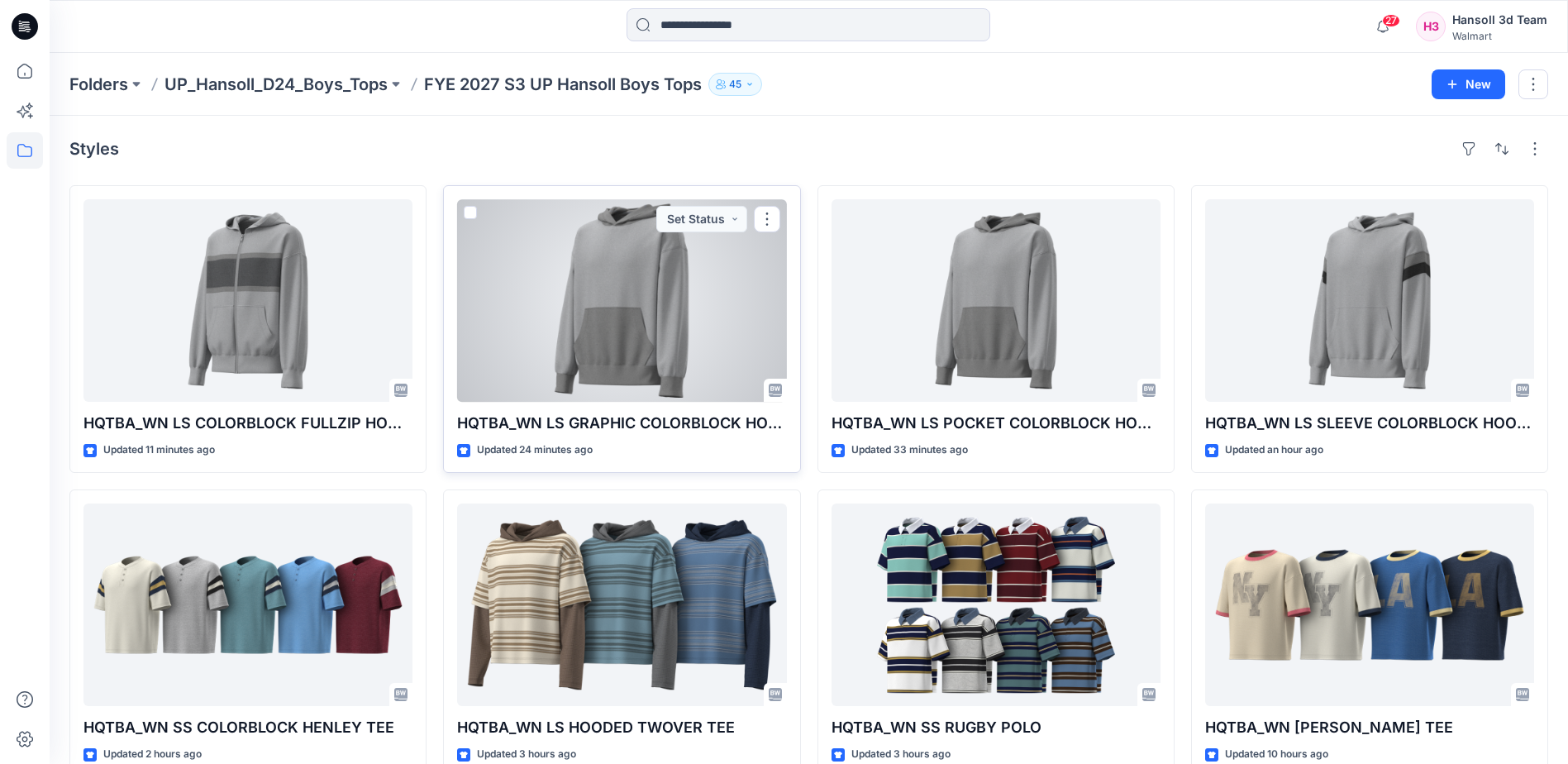
click at [626, 346] on div at bounding box center [621, 301] width 329 height 203
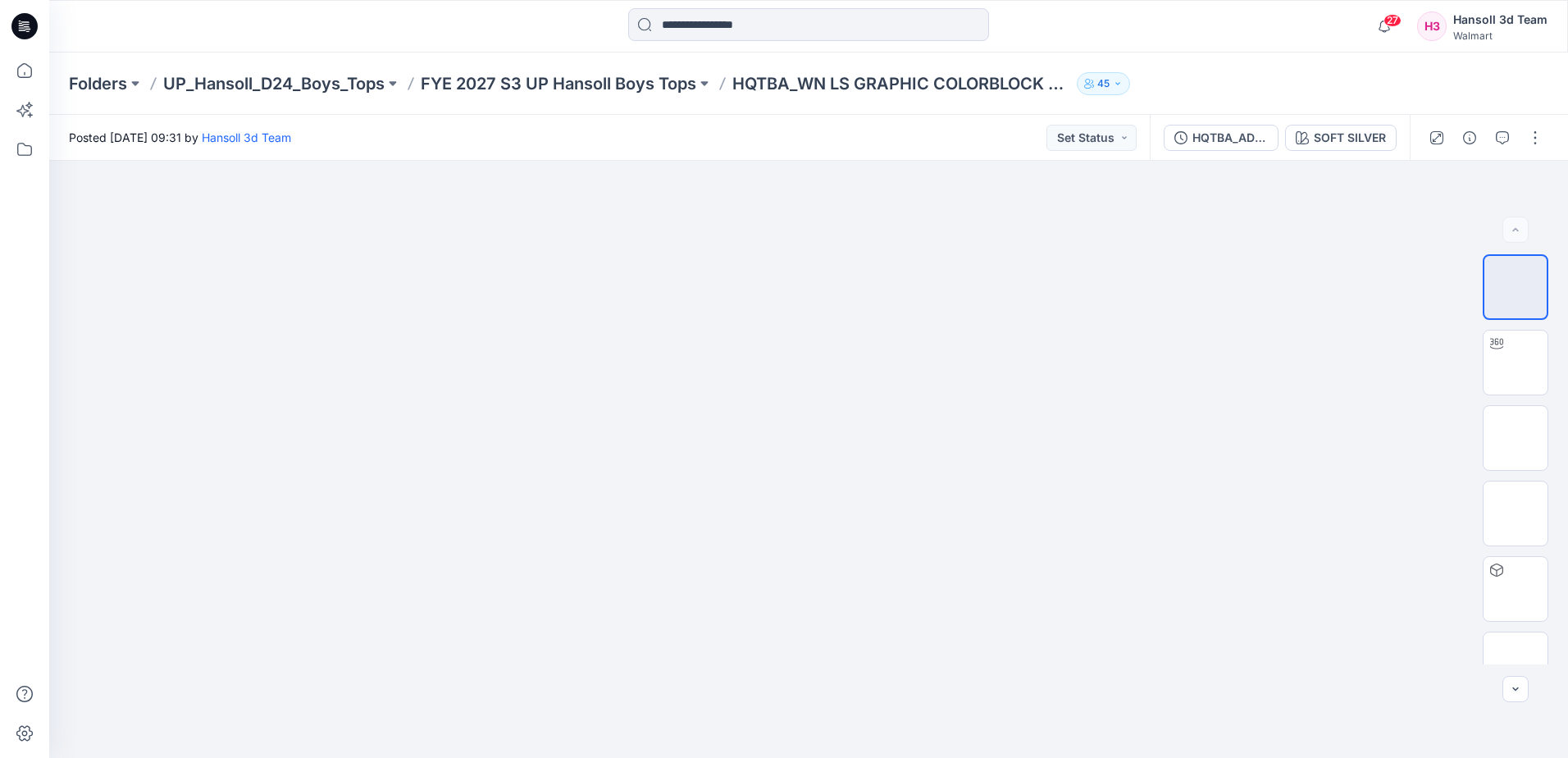
drag, startPoint x: 665, startPoint y: 124, endPoint x: 663, endPoint y: 101, distance: 23.1
click at [665, 124] on div "Posted Wednesday, September 17, 2025 09:31 by Hansoll 3d Team Set Status" at bounding box center [600, 137] width 1101 height 45
click at [660, 87] on p "FYE 2027 S3 UP Hansoll Boys Tops" at bounding box center [559, 84] width 275 height 23
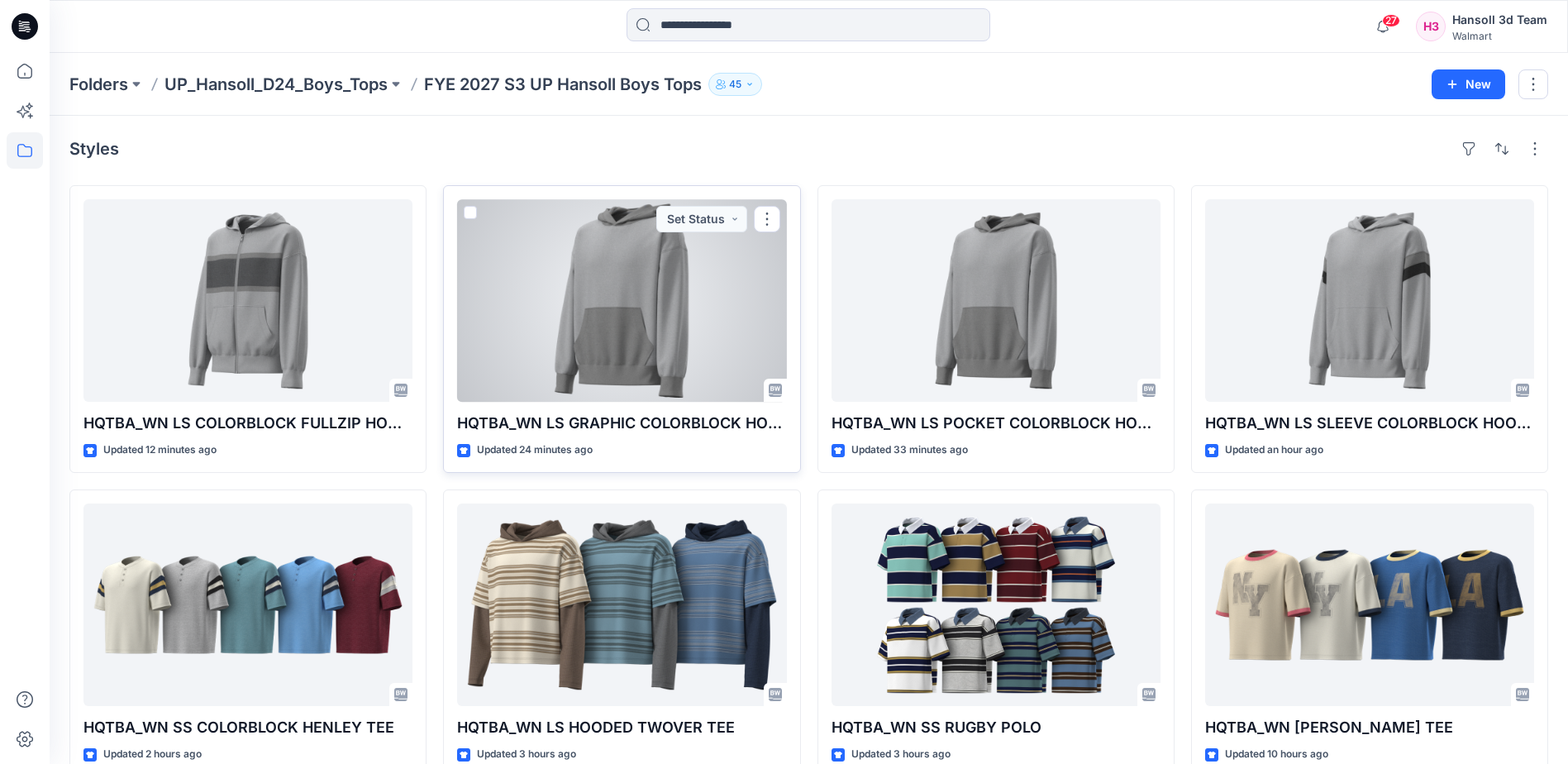
click at [621, 286] on div at bounding box center [621, 301] width 329 height 203
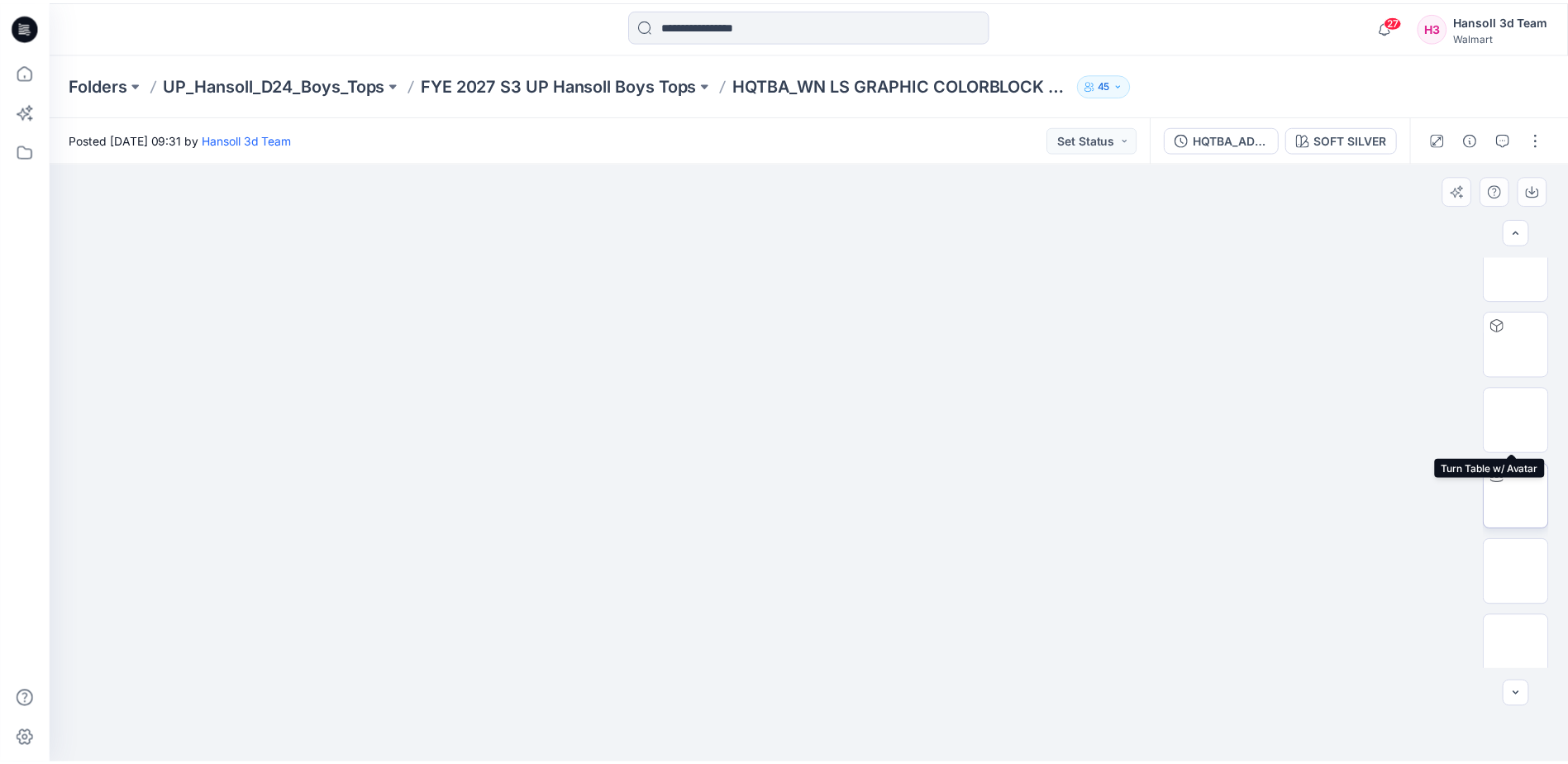
scroll to position [337, 0]
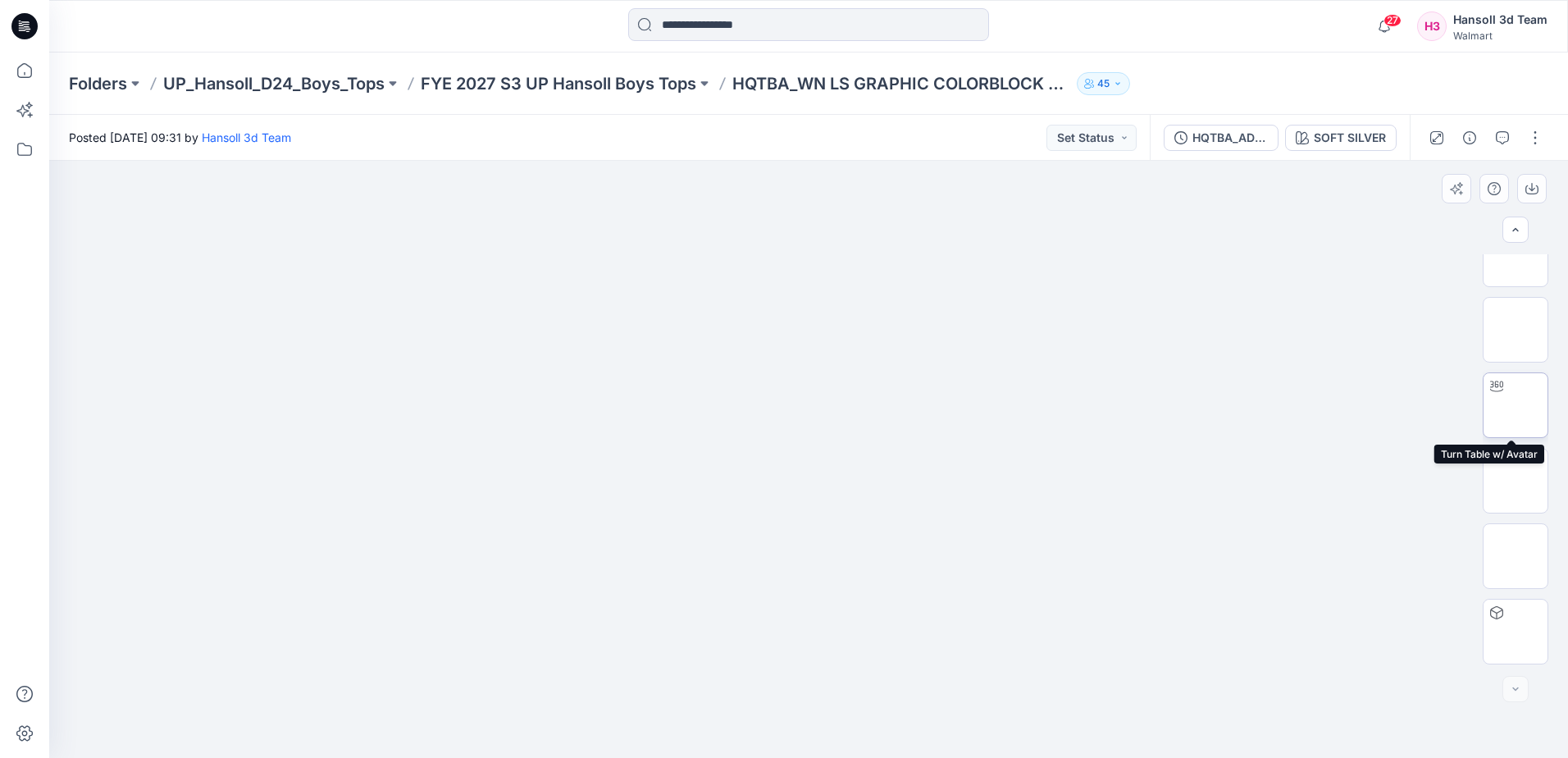
click at [1516, 405] on img at bounding box center [1516, 405] width 0 height 0
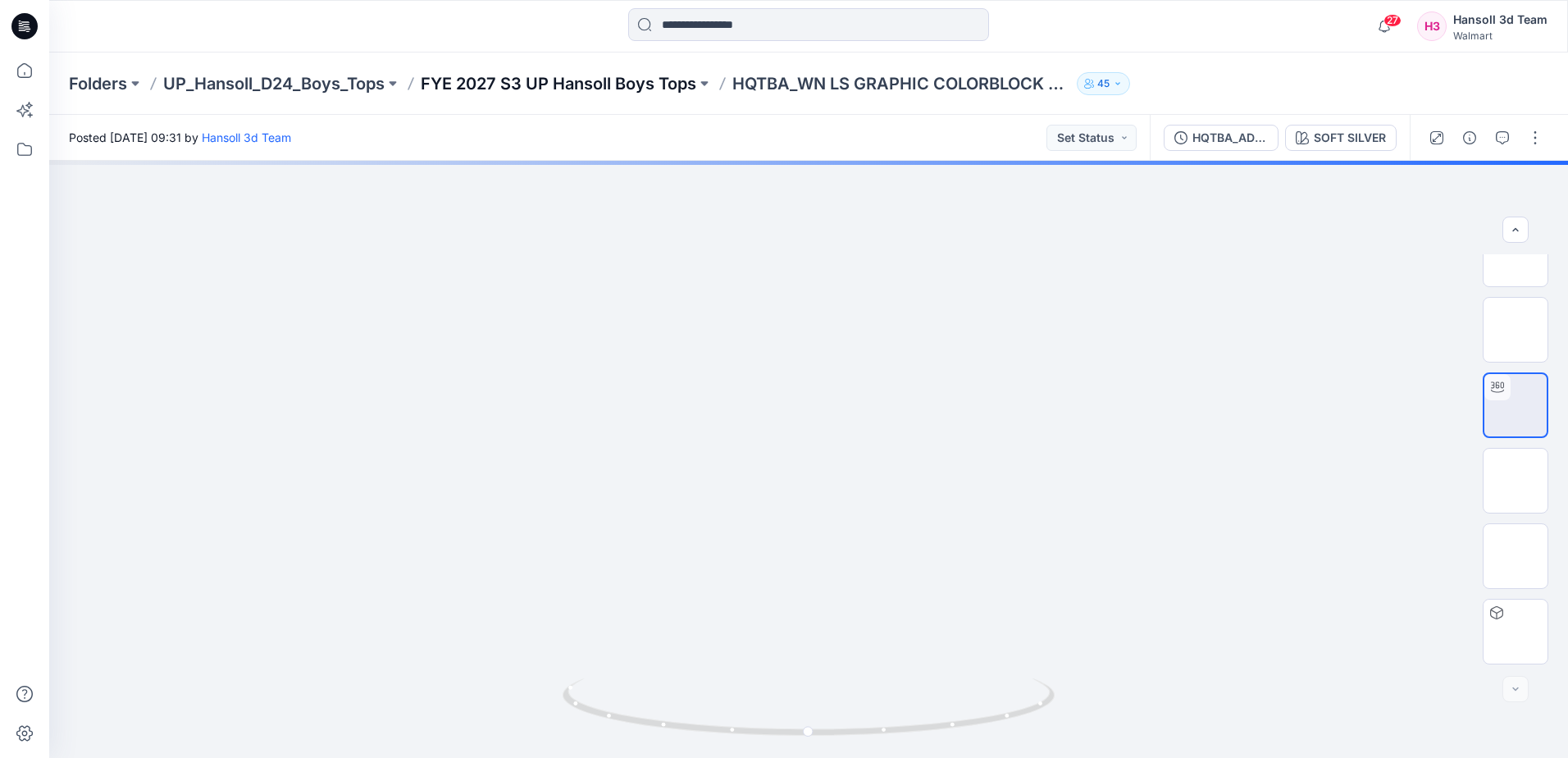
click at [529, 90] on p "FYE 2027 S3 UP Hansoll Boys Tops" at bounding box center [559, 84] width 275 height 23
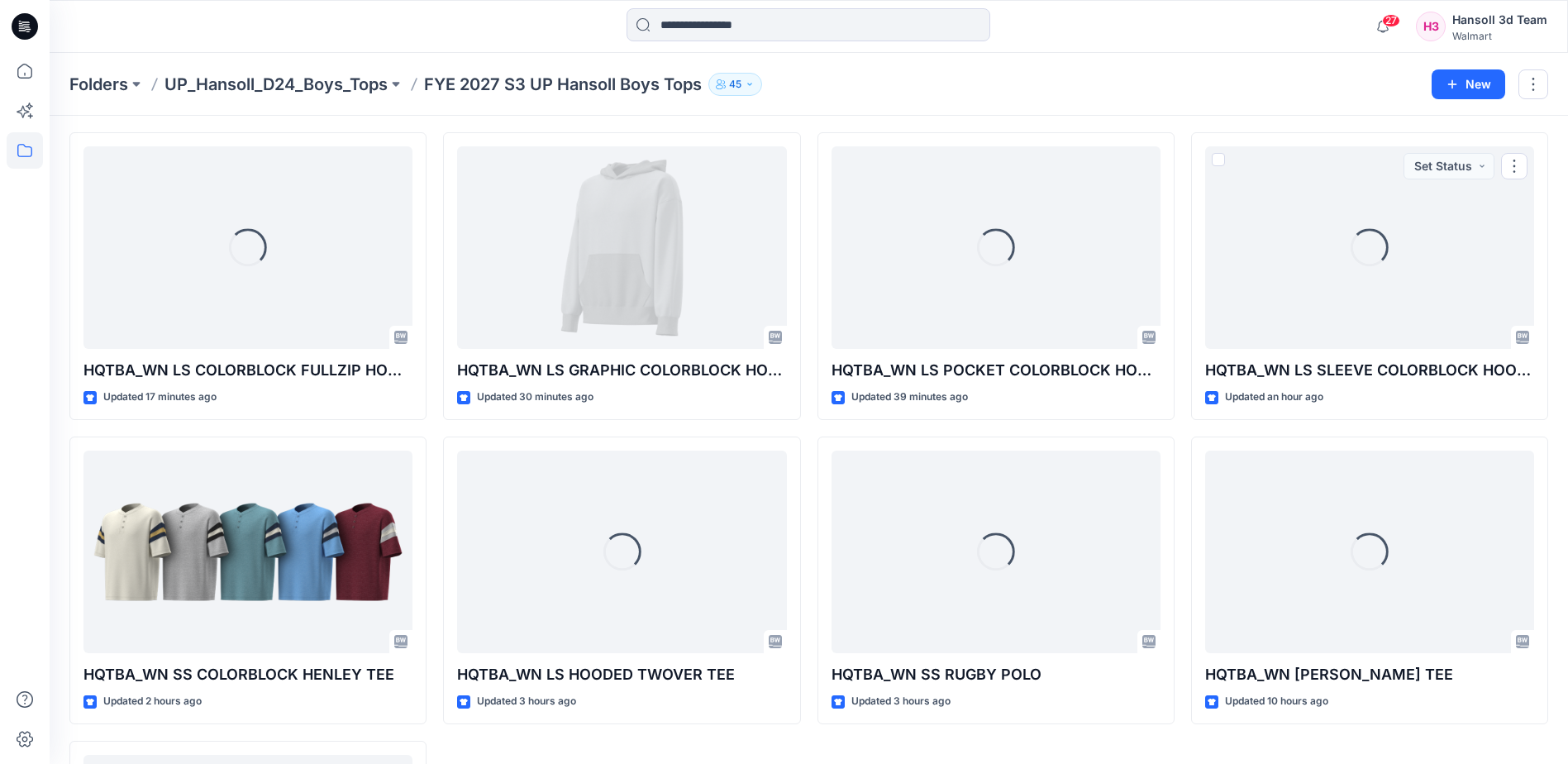
scroll to position [83, 0]
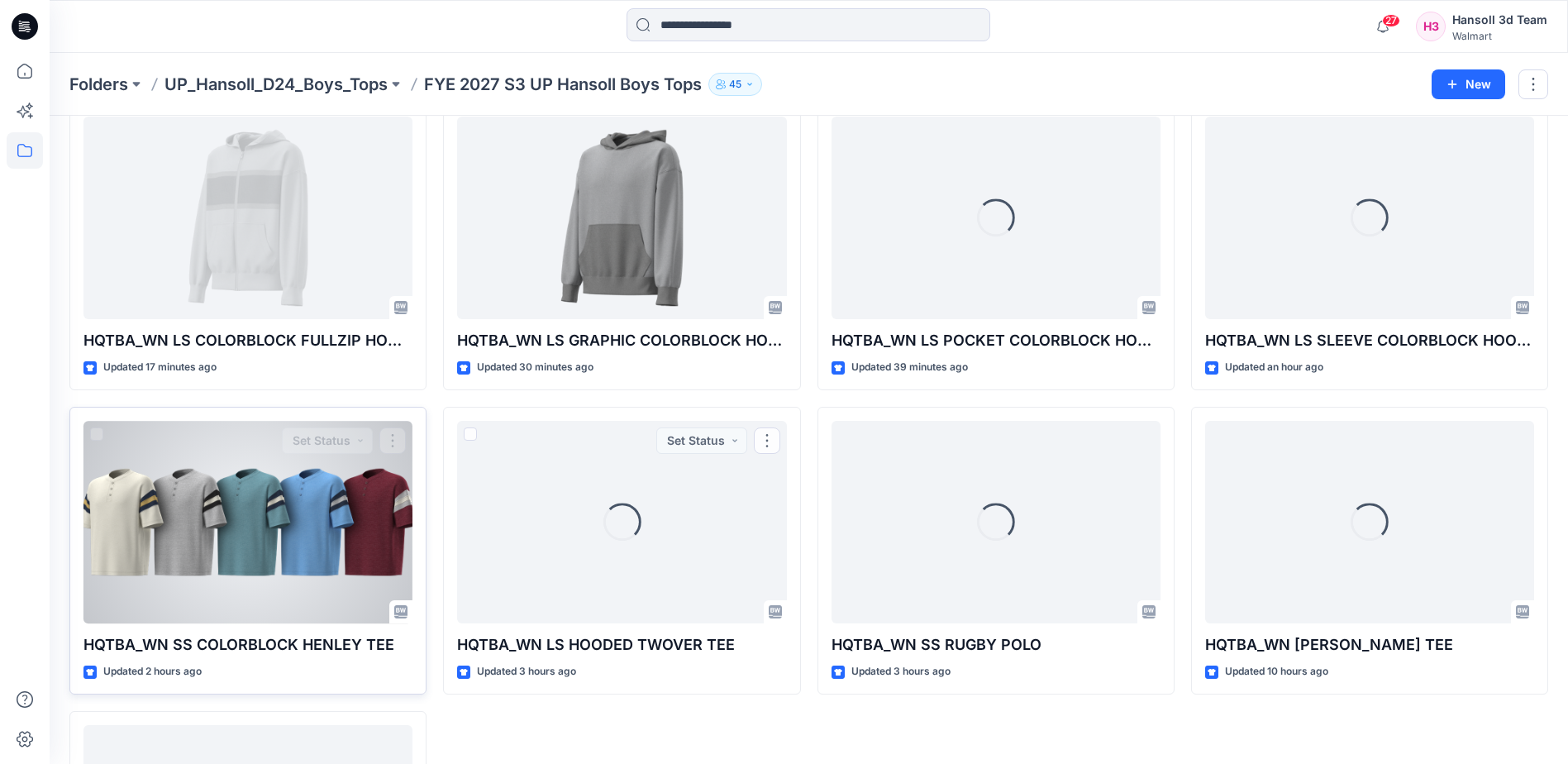
click at [296, 515] on div at bounding box center [248, 522] width 329 height 203
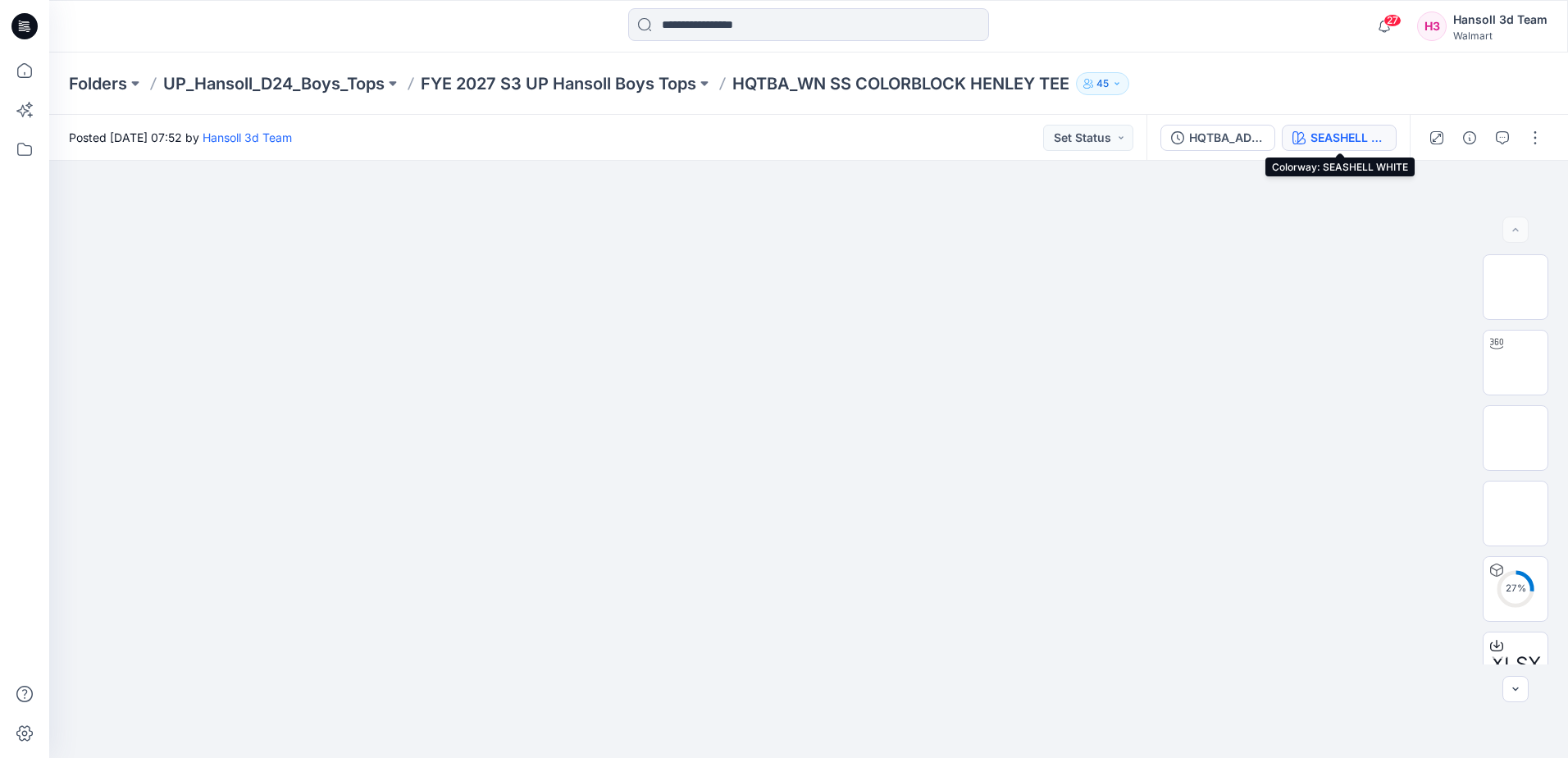
click at [1320, 142] on div "SEASHELL WHITE" at bounding box center [1349, 138] width 76 height 18
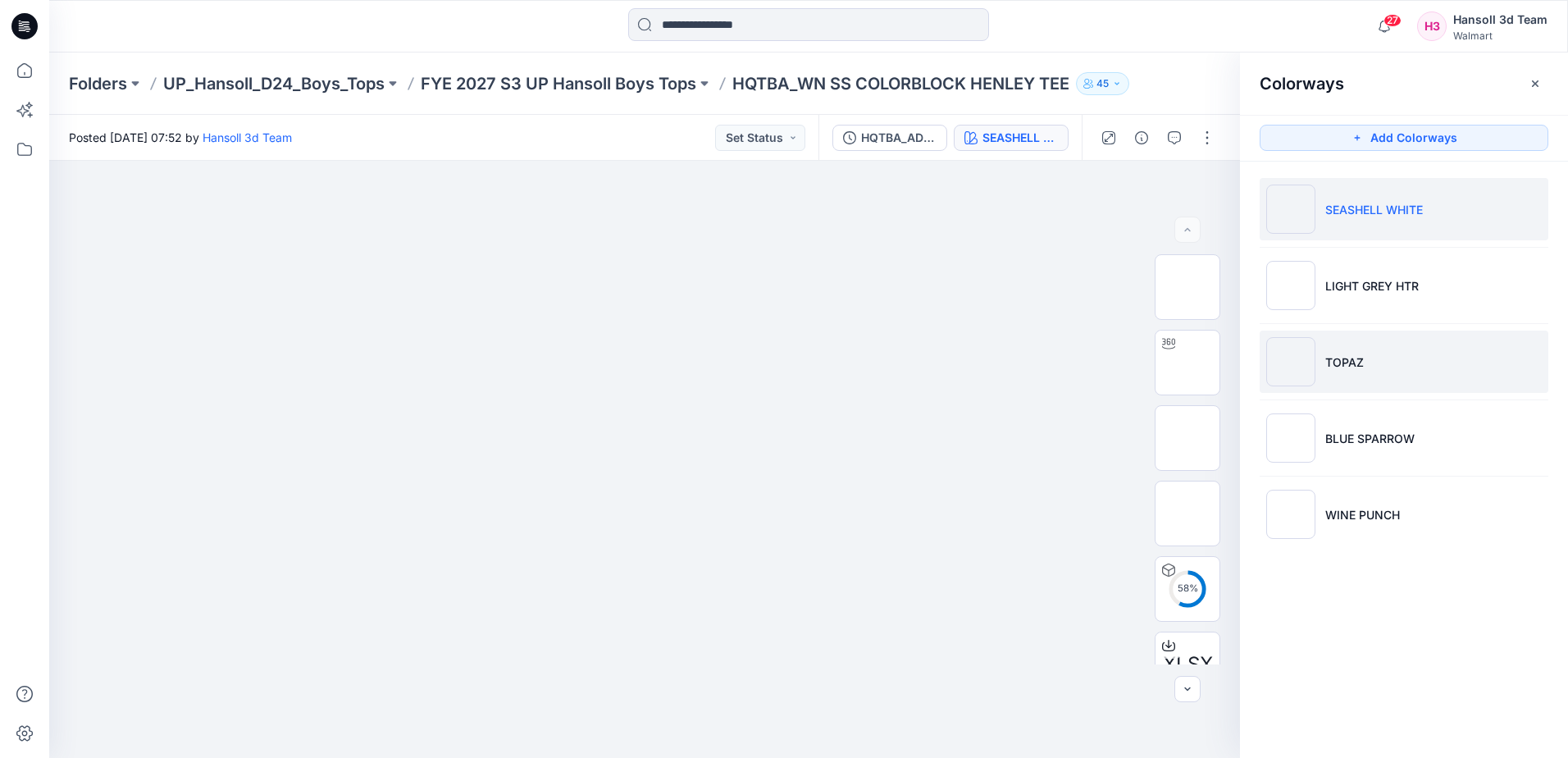
click at [1341, 374] on li "TOPAZ" at bounding box center [1404, 362] width 288 height 63
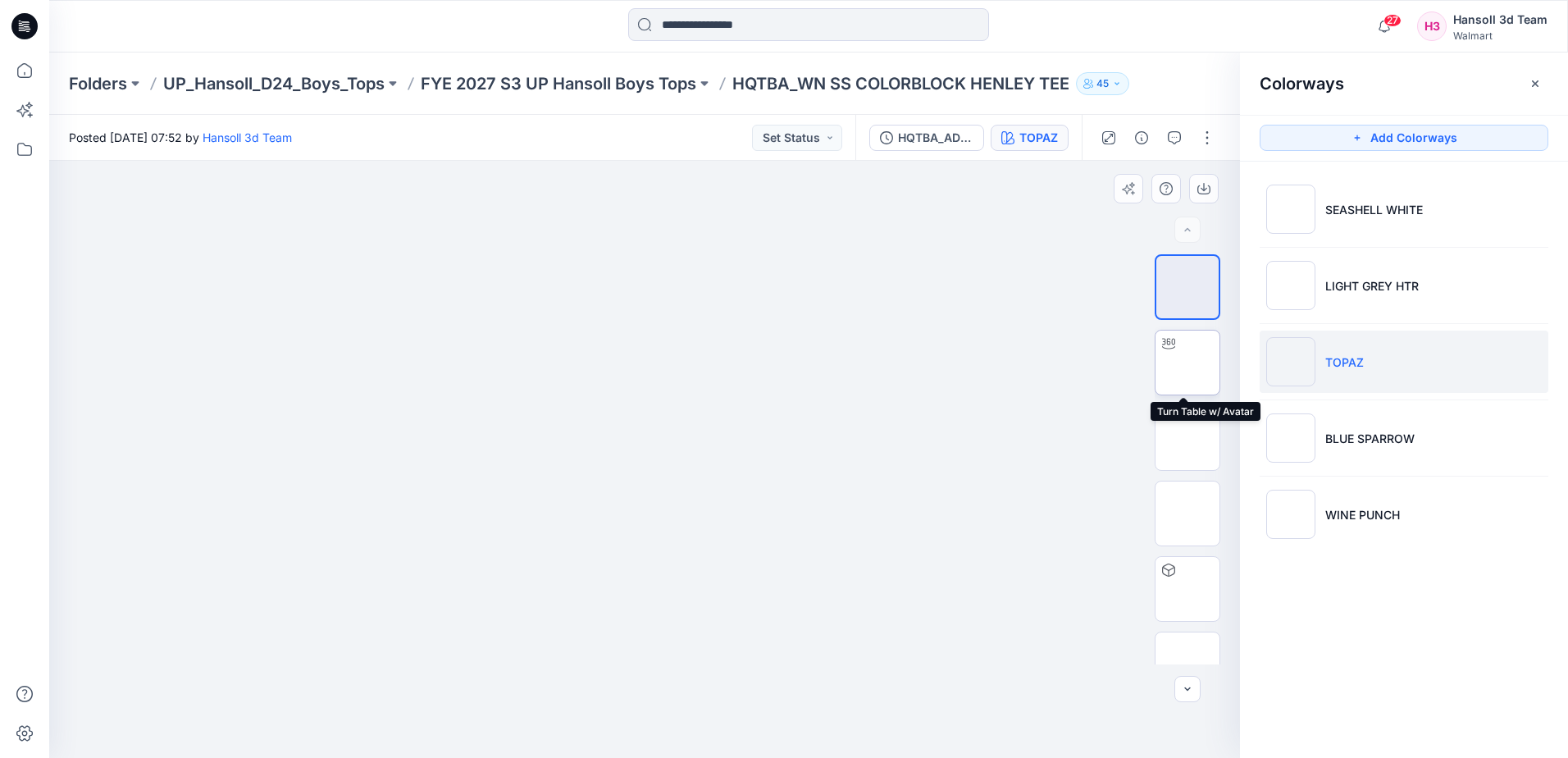
click at [1187, 363] on img at bounding box center [1187, 363] width 0 height 0
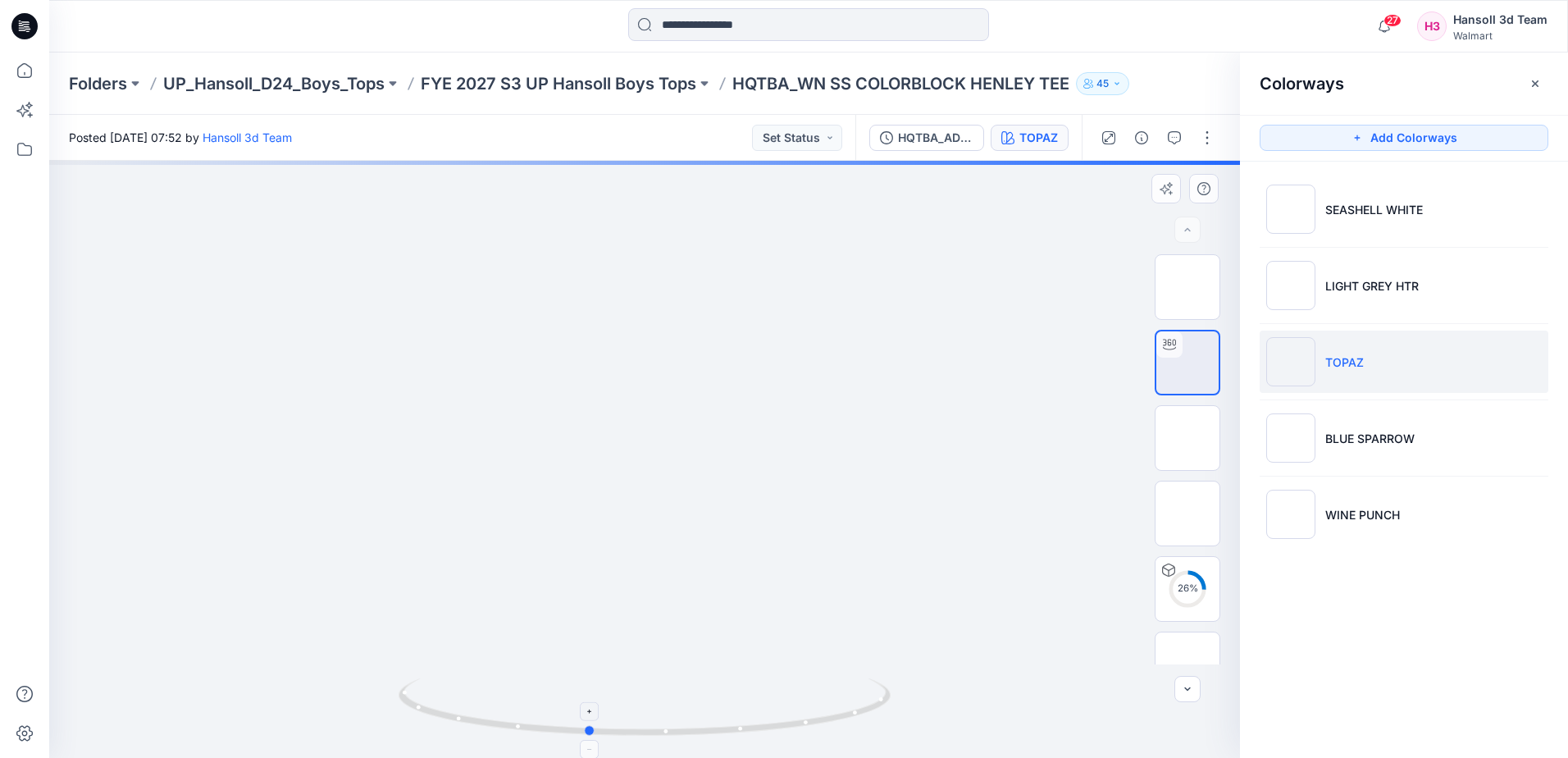
drag, startPoint x: 809, startPoint y: 718, endPoint x: 752, endPoint y: 709, distance: 57.7
click at [752, 709] on icon at bounding box center [647, 709] width 496 height 62
click at [1379, 224] on li "SEASHELL WHITE" at bounding box center [1404, 209] width 288 height 63
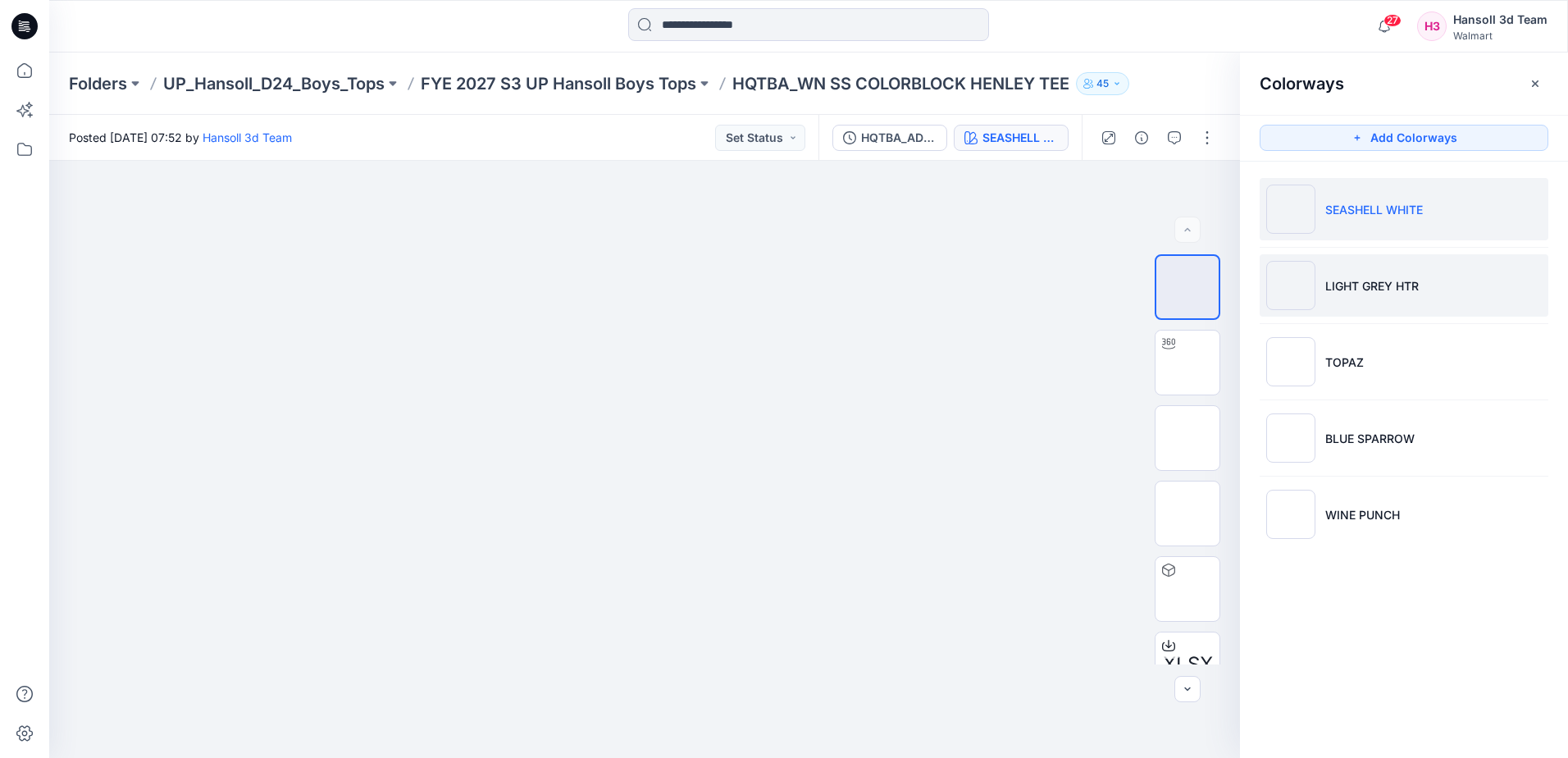
click at [1367, 298] on li "LIGHT GREY HTR" at bounding box center [1404, 286] width 288 height 63
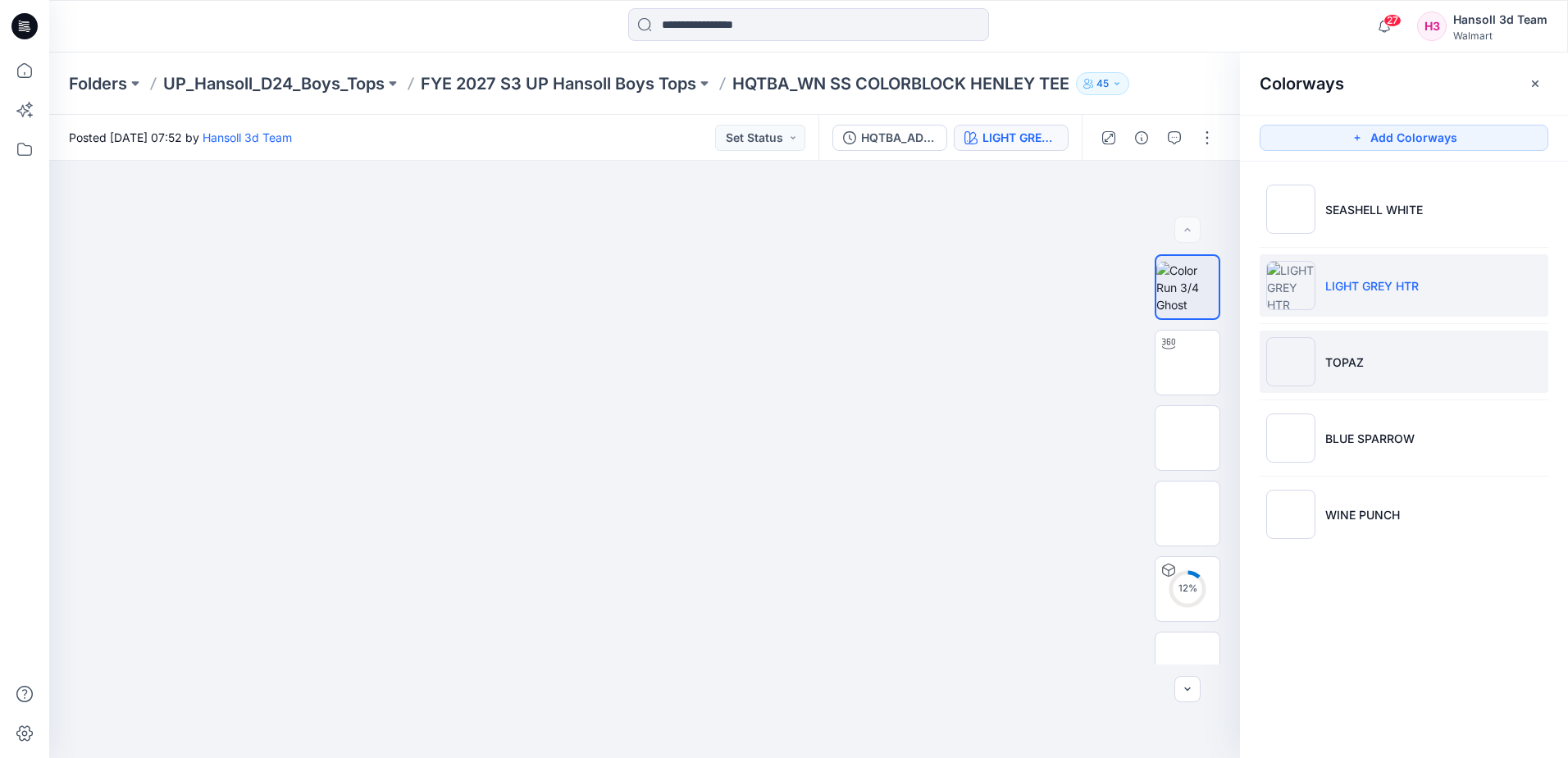
click at [1430, 367] on li "TOPAZ" at bounding box center [1404, 362] width 288 height 63
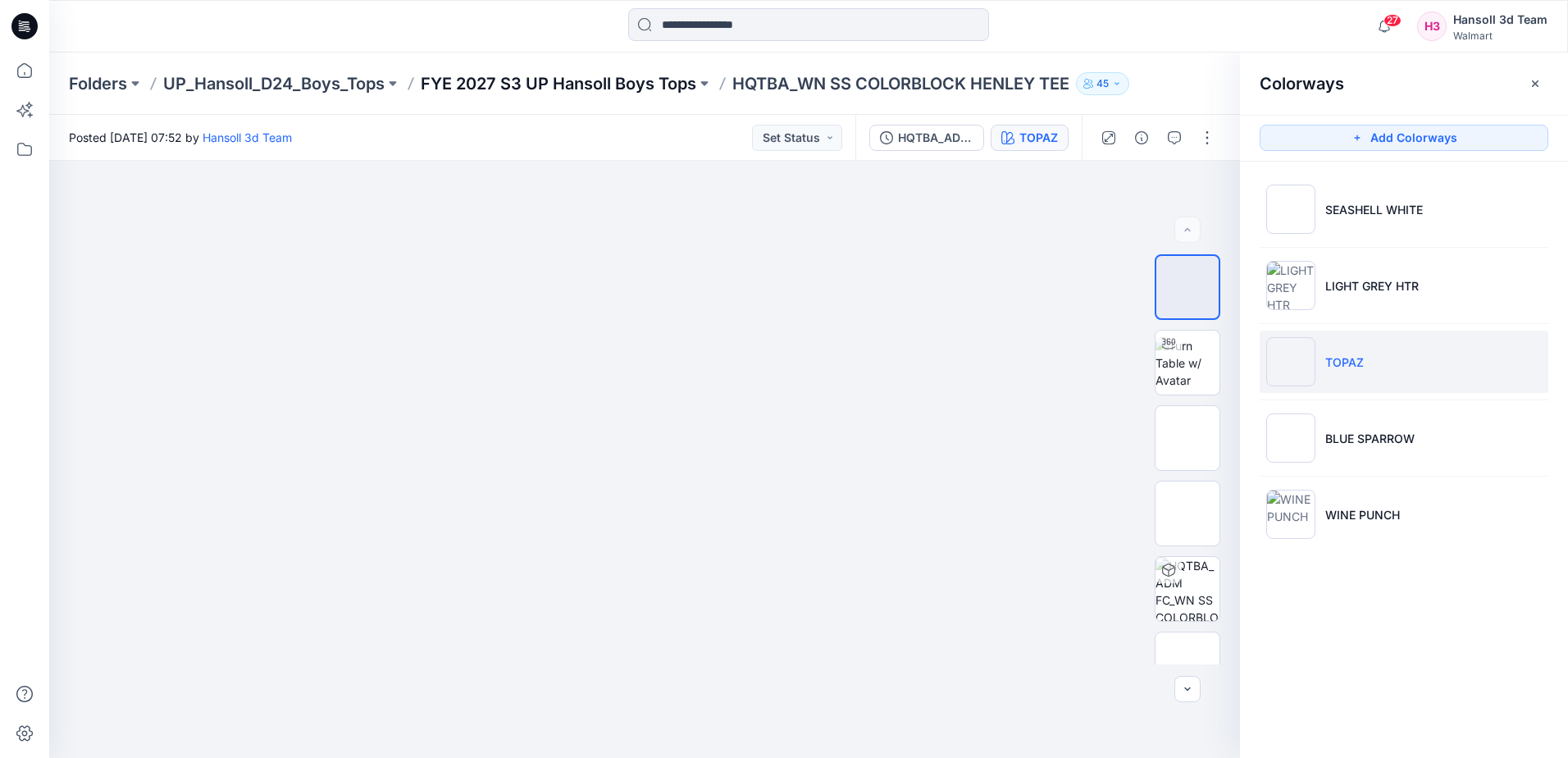
click at [526, 79] on p "FYE 2027 S3 UP Hansoll Boys Tops" at bounding box center [559, 84] width 275 height 23
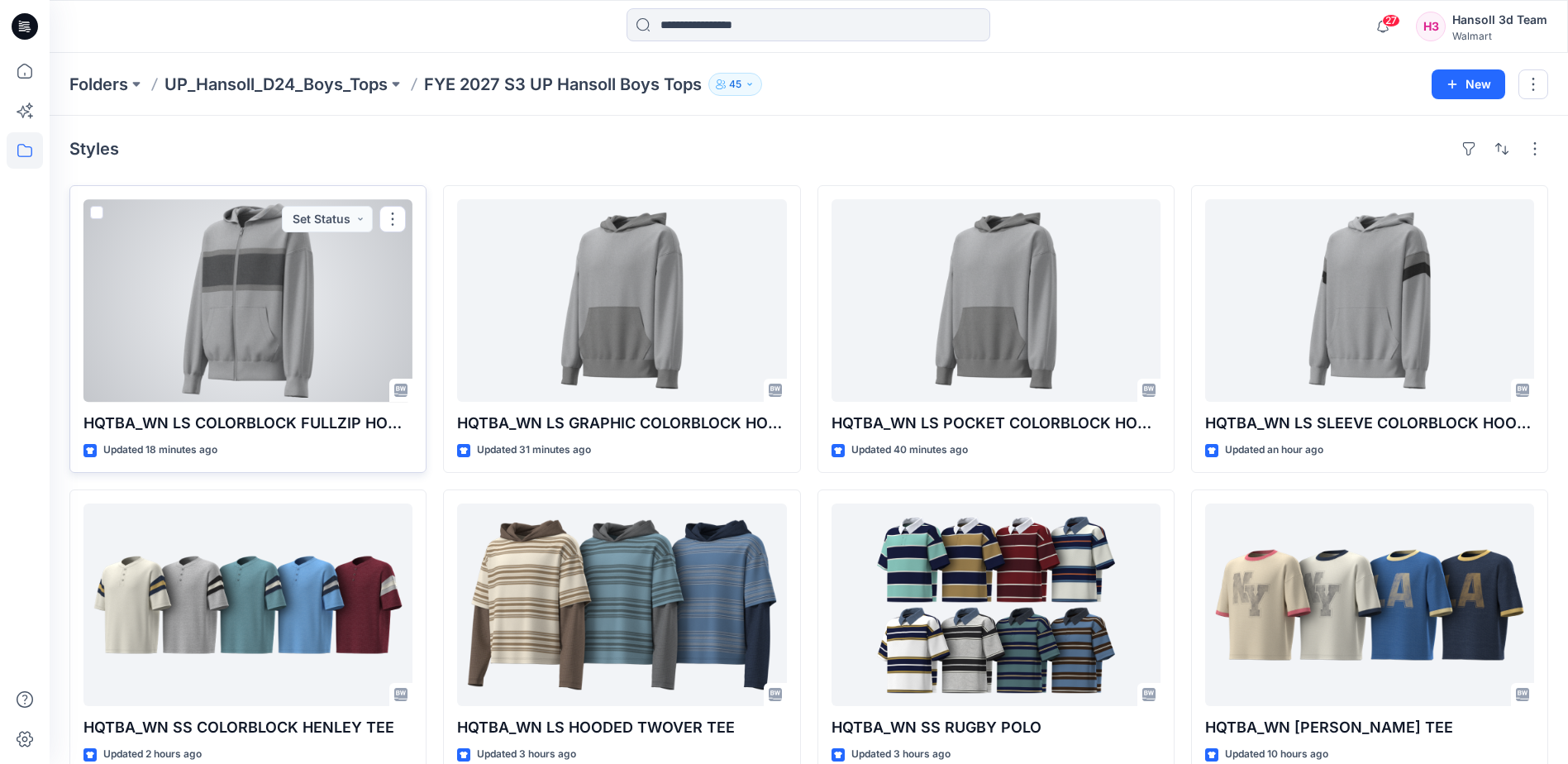
click at [240, 272] on div at bounding box center [248, 301] width 329 height 203
